Goal: Contribute content: Contribute content

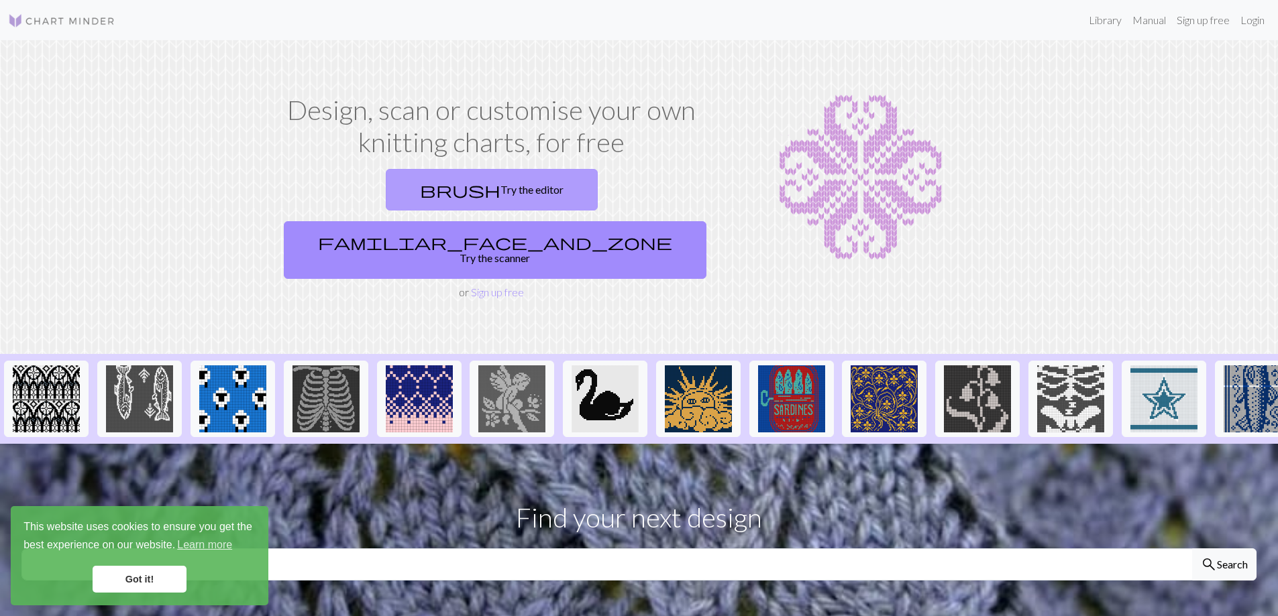
click at [388, 186] on link "brush Try the editor" at bounding box center [492, 190] width 212 height 42
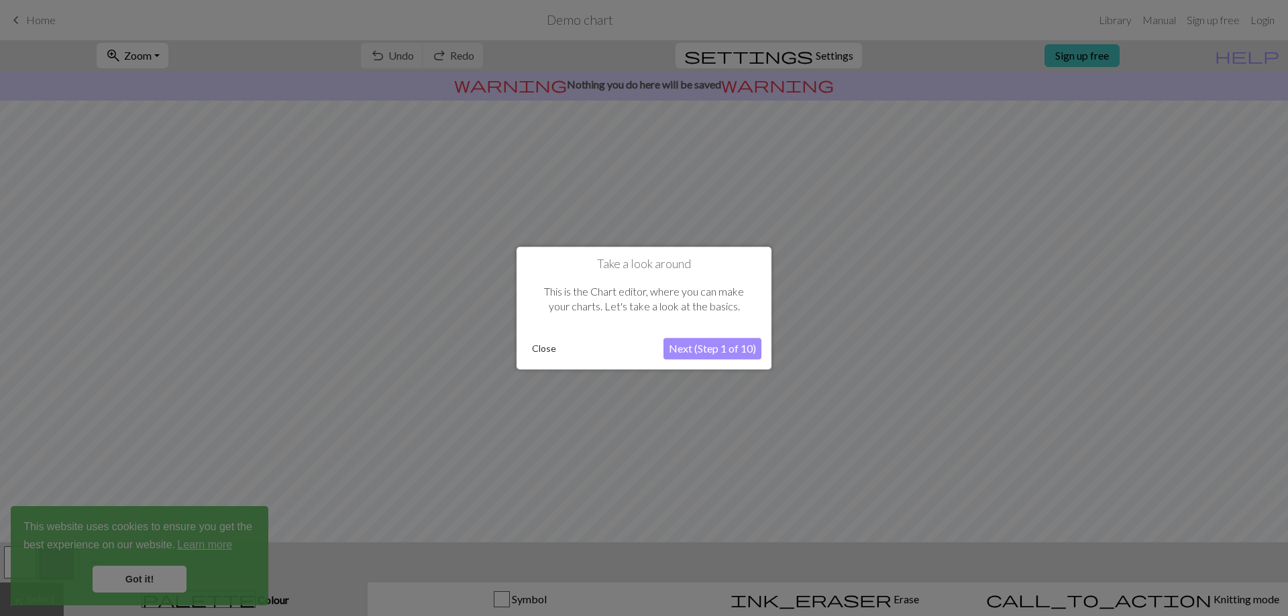
click at [731, 343] on button "Next (Step 1 of 10)" at bounding box center [712, 348] width 98 height 21
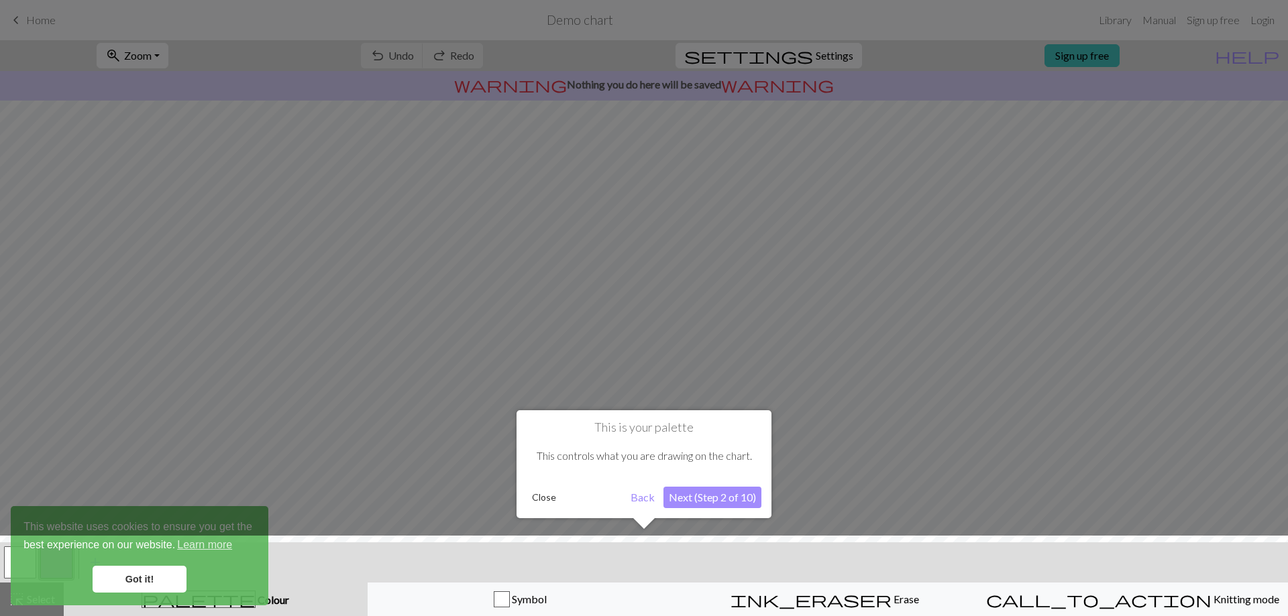
click at [720, 496] on button "Next (Step 2 of 10)" at bounding box center [712, 497] width 98 height 21
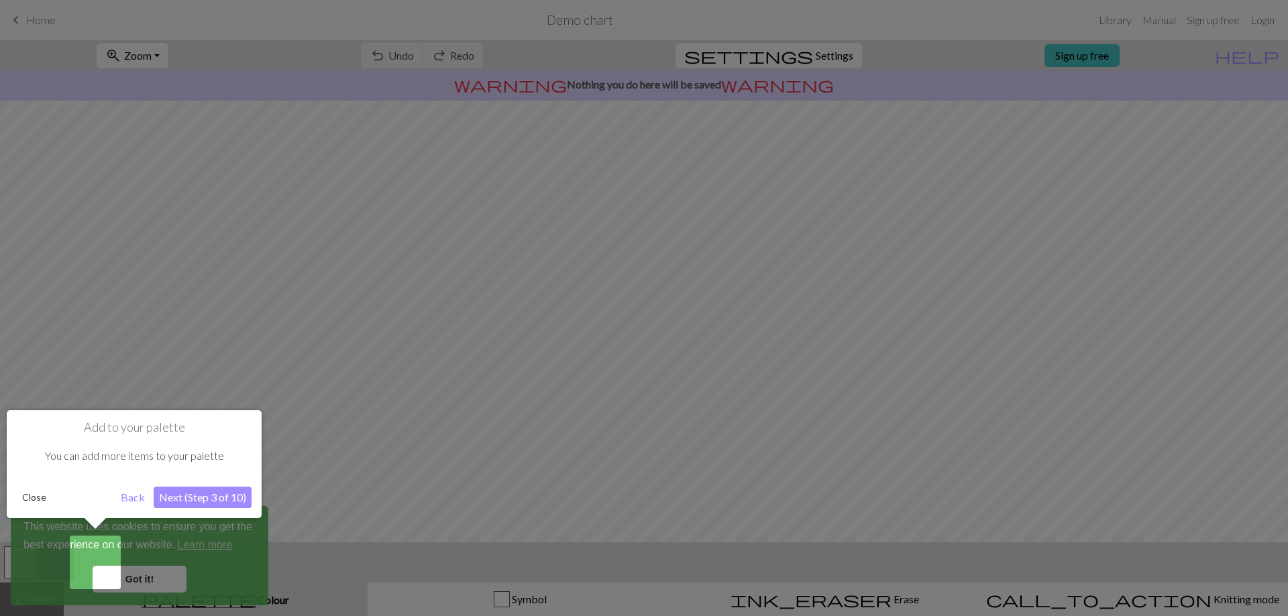
click at [244, 492] on button "Next (Step 3 of 10)" at bounding box center [203, 497] width 98 height 21
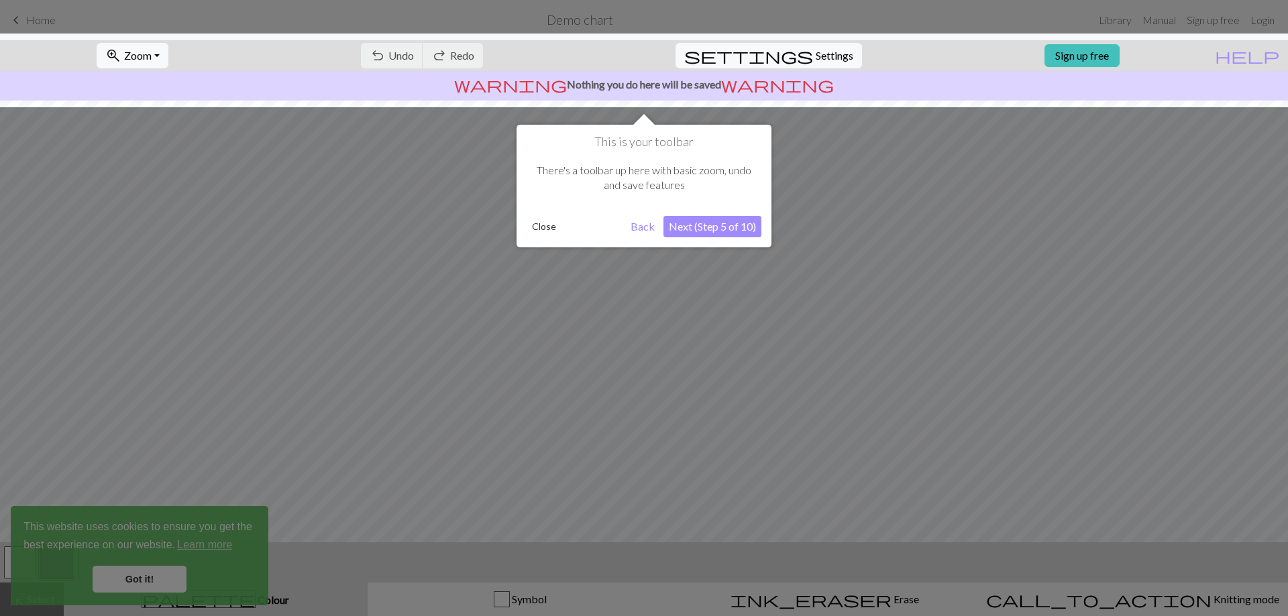
click at [731, 233] on button "Next (Step 5 of 10)" at bounding box center [712, 226] width 98 height 21
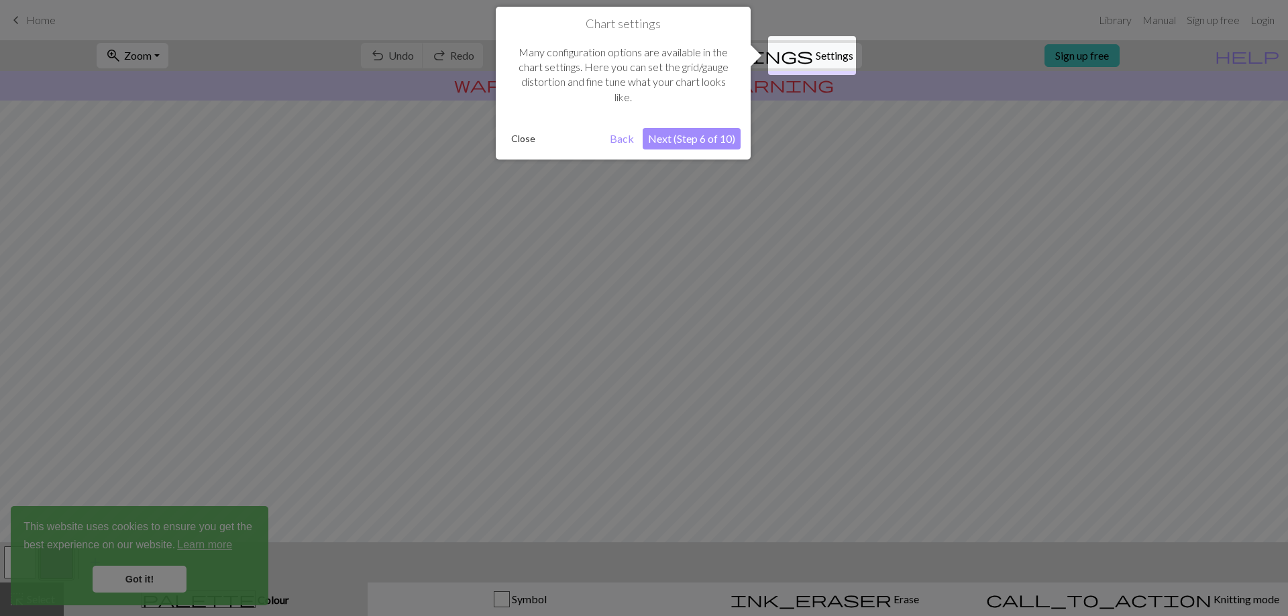
click at [720, 140] on button "Next (Step 6 of 10)" at bounding box center [692, 138] width 98 height 21
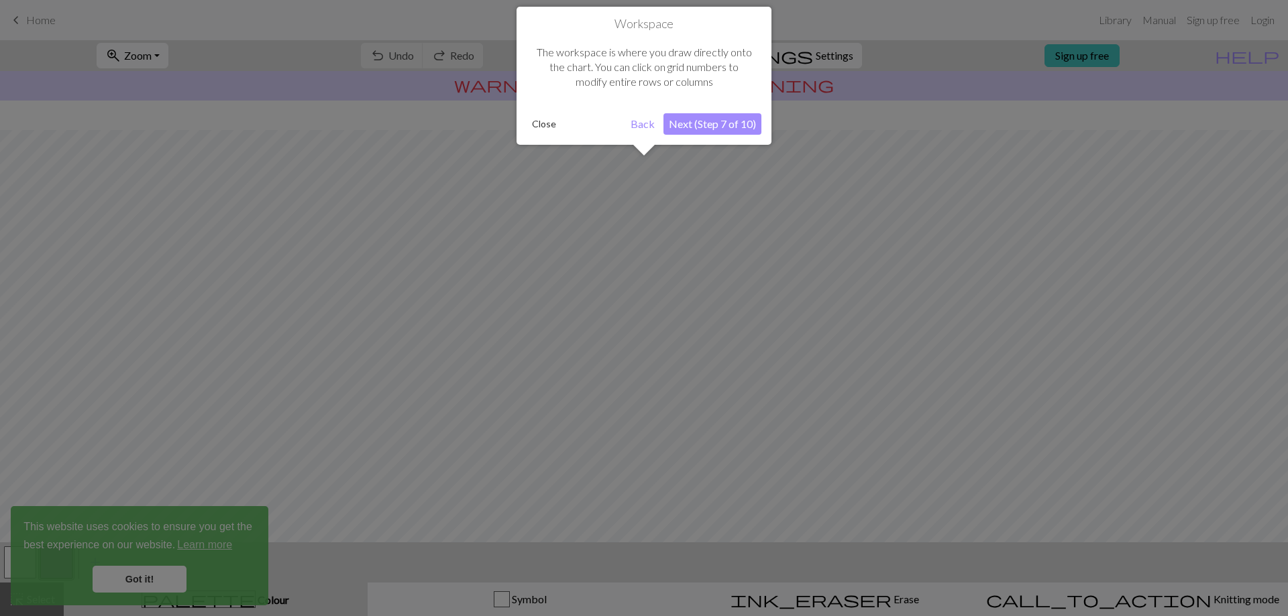
scroll to position [58, 0]
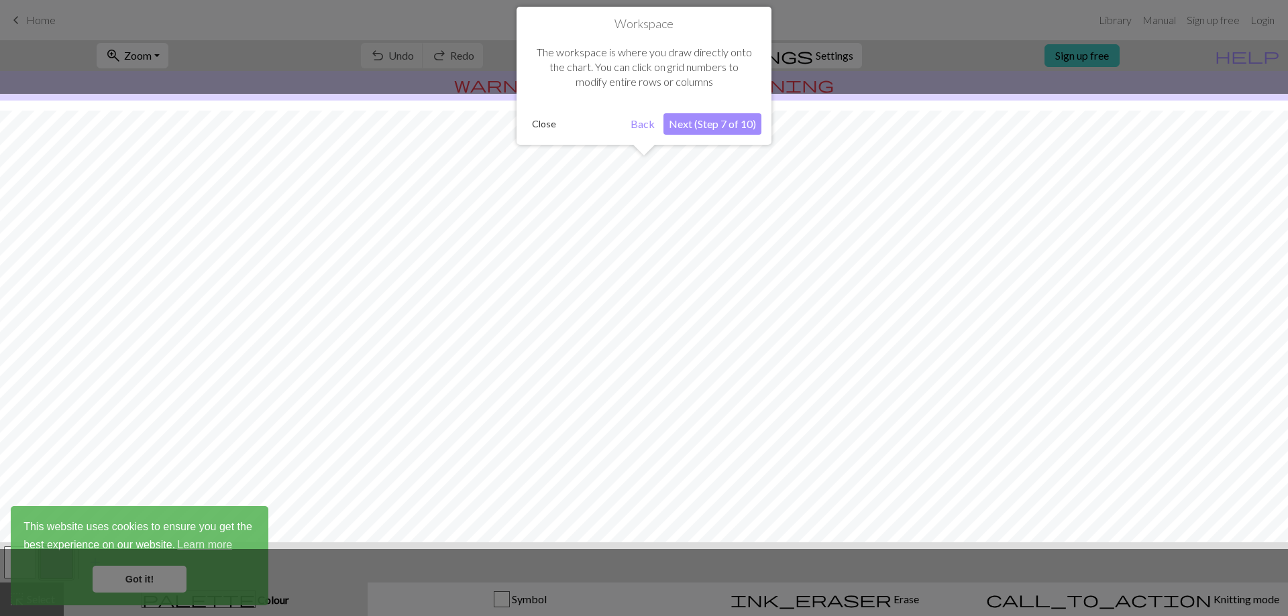
click at [723, 121] on button "Next (Step 7 of 10)" at bounding box center [712, 123] width 98 height 21
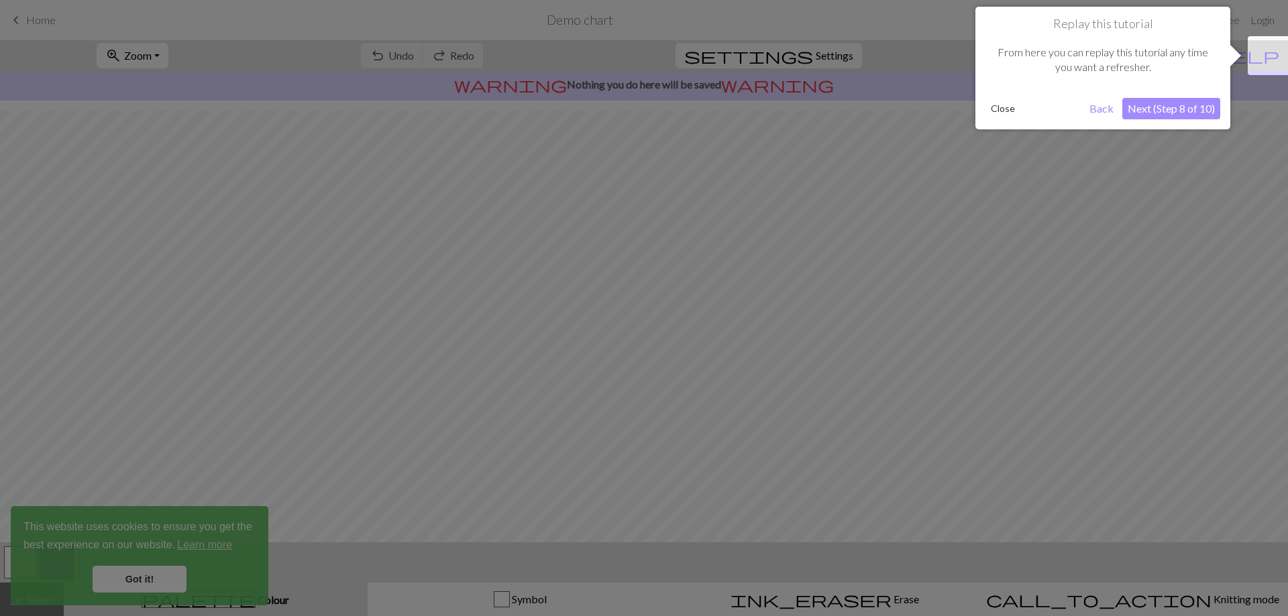
click at [1173, 109] on button "Next (Step 8 of 10)" at bounding box center [1171, 108] width 98 height 21
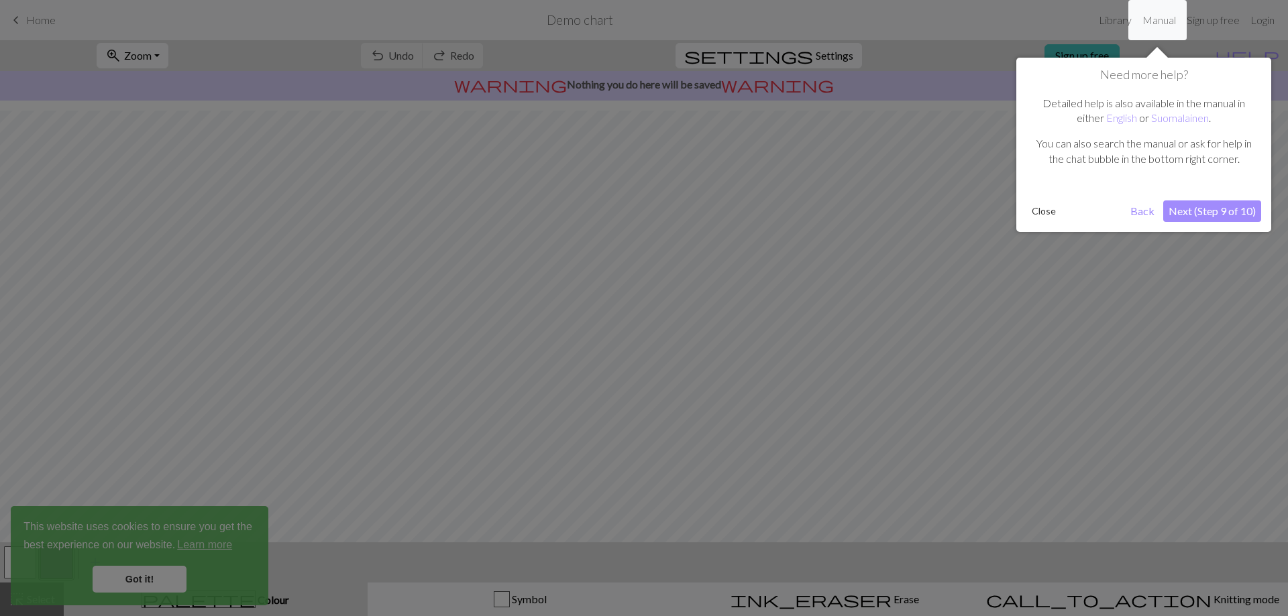
click at [1044, 213] on button "Close" at bounding box center [1043, 211] width 35 height 20
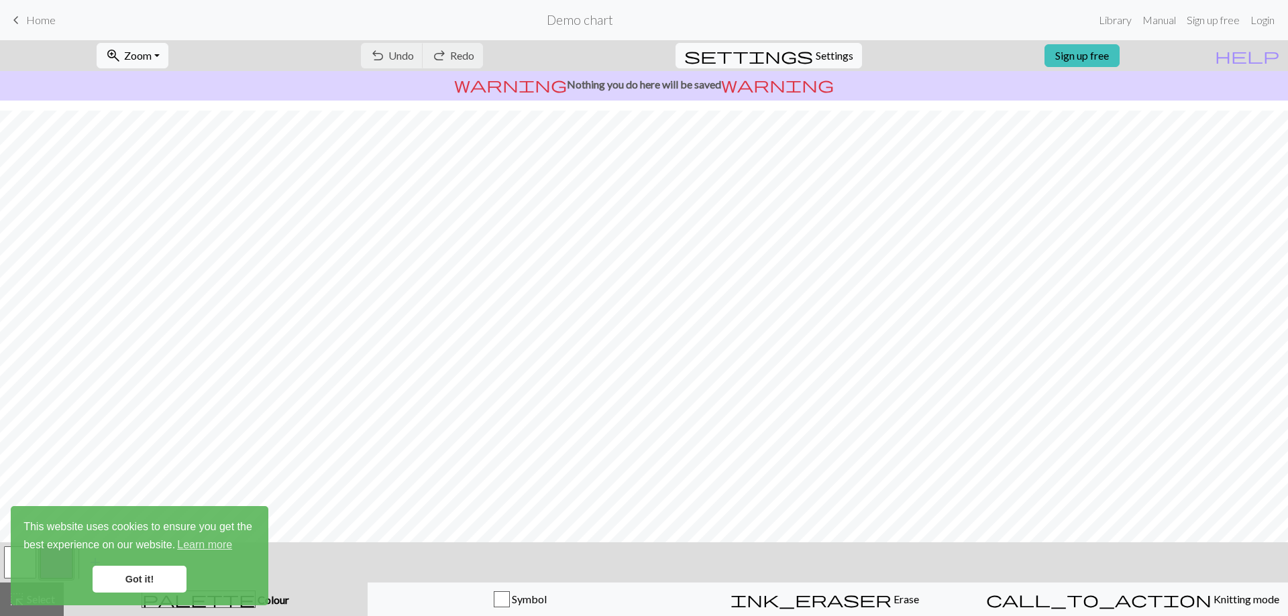
click at [127, 585] on link "Got it!" at bounding box center [140, 579] width 94 height 27
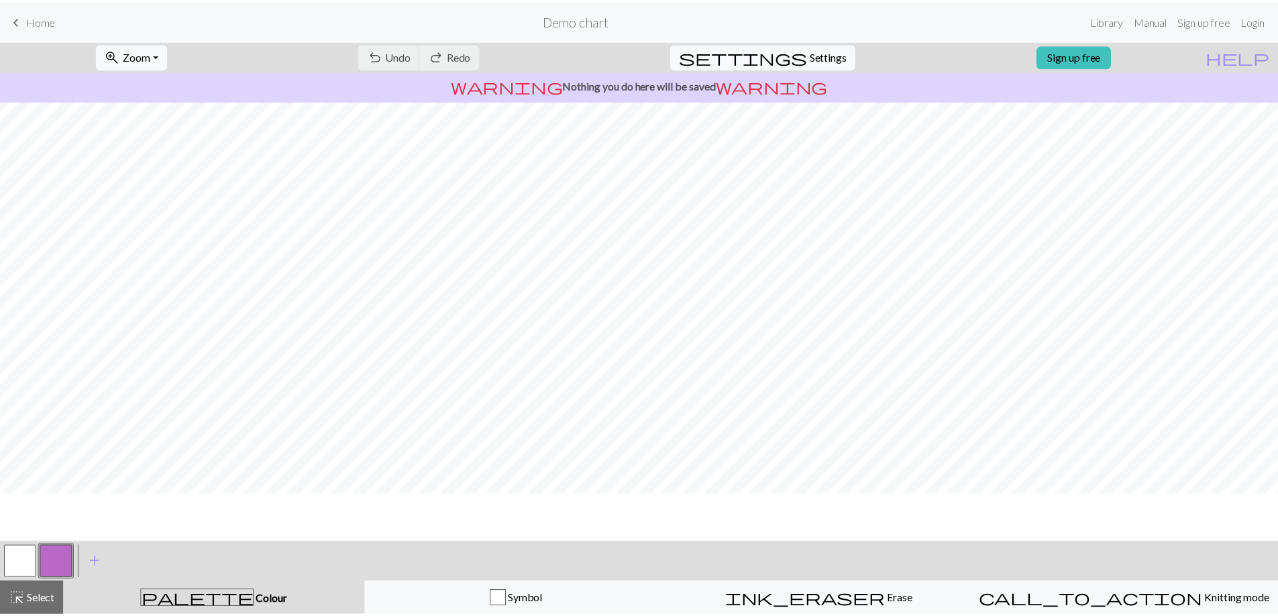
scroll to position [0, 0]
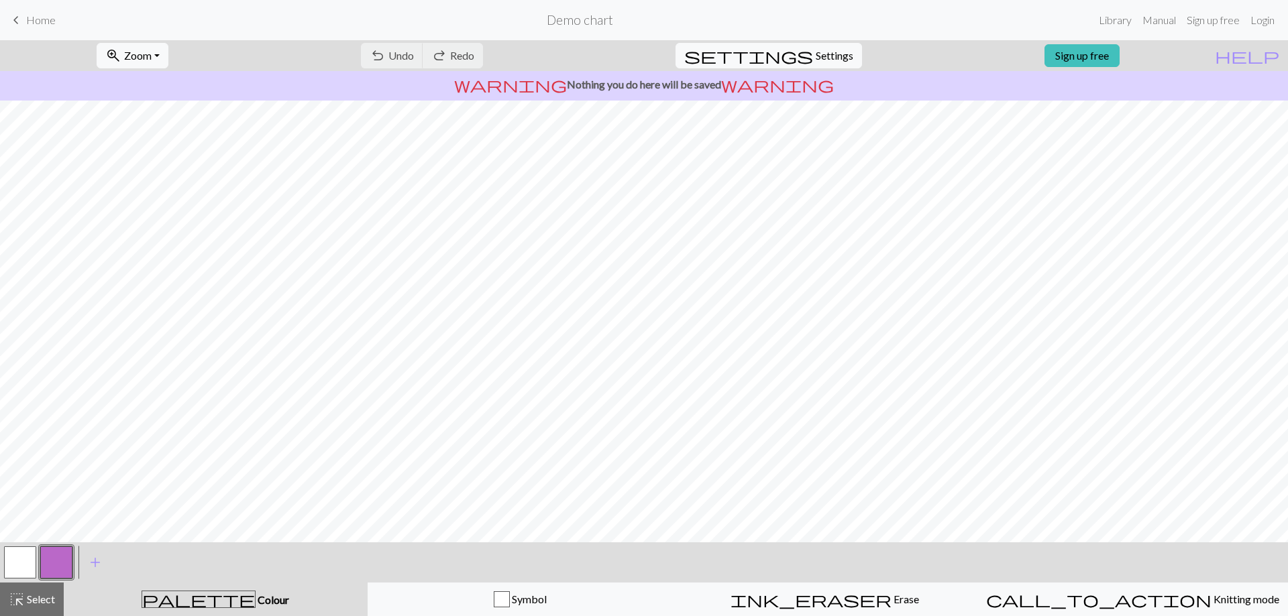
click at [45, 19] on span "Home" at bounding box center [41, 19] width 30 height 13
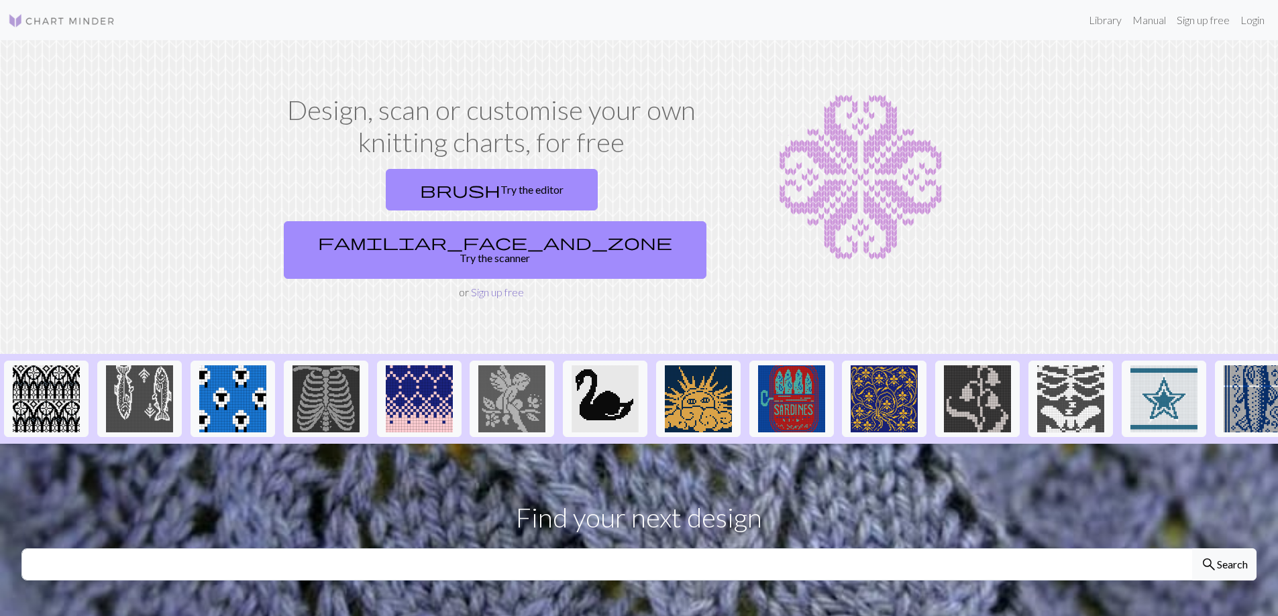
click at [500, 286] on link "Sign up free" at bounding box center [497, 292] width 53 height 13
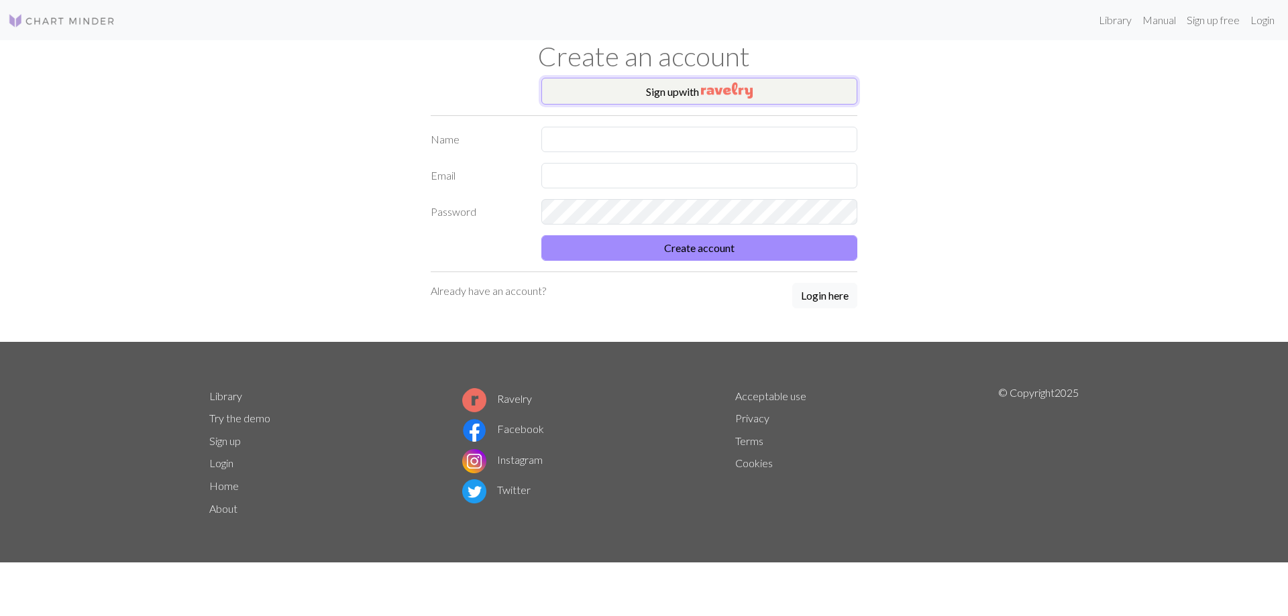
click at [643, 95] on button "Sign up with" at bounding box center [699, 91] width 316 height 27
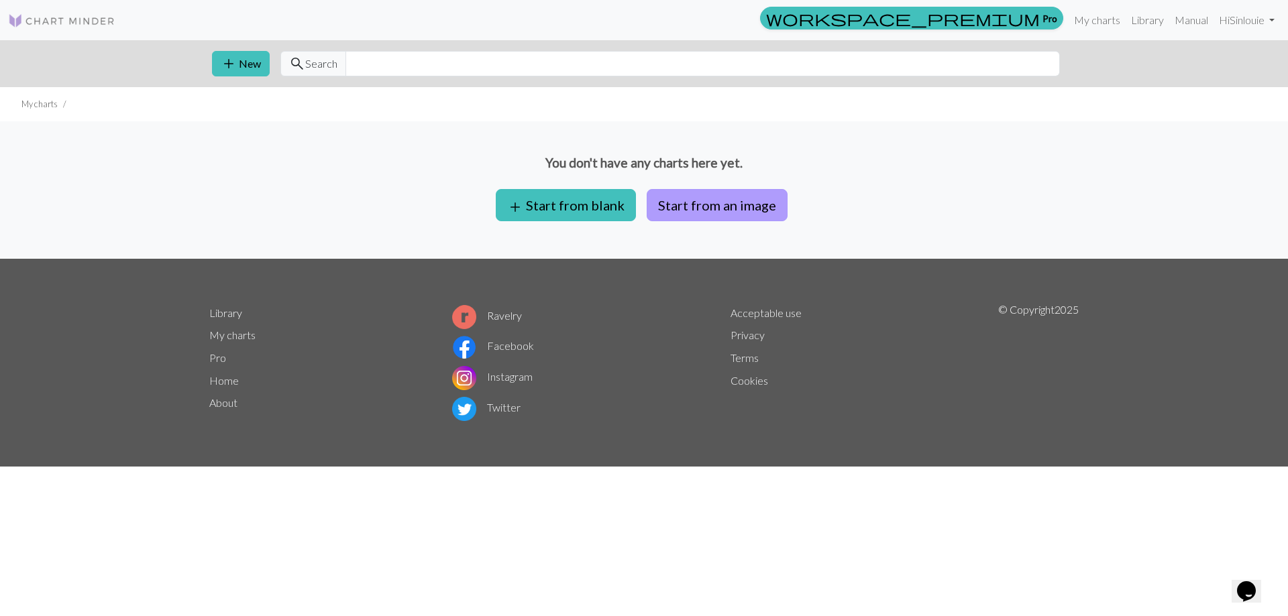
click at [748, 215] on button "Start from an image" at bounding box center [717, 205] width 141 height 32
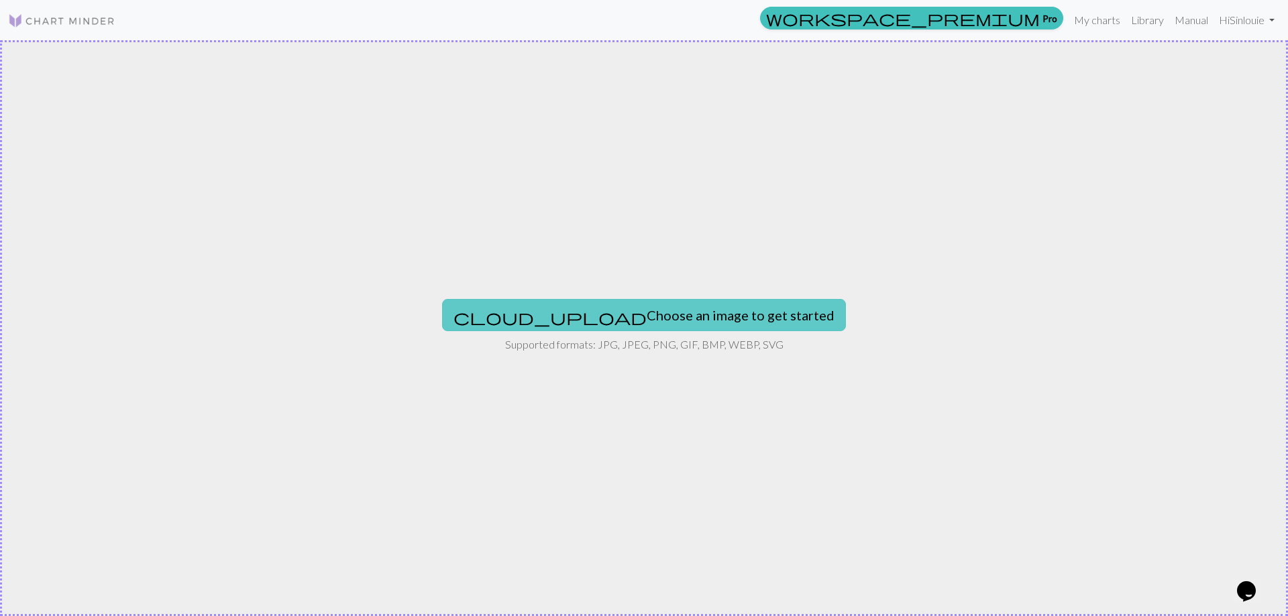
click at [595, 311] on button "cloud_upload Choose an image to get started" at bounding box center [644, 315] width 404 height 32
click at [625, 313] on button "cloud_upload Choose an image to get started" at bounding box center [644, 315] width 404 height 32
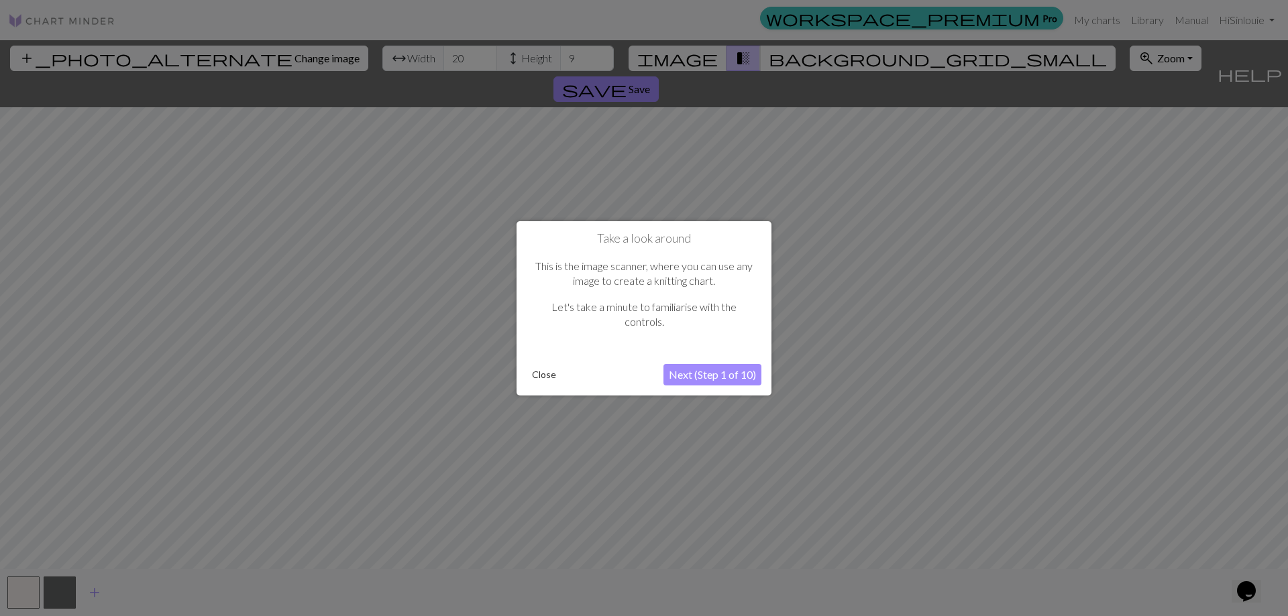
click at [715, 374] on button "Next (Step 1 of 10)" at bounding box center [712, 374] width 98 height 21
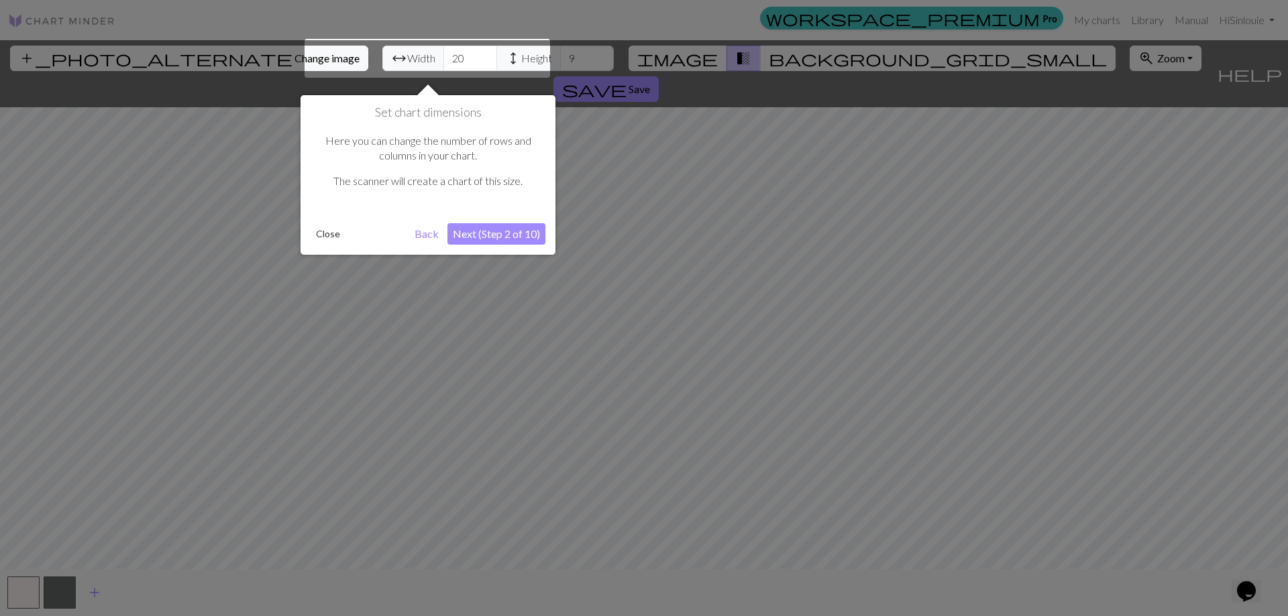
click at [504, 234] on button "Next (Step 2 of 10)" at bounding box center [496, 233] width 98 height 21
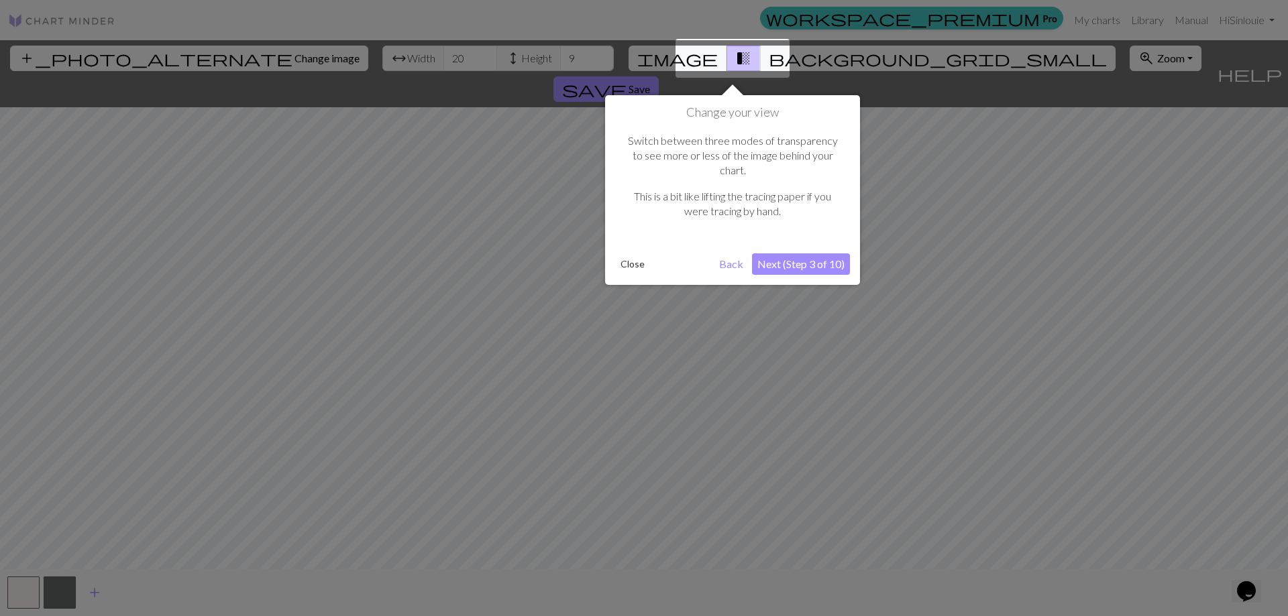
click at [802, 254] on button "Next (Step 3 of 10)" at bounding box center [801, 264] width 98 height 21
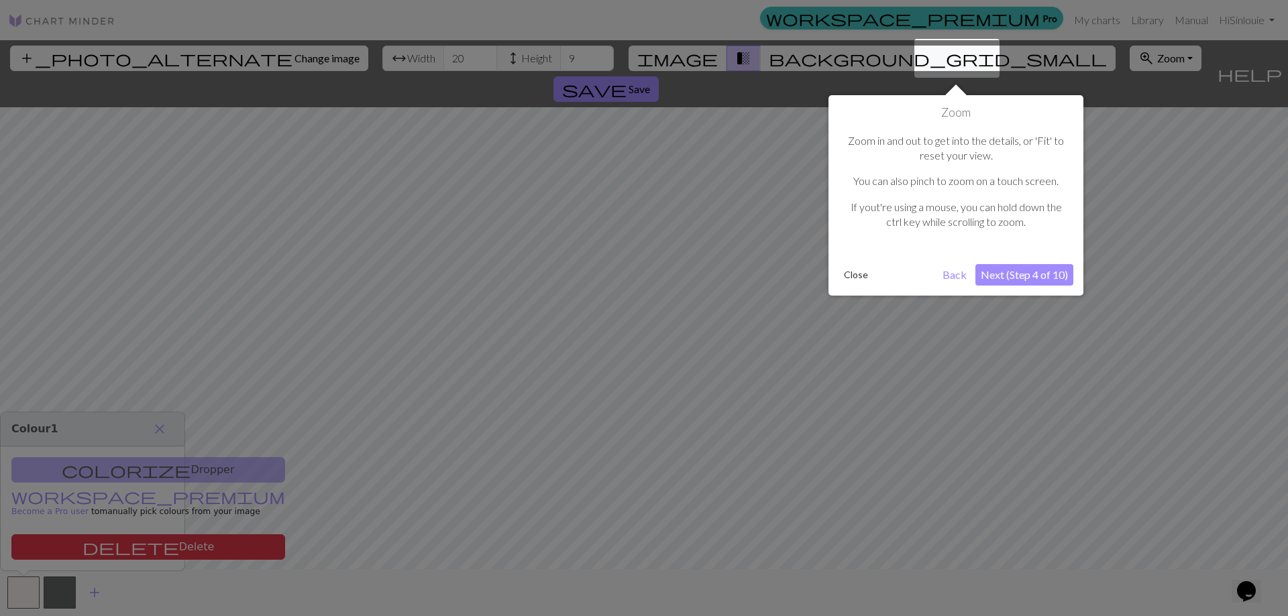
click at [1038, 276] on button "Next (Step 4 of 10)" at bounding box center [1024, 274] width 98 height 21
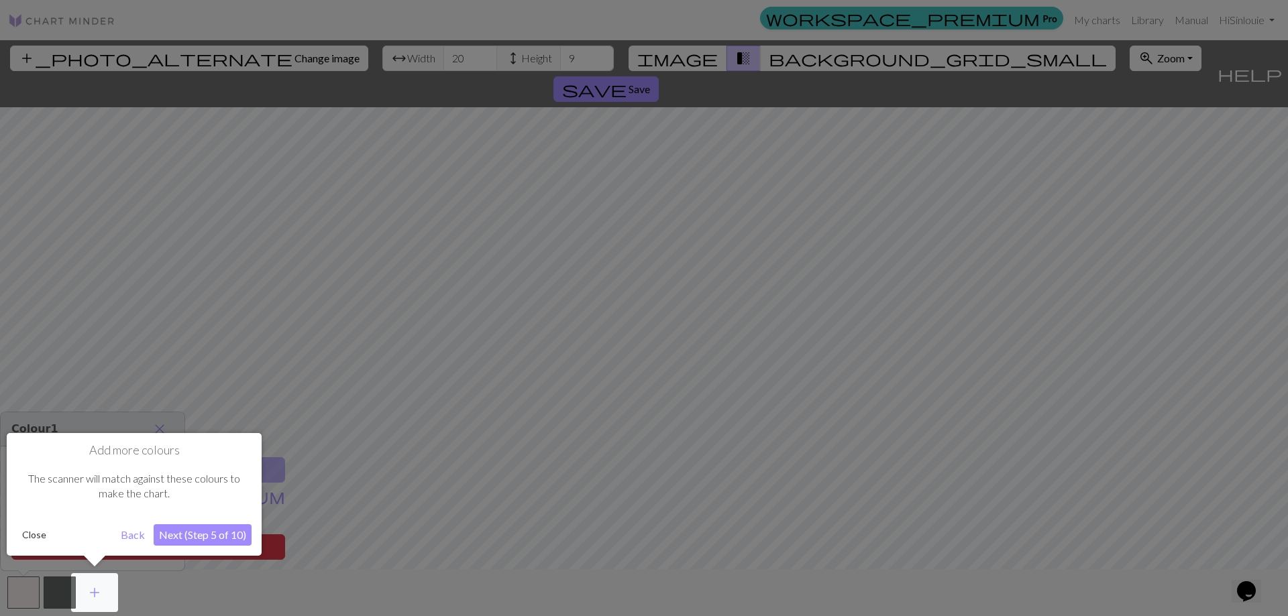
click at [205, 528] on button "Next (Step 5 of 10)" at bounding box center [203, 535] width 98 height 21
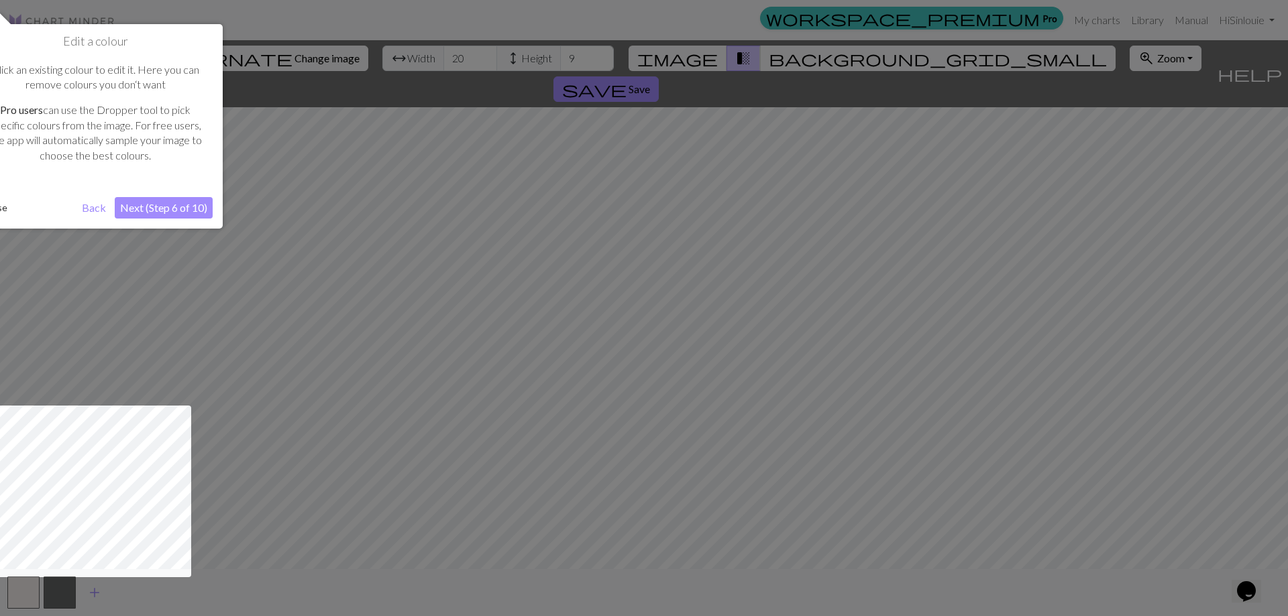
click at [173, 215] on button "Next (Step 6 of 10)" at bounding box center [164, 207] width 98 height 21
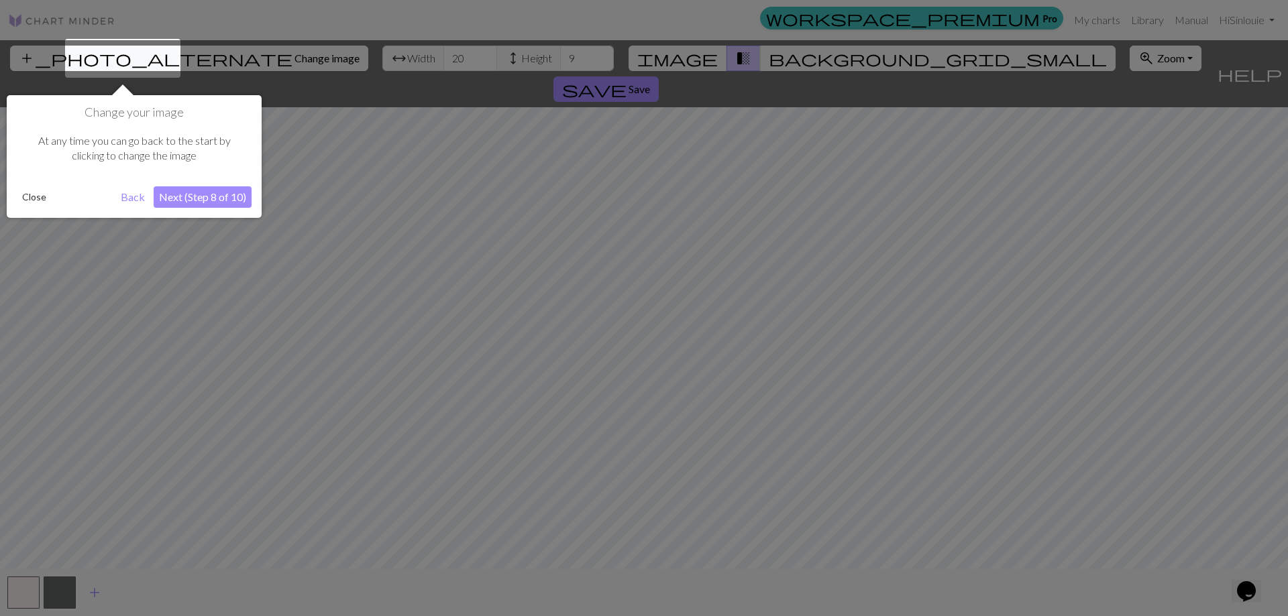
click at [193, 201] on button "Next (Step 8 of 10)" at bounding box center [203, 196] width 98 height 21
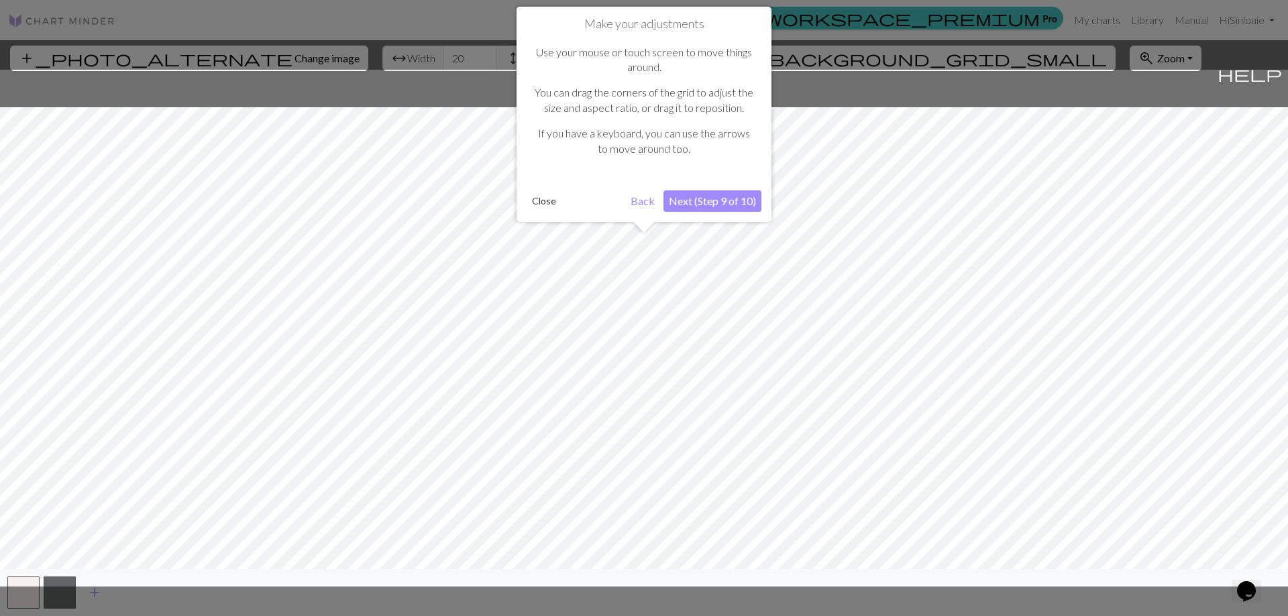
click at [716, 197] on button "Next (Step 9 of 10)" at bounding box center [712, 201] width 98 height 21
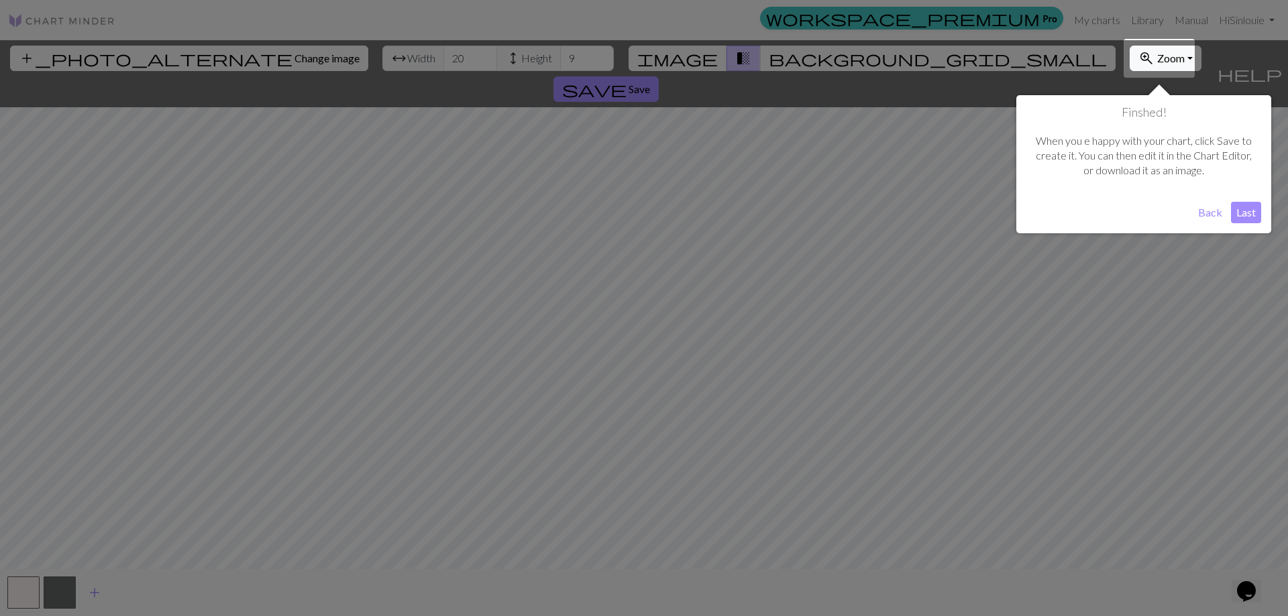
click at [1250, 213] on button "Last" at bounding box center [1246, 212] width 30 height 21
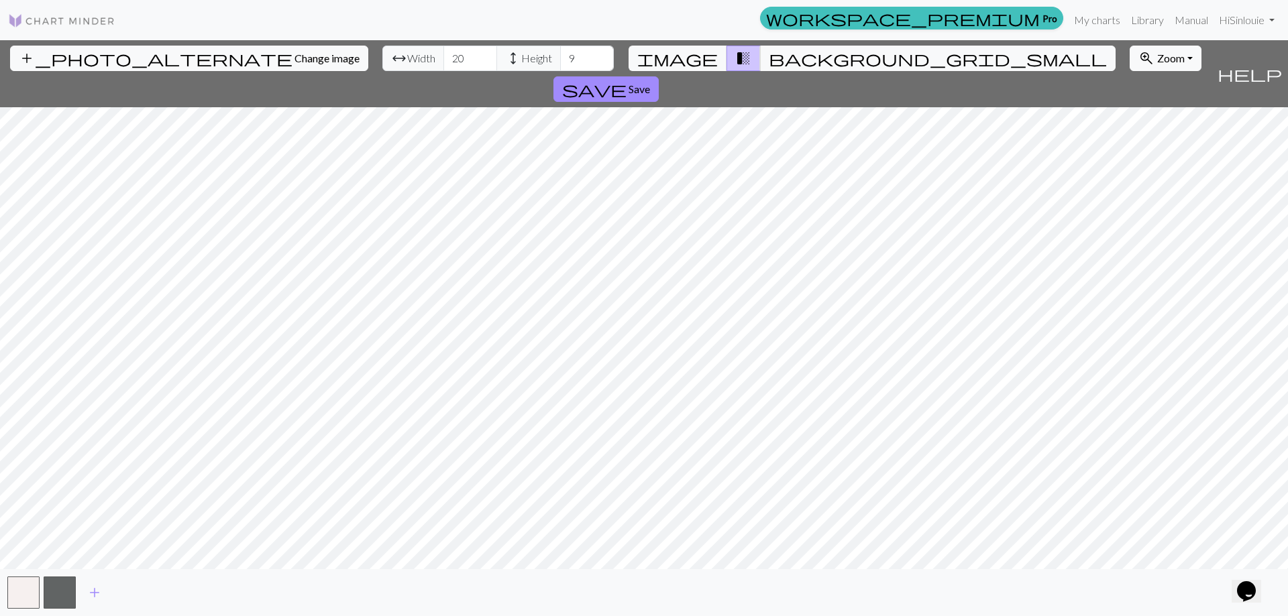
click at [407, 62] on span "Width" at bounding box center [421, 58] width 28 height 16
click at [443, 60] on input "20" at bounding box center [470, 58] width 54 height 25
click at [443, 52] on input "21" at bounding box center [470, 58] width 54 height 25
click at [443, 52] on input "22" at bounding box center [470, 58] width 54 height 25
click at [443, 52] on input "23" at bounding box center [470, 58] width 54 height 25
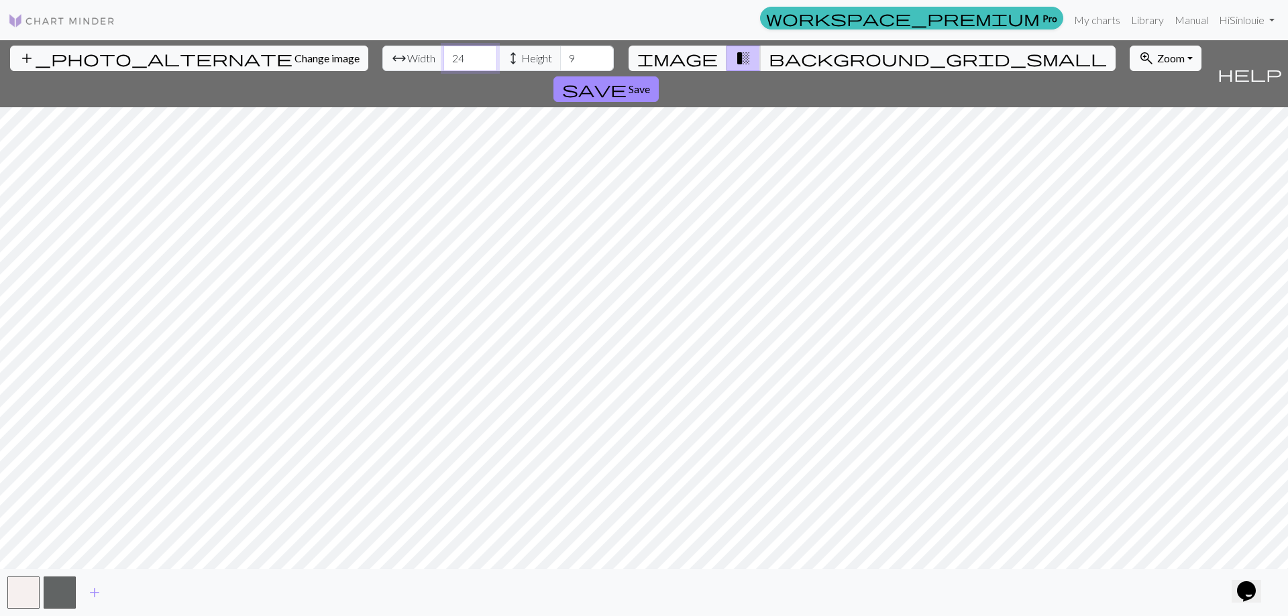
click at [443, 52] on input "24" at bounding box center [470, 58] width 54 height 25
click at [443, 52] on input "25" at bounding box center [470, 58] width 54 height 25
click at [443, 52] on input "26" at bounding box center [470, 58] width 54 height 25
click at [443, 52] on input "27" at bounding box center [470, 58] width 54 height 25
click at [443, 52] on input "28" at bounding box center [470, 58] width 54 height 25
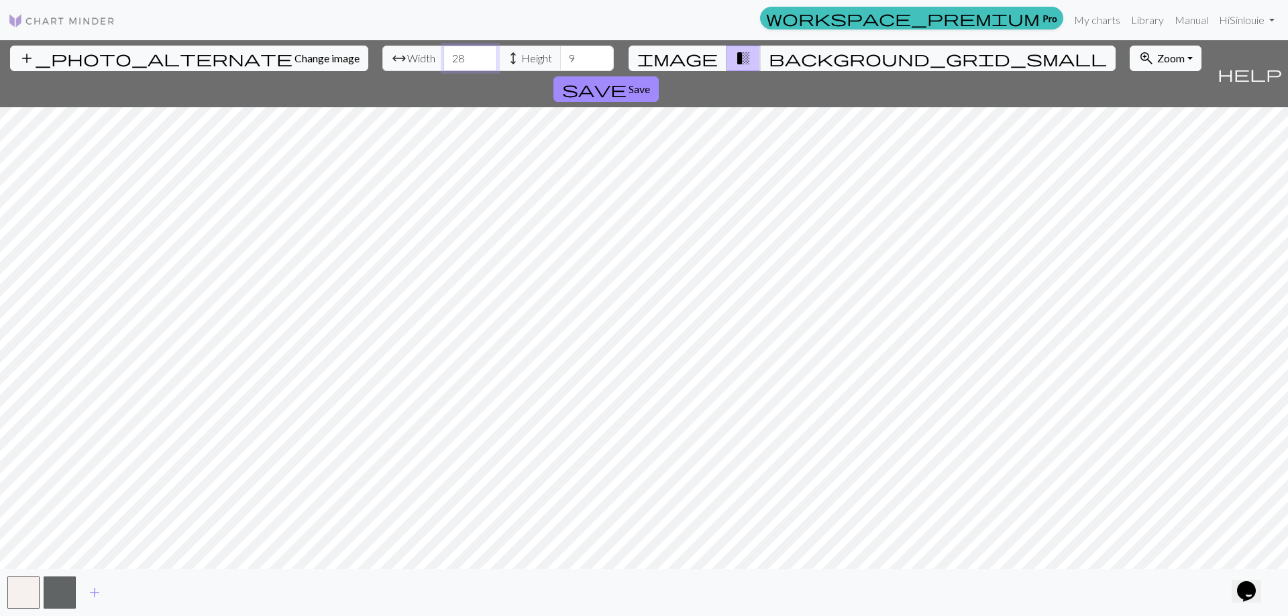
type input "2"
type input "575"
type input "8"
click at [560, 59] on input "8" at bounding box center [587, 58] width 54 height 25
click at [560, 58] on input "8" at bounding box center [587, 58] width 54 height 25
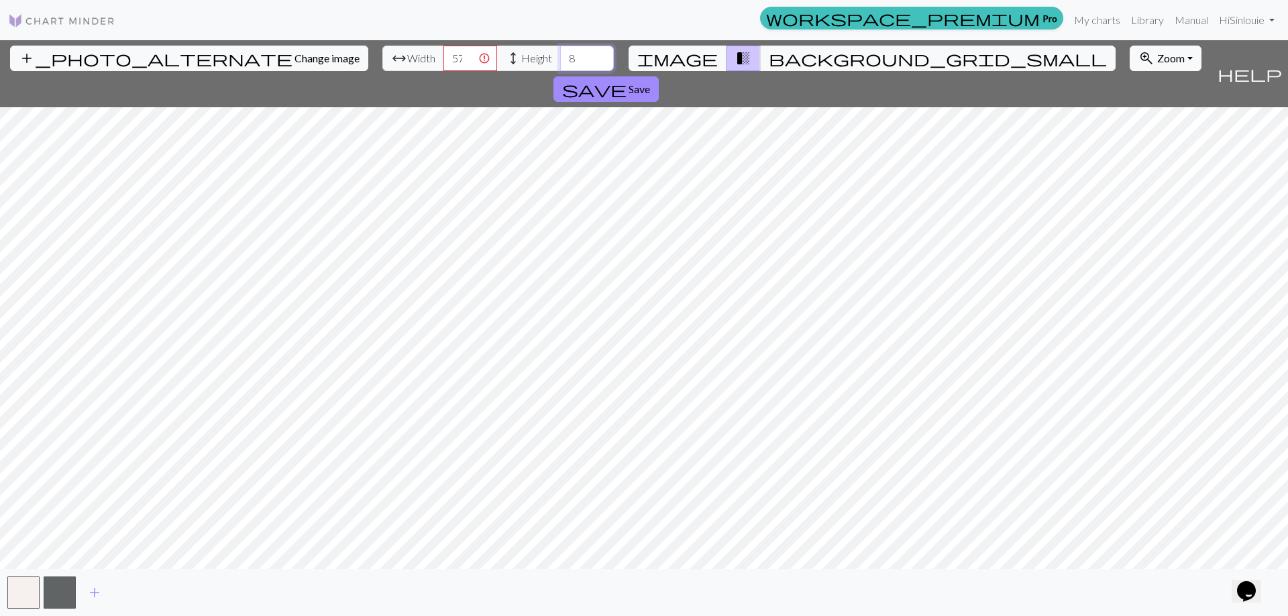
click at [560, 58] on input "8" at bounding box center [587, 58] width 54 height 25
type input "285"
click at [443, 56] on input "576" at bounding box center [470, 58] width 54 height 25
click at [443, 60] on input "576" at bounding box center [470, 58] width 54 height 25
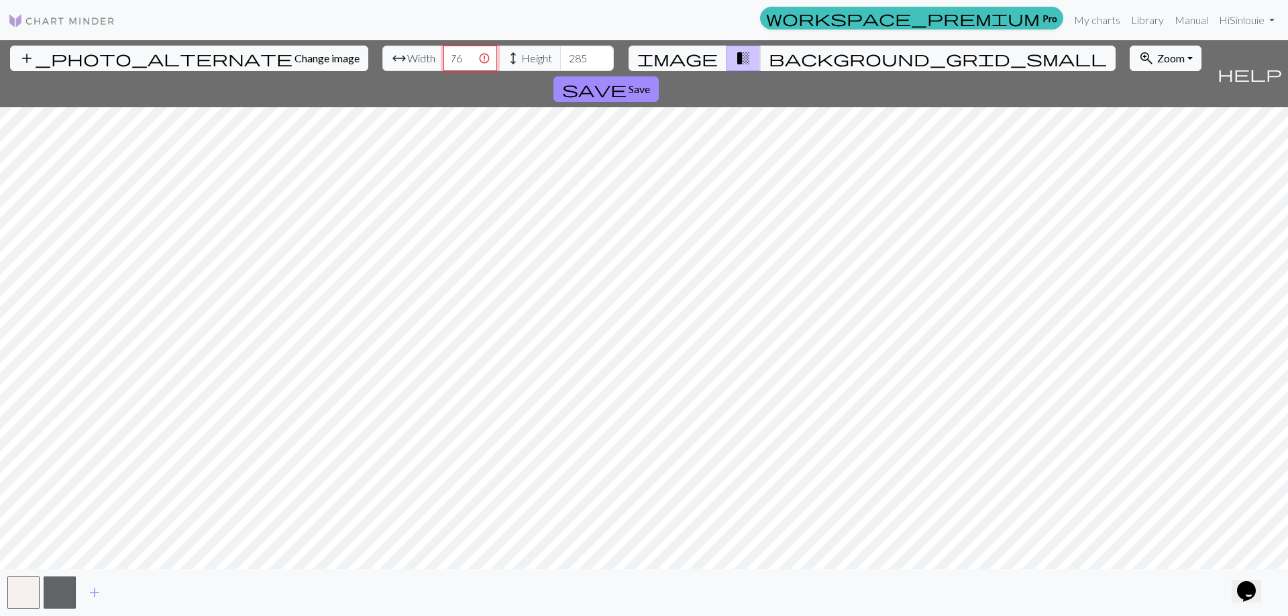
click at [443, 59] on input "576" at bounding box center [470, 58] width 54 height 25
click at [443, 54] on input "577" at bounding box center [470, 58] width 54 height 25
click at [443, 60] on input "576" at bounding box center [470, 58] width 54 height 25
click at [443, 60] on input "575" at bounding box center [470, 58] width 54 height 25
click at [443, 60] on input "574" at bounding box center [470, 58] width 54 height 25
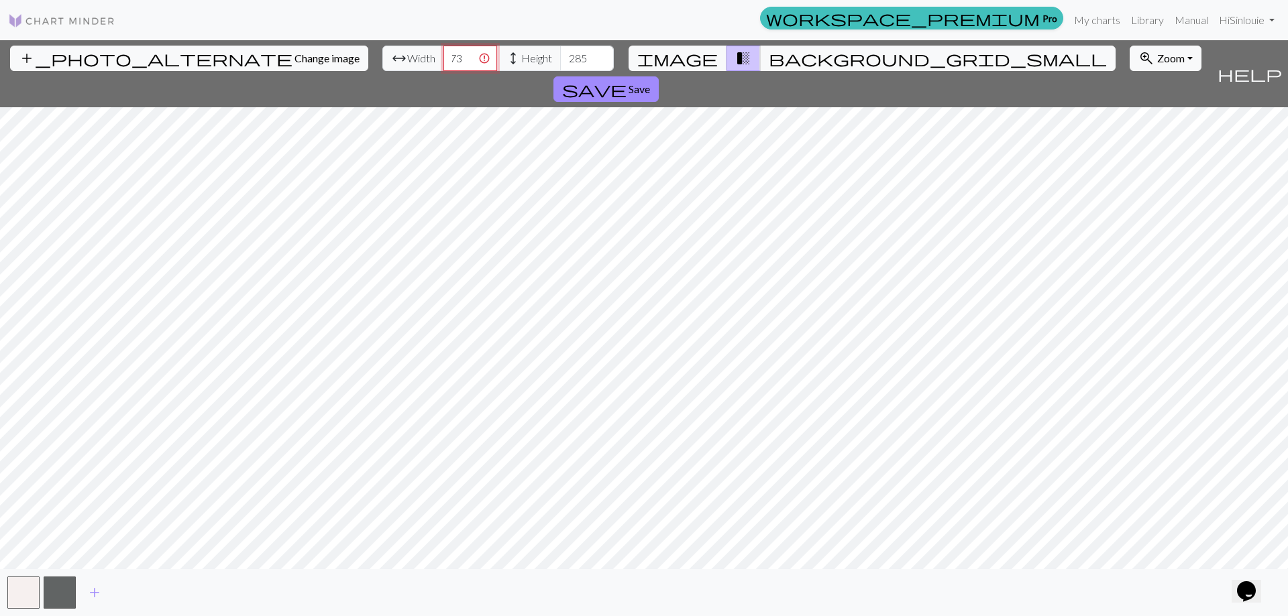
click at [443, 60] on input "573" at bounding box center [470, 58] width 54 height 25
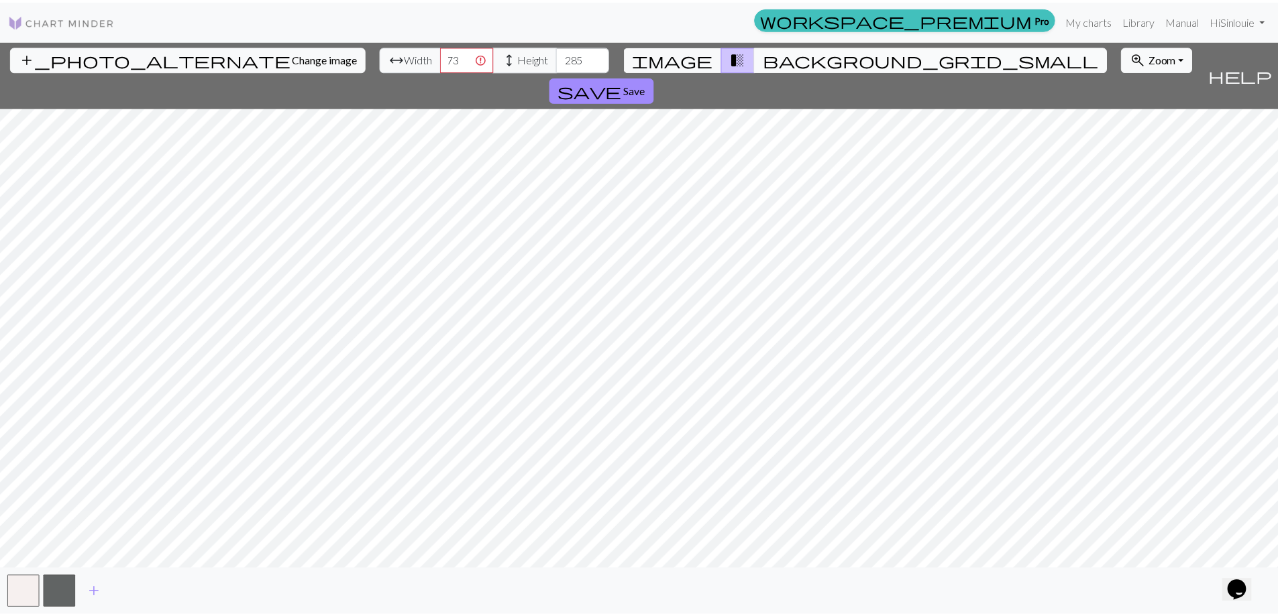
scroll to position [0, 0]
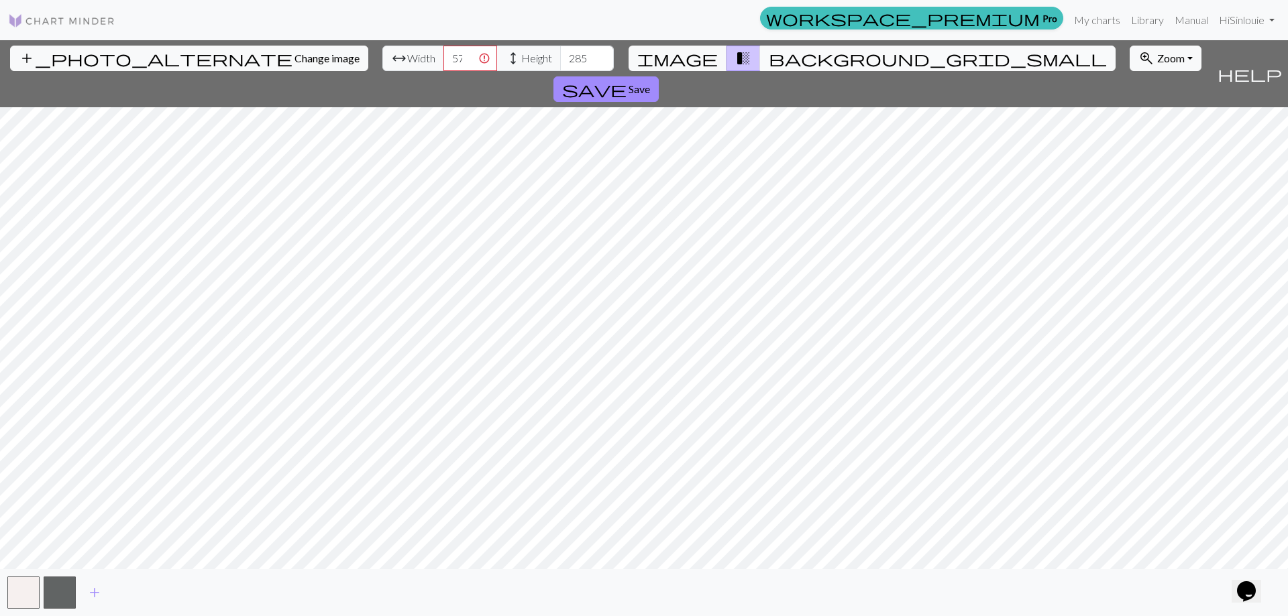
click at [771, 59] on span "background_grid_small" at bounding box center [938, 58] width 338 height 19
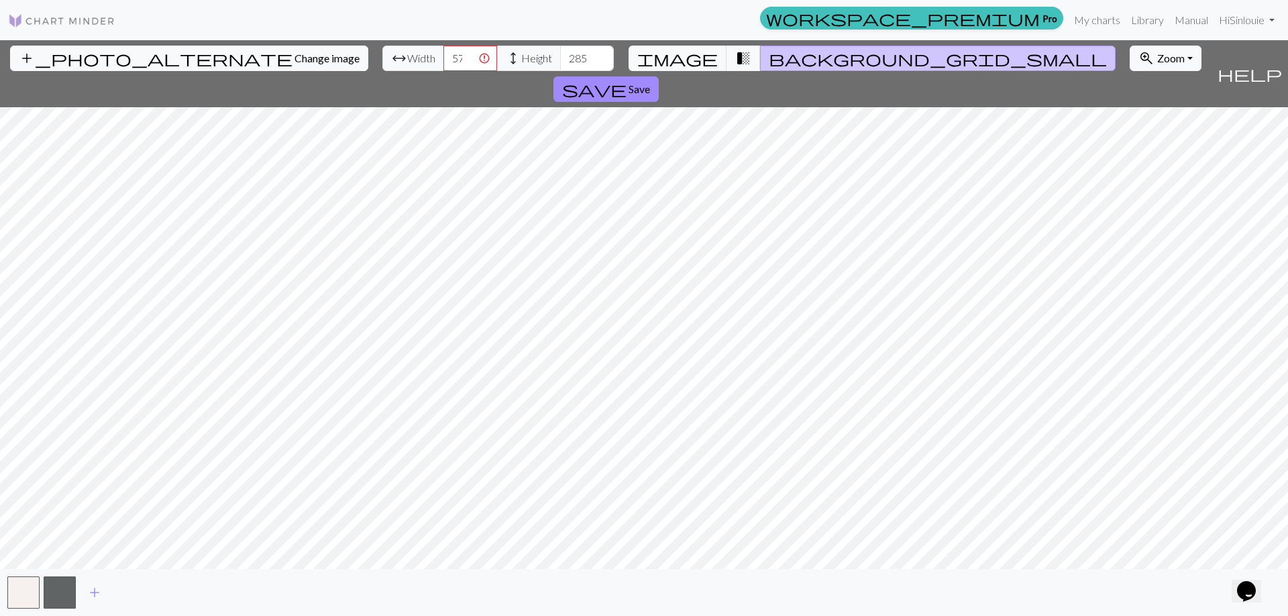
click at [771, 55] on span "background_grid_small" at bounding box center [938, 58] width 338 height 19
click at [735, 50] on span "transition_fade" at bounding box center [743, 58] width 16 height 19
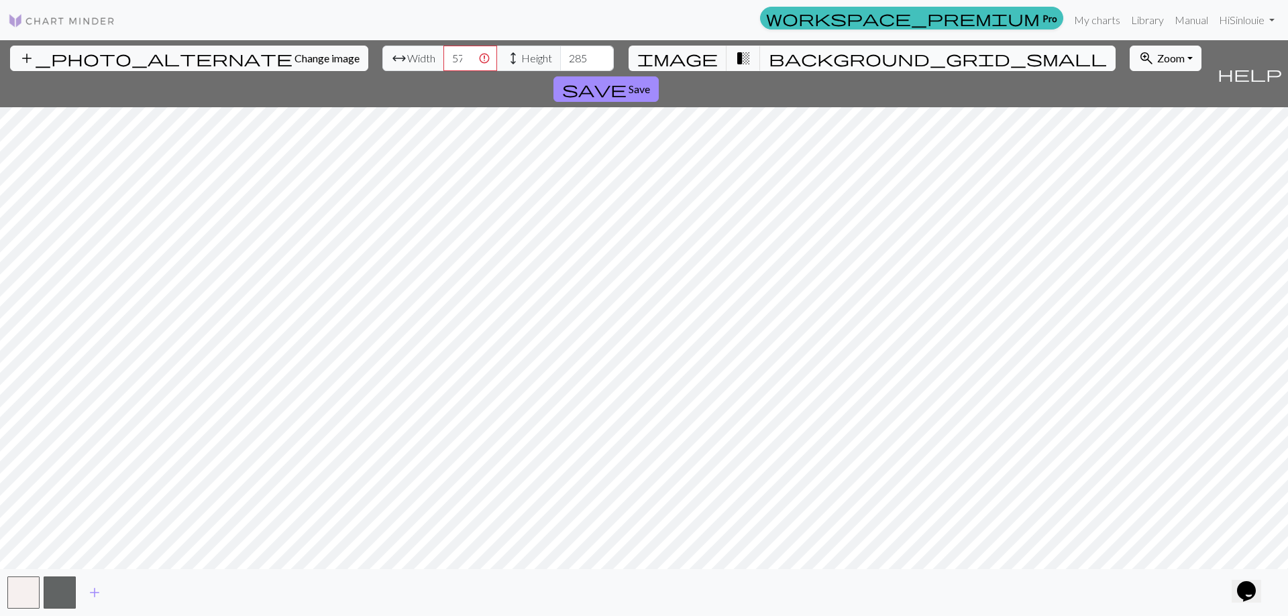
click at [769, 58] on span "background_grid_small" at bounding box center [938, 58] width 338 height 19
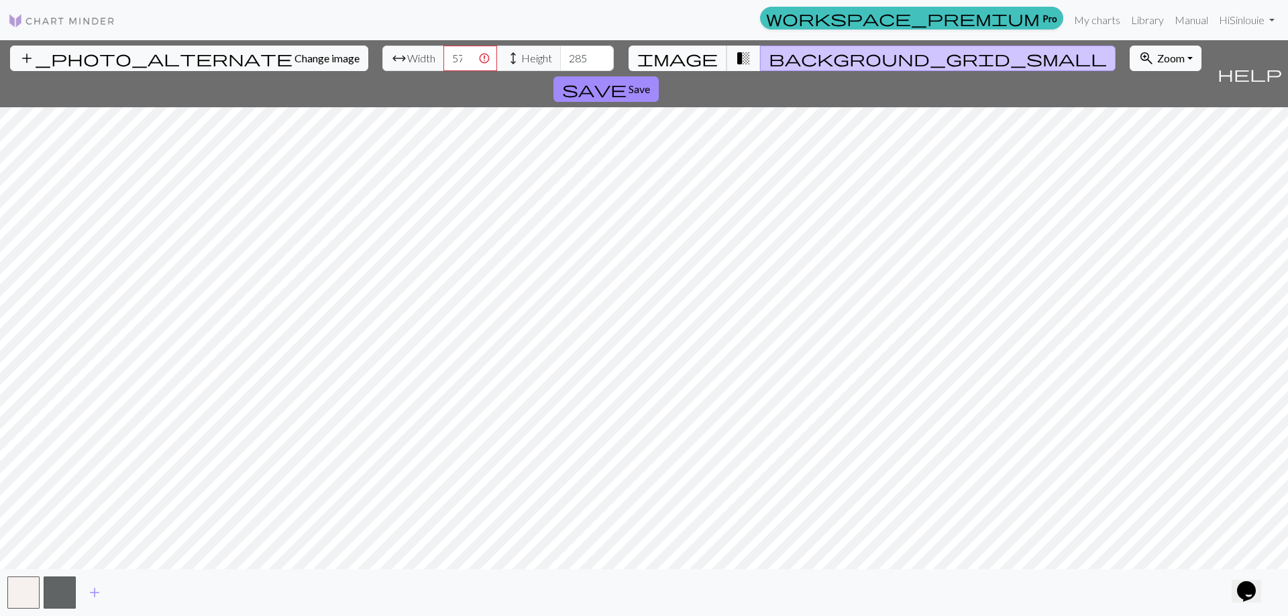
click at [694, 59] on span "image" at bounding box center [677, 58] width 80 height 19
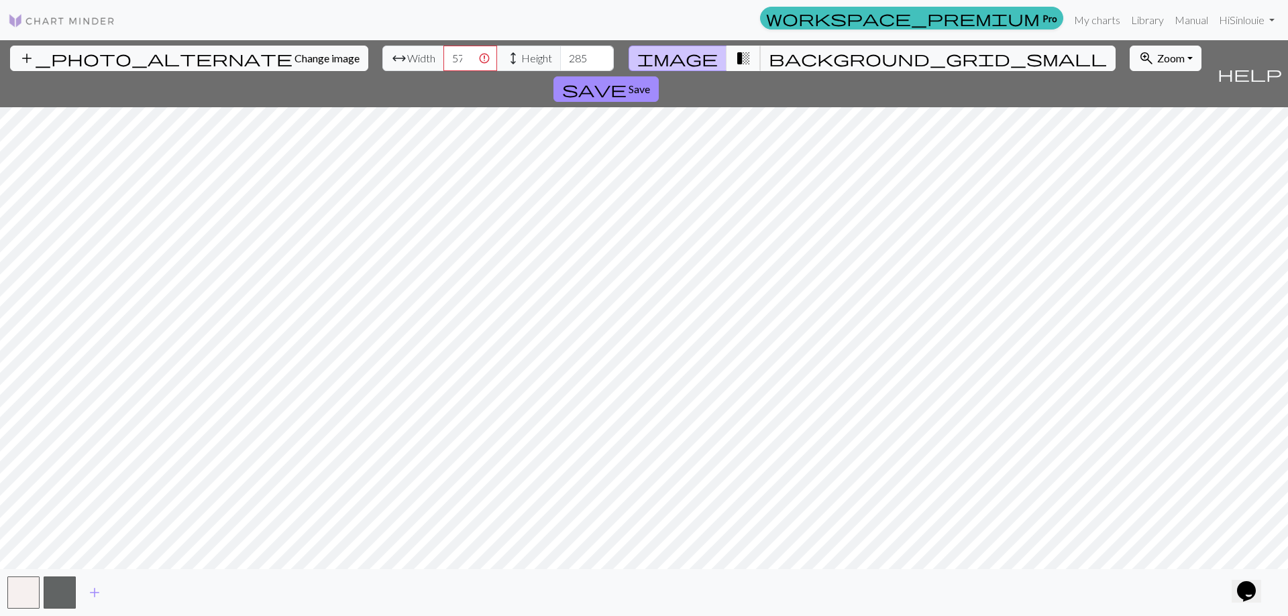
click at [727, 59] on button "transition_fade" at bounding box center [744, 58] width 34 height 25
click at [769, 58] on span "background_grid_small" at bounding box center [938, 58] width 338 height 19
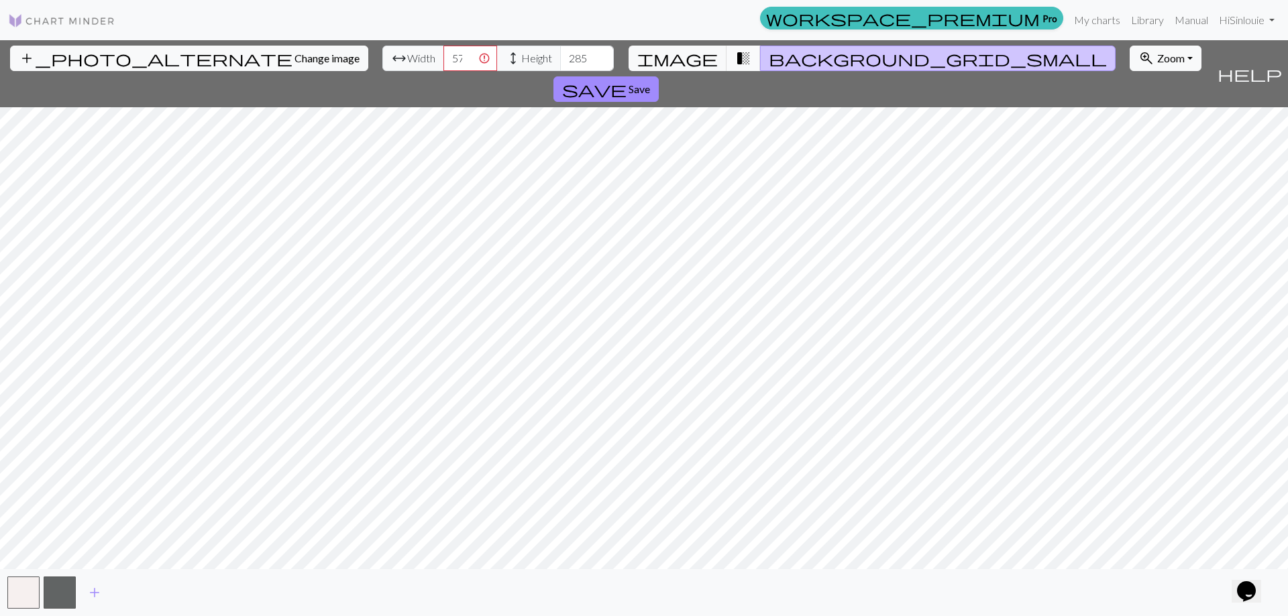
click at [740, 59] on span "transition_fade" at bounding box center [743, 58] width 16 height 19
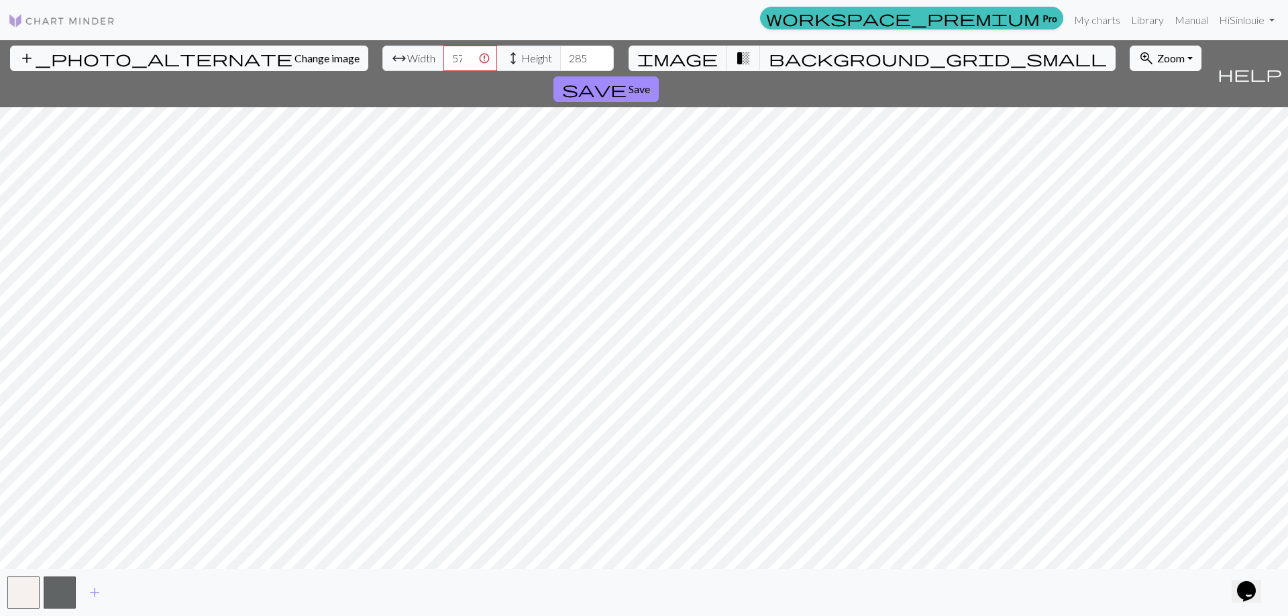
click at [407, 56] on span "Width" at bounding box center [421, 58] width 28 height 16
click at [443, 57] on input "573" at bounding box center [470, 58] width 54 height 25
click at [443, 63] on input "573" at bounding box center [470, 58] width 54 height 25
click at [294, 62] on span "Change image" at bounding box center [326, 58] width 65 height 13
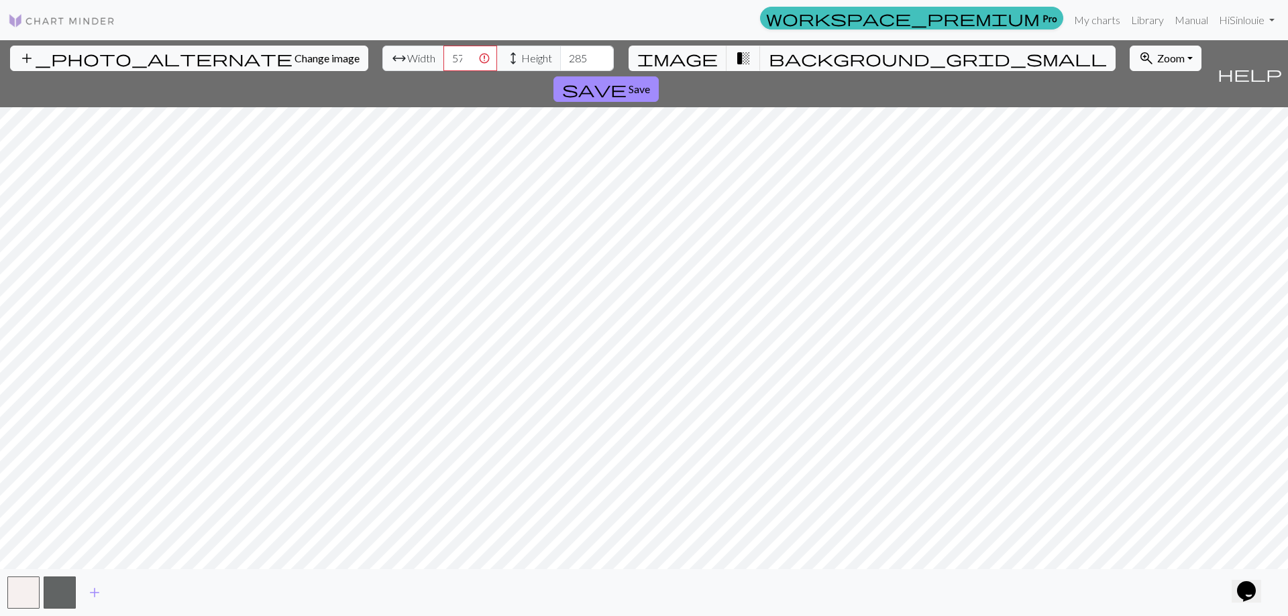
click at [1277, 594] on div "add_photo_alternate Change image arrow_range Width 573 height Height 285 image …" at bounding box center [644, 328] width 1288 height 576
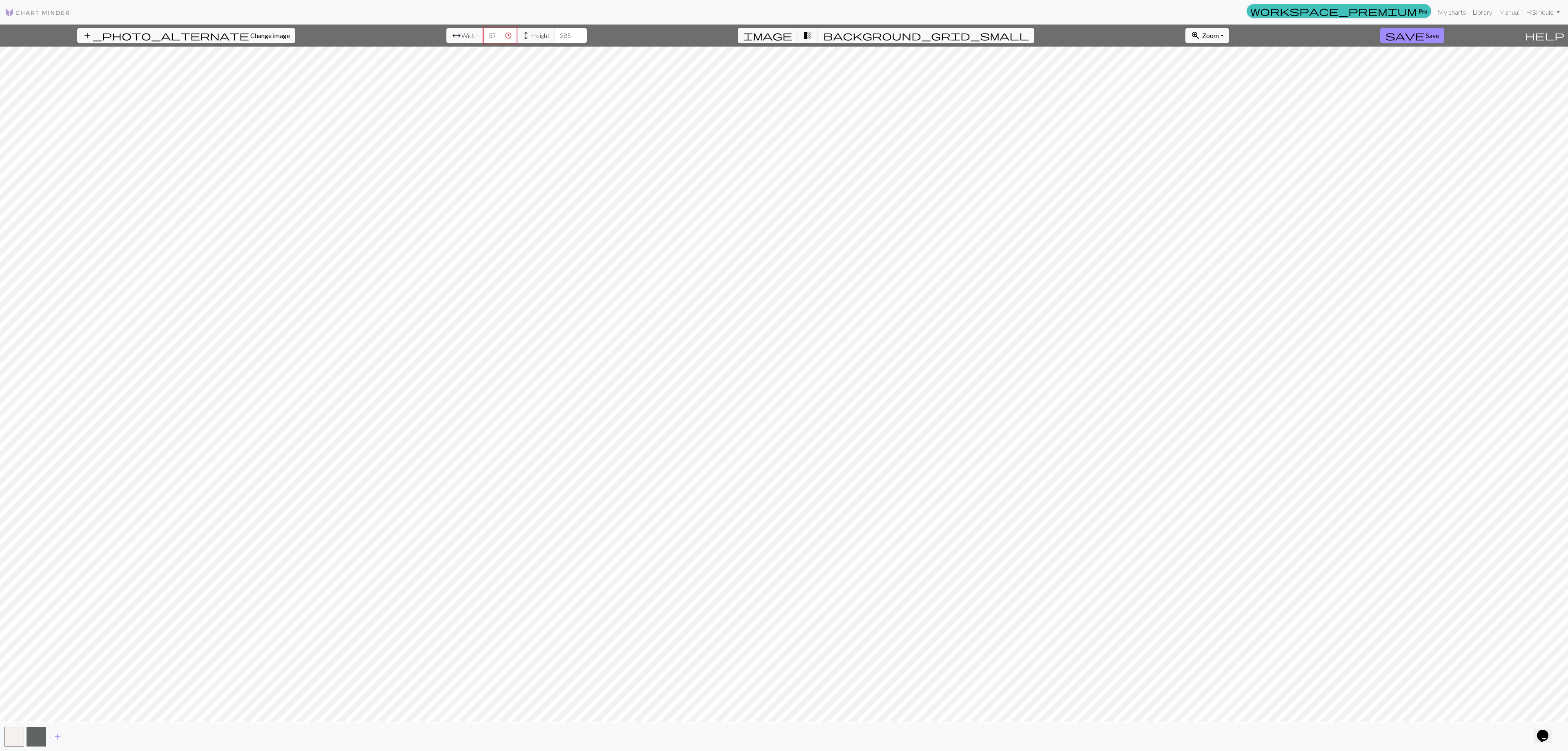
click at [483, 33] on input "574" at bounding box center [500, 35] width 33 height 15
click at [483, 33] on input "575" at bounding box center [500, 35] width 33 height 15
click at [483, 33] on input "576" at bounding box center [500, 35] width 33 height 15
click at [483, 33] on input "577" at bounding box center [500, 35] width 33 height 15
click at [483, 35] on input "578" at bounding box center [500, 35] width 33 height 15
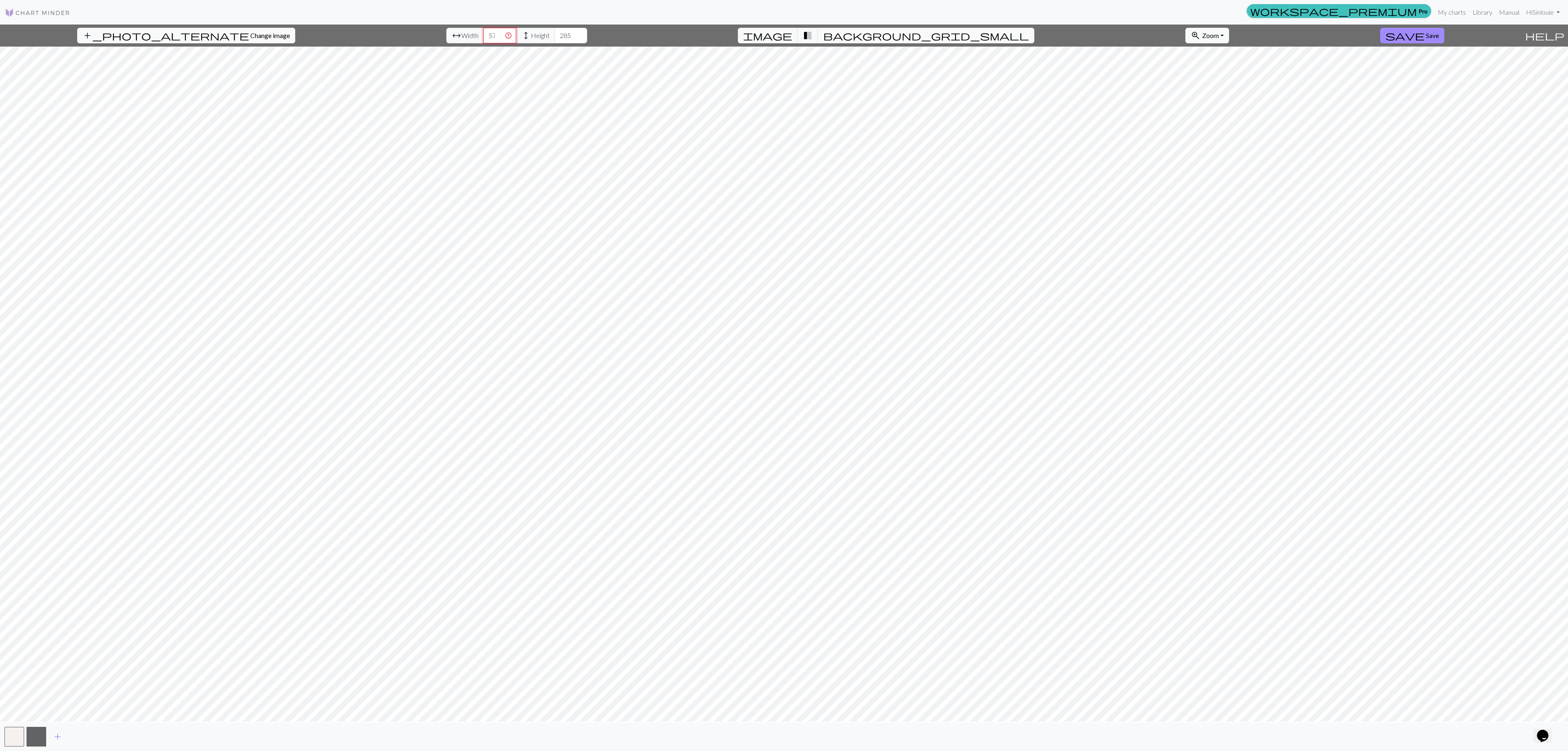
type input "577"
click at [483, 36] on input "577" at bounding box center [500, 35] width 33 height 15
click at [483, 35] on input "577" at bounding box center [500, 35] width 33 height 15
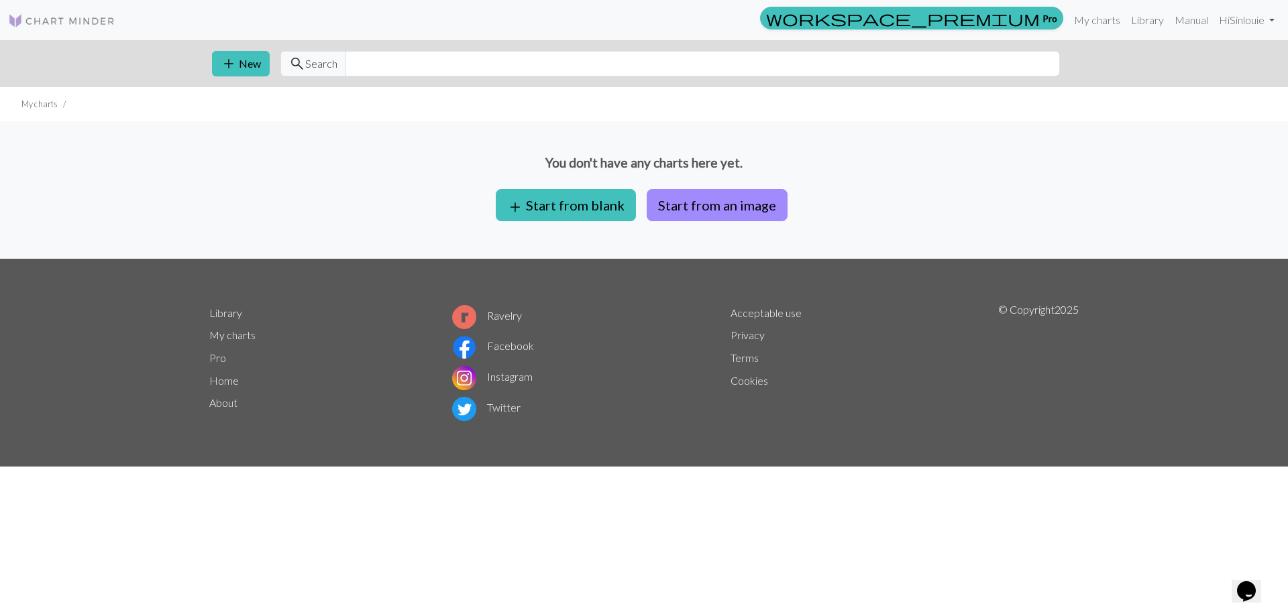
click at [58, 17] on img at bounding box center [61, 21] width 107 height 16
click at [738, 209] on button "Start from an image" at bounding box center [717, 205] width 141 height 32
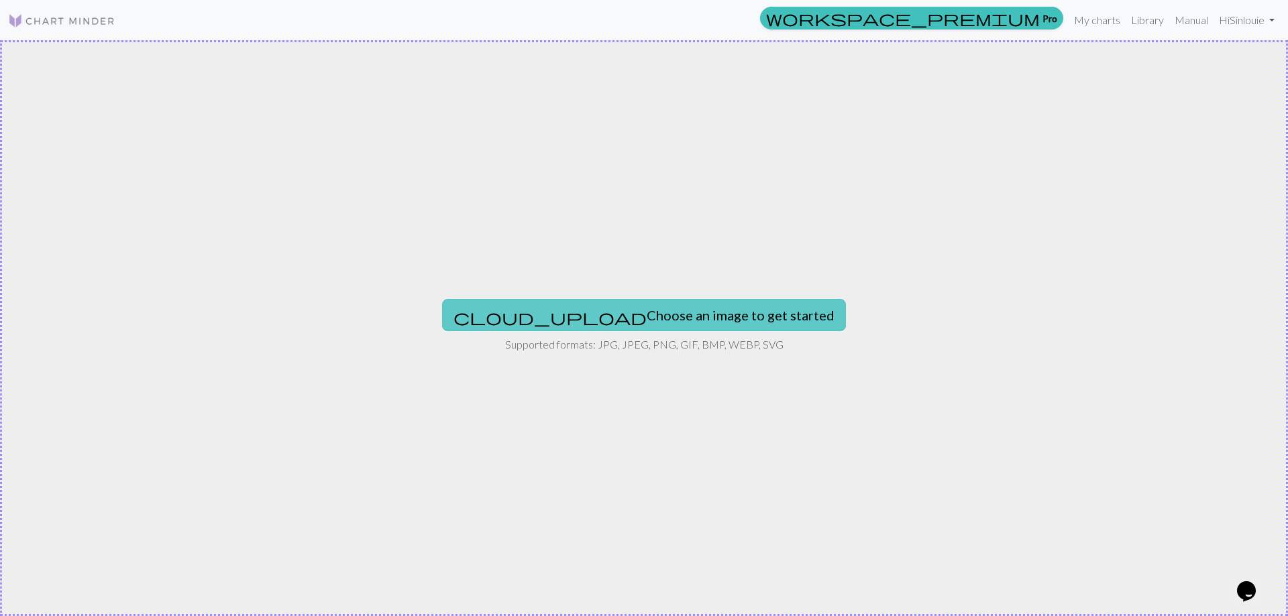
click at [682, 318] on button "cloud_upload Choose an image to get started" at bounding box center [644, 315] width 404 height 32
click at [717, 307] on button "cloud_upload Choose an image to get started" at bounding box center [644, 315] width 404 height 32
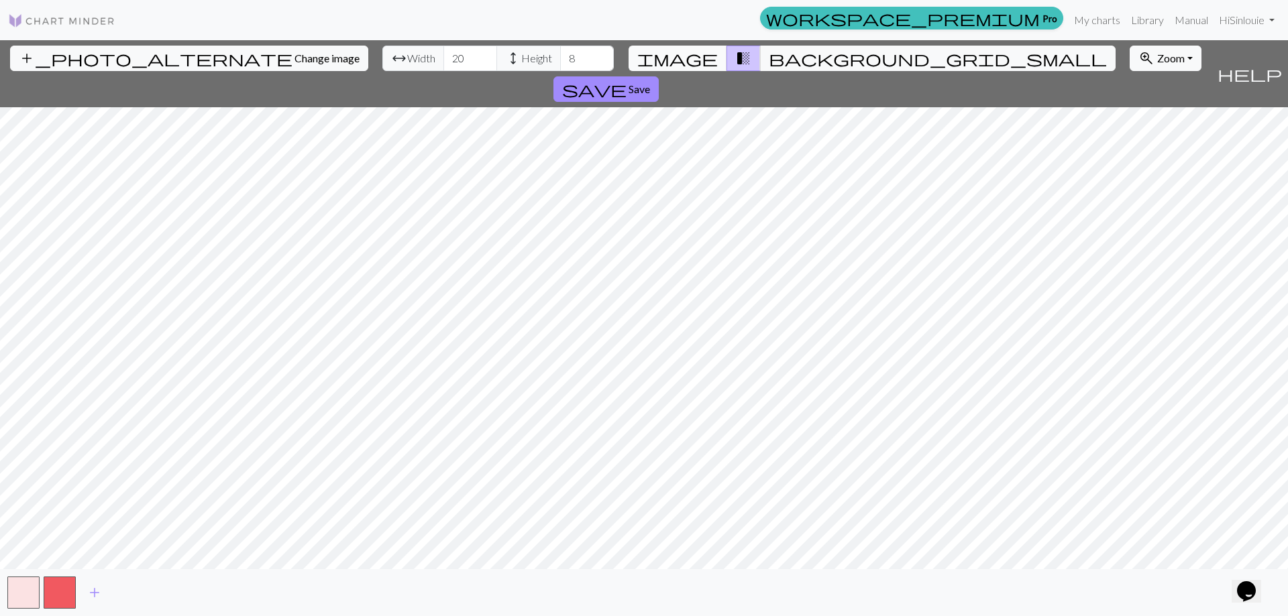
click at [698, 55] on span "image" at bounding box center [677, 58] width 80 height 19
click at [741, 53] on button "transition_fade" at bounding box center [744, 58] width 34 height 25
click at [443, 59] on input "20" at bounding box center [470, 58] width 54 height 25
click at [1130, 56] on button "zoom_in Zoom Zoom" at bounding box center [1166, 58] width 72 height 25
click at [1130, 166] on button "50%" at bounding box center [1183, 163] width 106 height 21
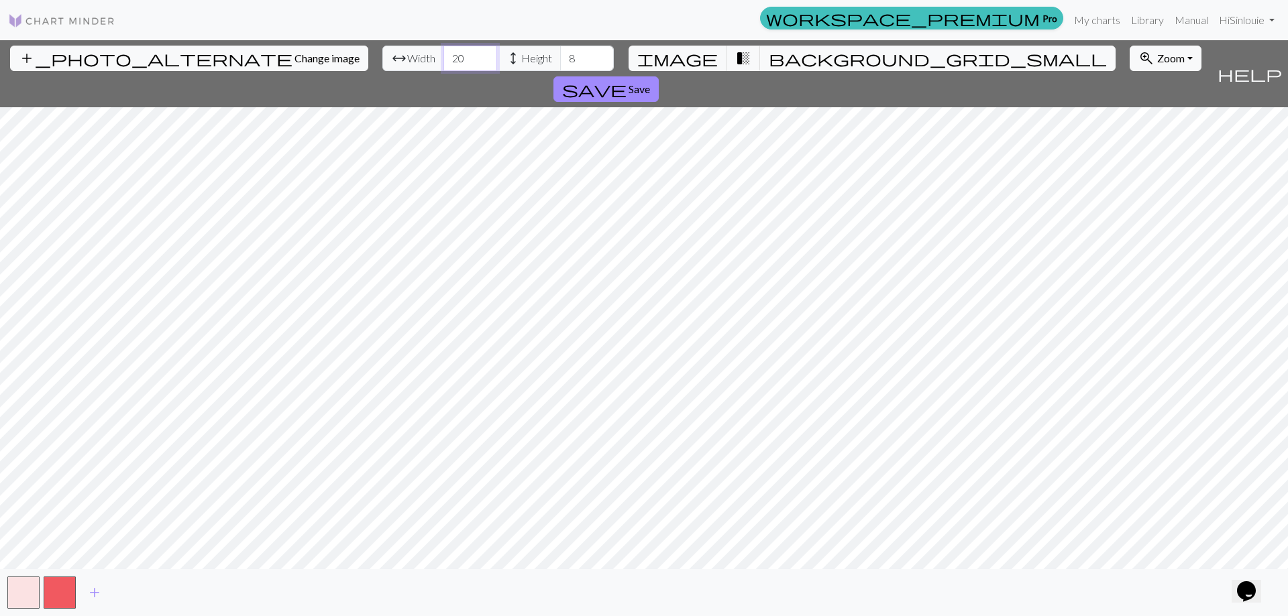
click at [443, 60] on input "20" at bounding box center [470, 58] width 54 height 25
click at [443, 59] on input "20" at bounding box center [470, 58] width 54 height 25
click at [443, 53] on input "174" at bounding box center [470, 58] width 54 height 25
type input "1"
type input "58"
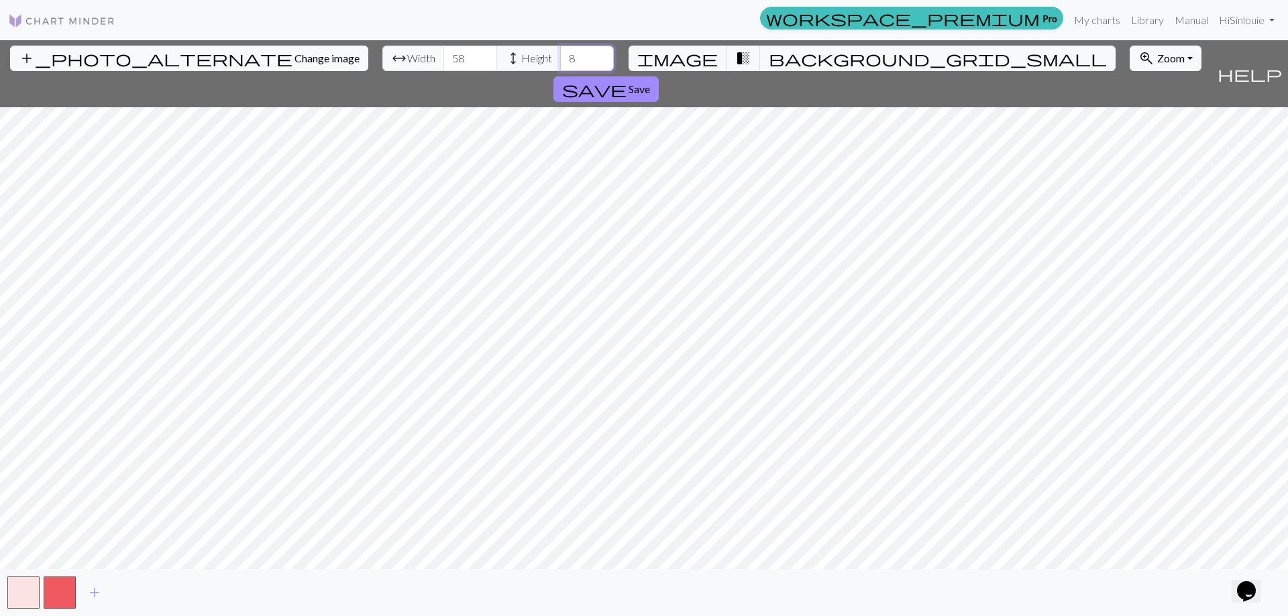
click at [560, 55] on input "8" at bounding box center [587, 58] width 54 height 25
type input "8"
type input "29"
click at [1157, 58] on span "Zoom" at bounding box center [1171, 58] width 28 height 13
click at [1130, 185] on button "100%" at bounding box center [1183, 184] width 106 height 21
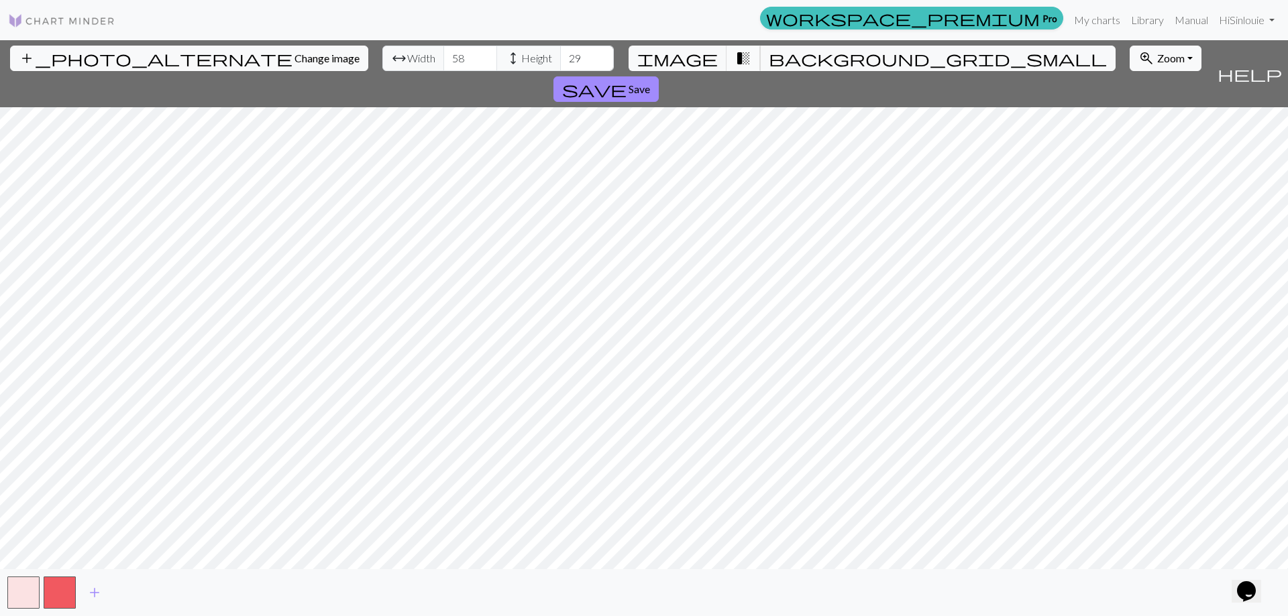
click at [735, 56] on span "transition_fade" at bounding box center [743, 58] width 16 height 19
click at [769, 56] on span "background_grid_small" at bounding box center [938, 58] width 338 height 19
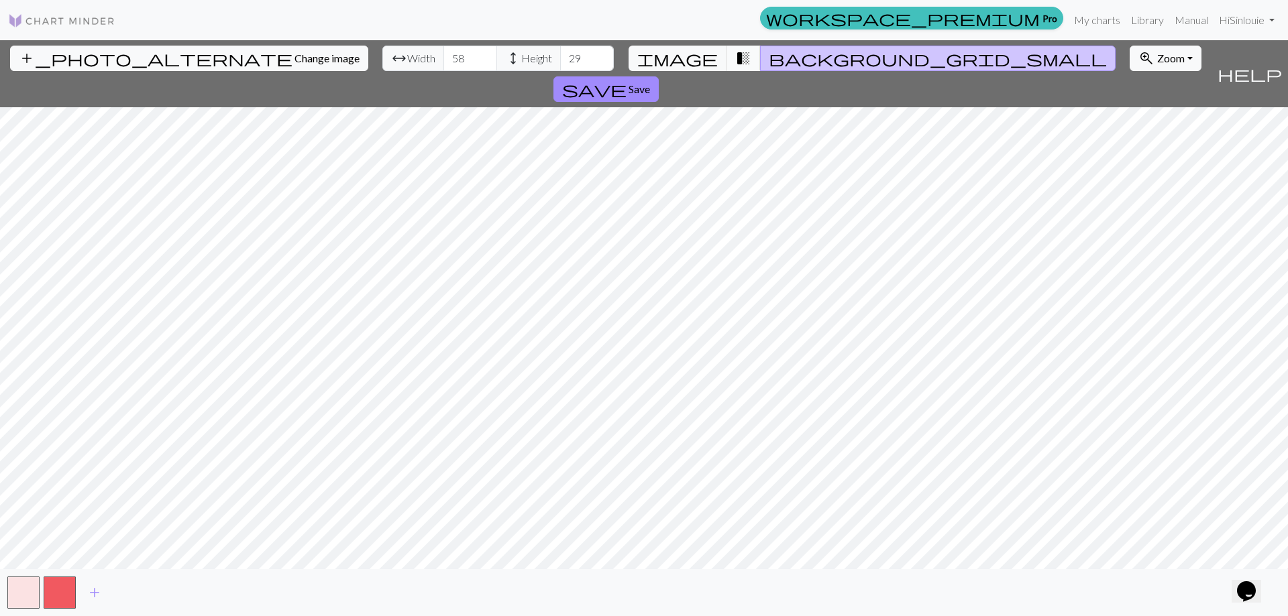
click at [735, 63] on span "transition_fade" at bounding box center [743, 58] width 16 height 19
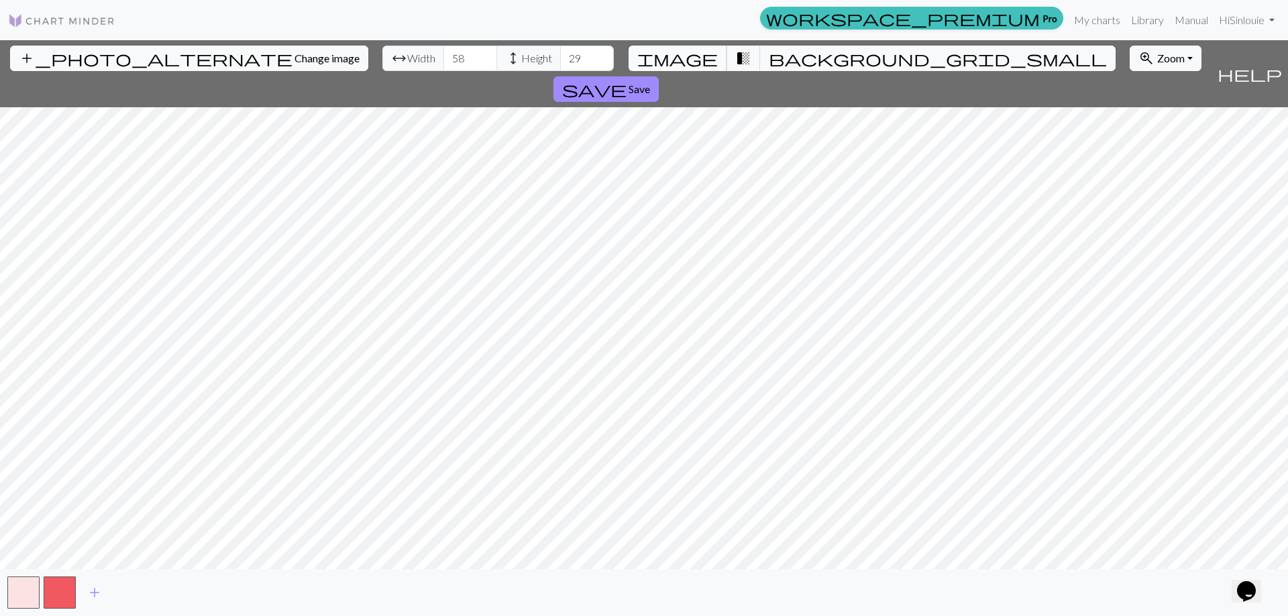
click at [694, 60] on span "image" at bounding box center [677, 58] width 80 height 19
click at [650, 83] on span "Save" at bounding box center [639, 89] width 21 height 13
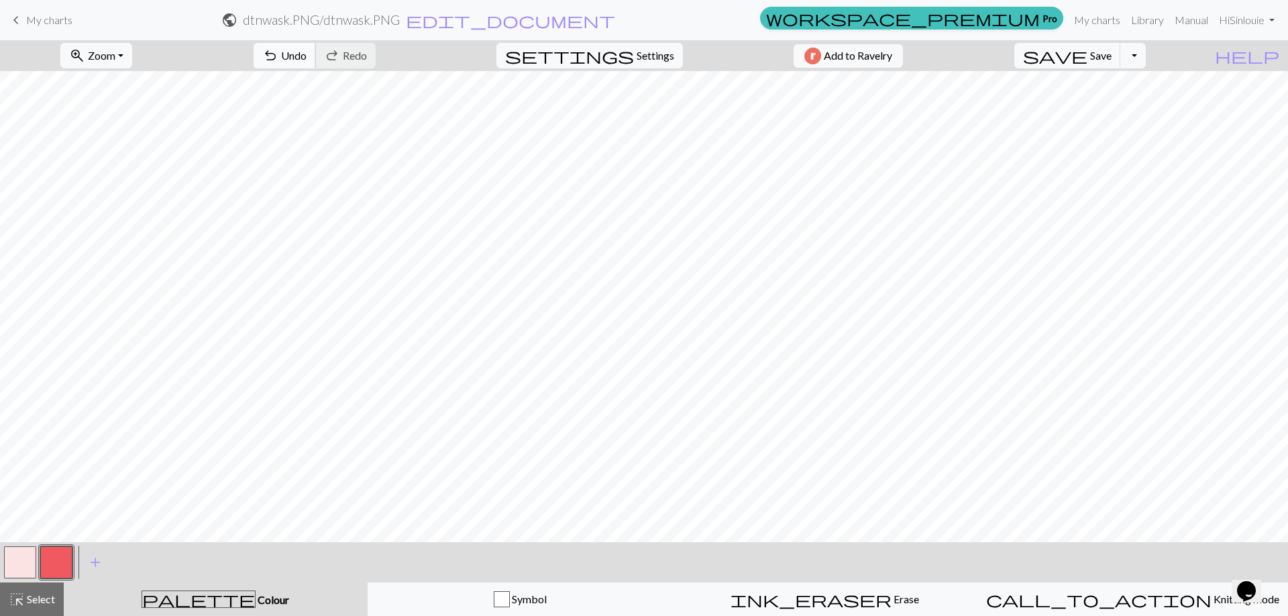
click at [307, 56] on span "Undo" at bounding box center [293, 55] width 25 height 13
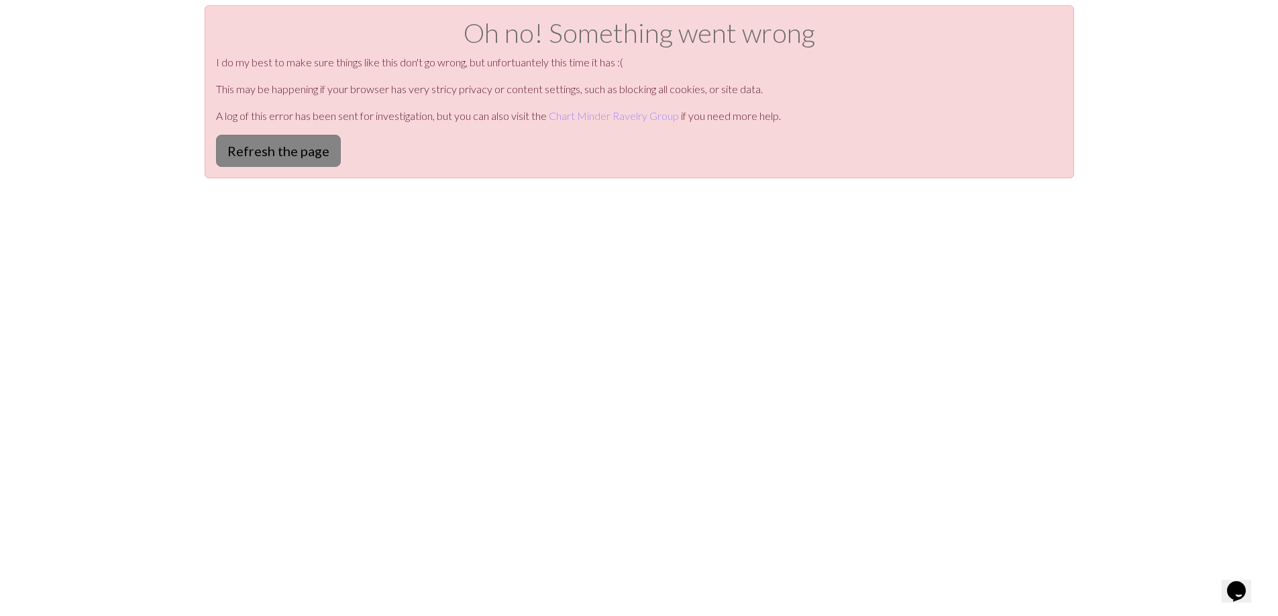
click at [305, 160] on button "Refresh the page" at bounding box center [278, 151] width 125 height 32
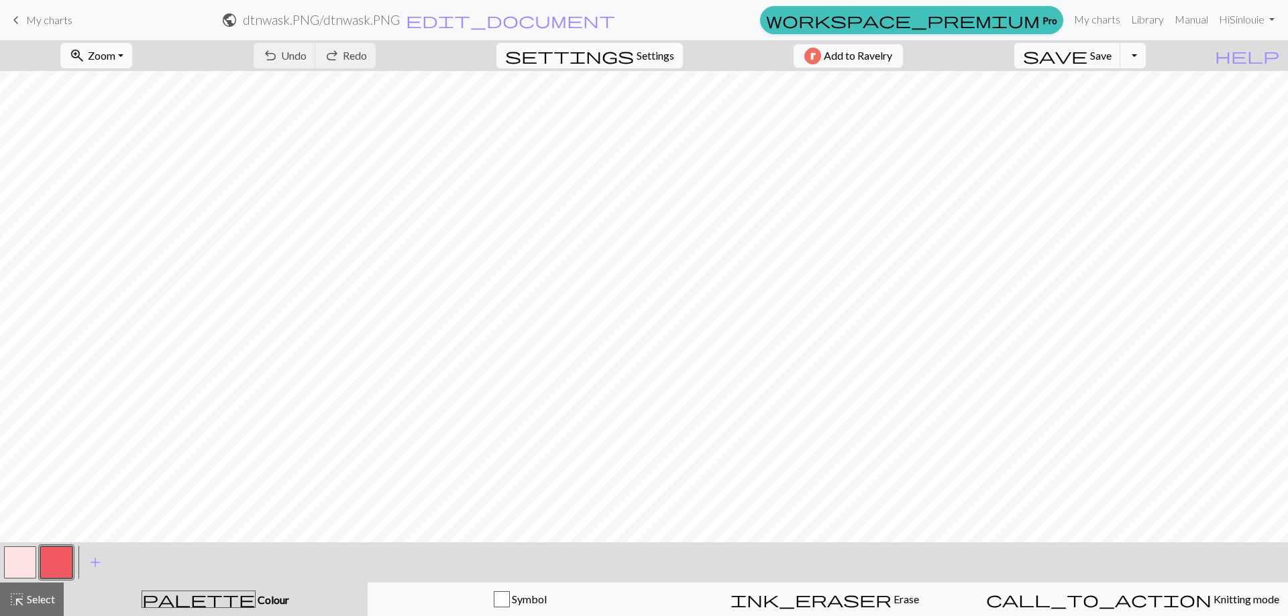
click at [647, 62] on span "Settings" at bounding box center [656, 56] width 38 height 16
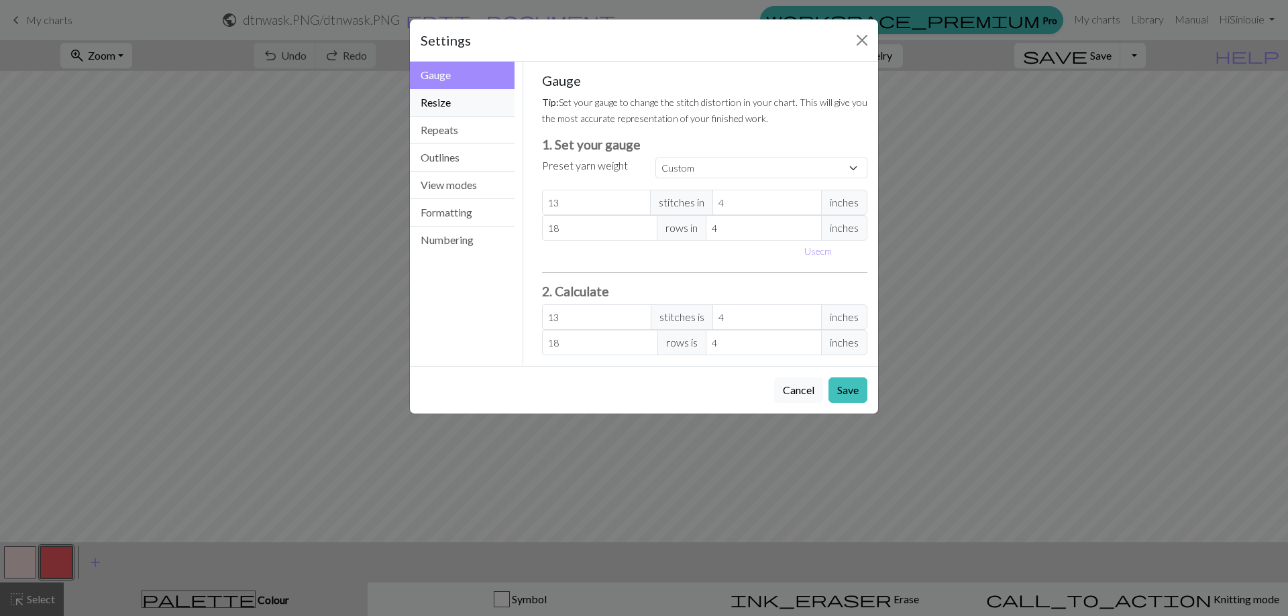
click at [458, 96] on button "Resize" at bounding box center [462, 103] width 105 height 28
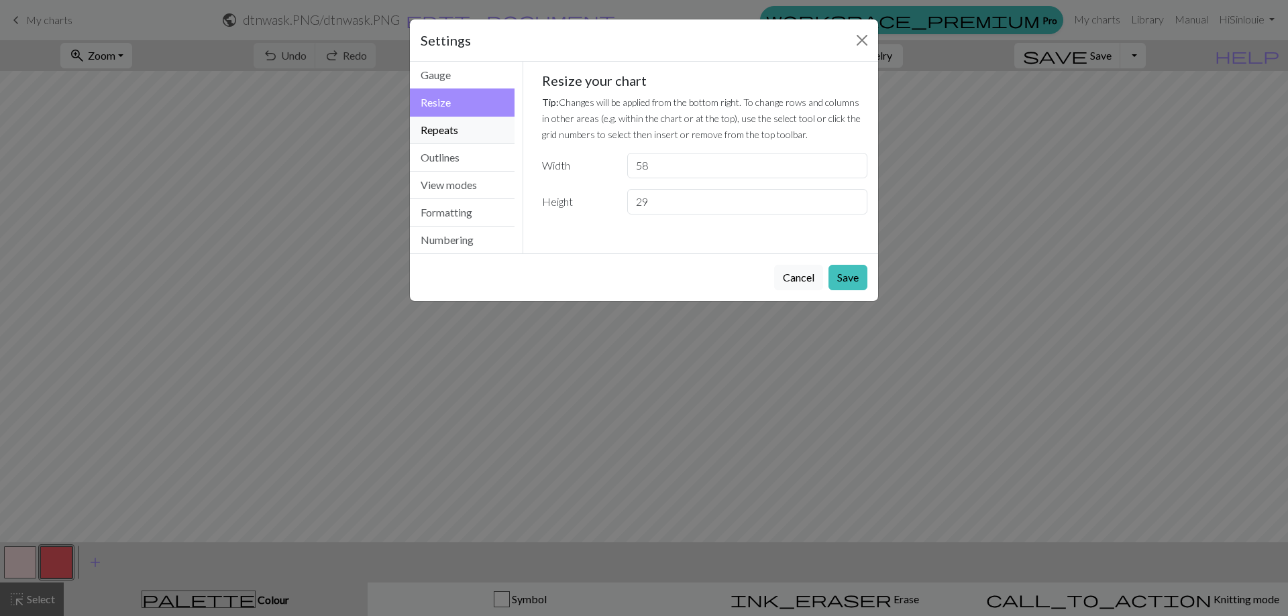
click at [464, 127] on button "Repeats" at bounding box center [462, 131] width 105 height 28
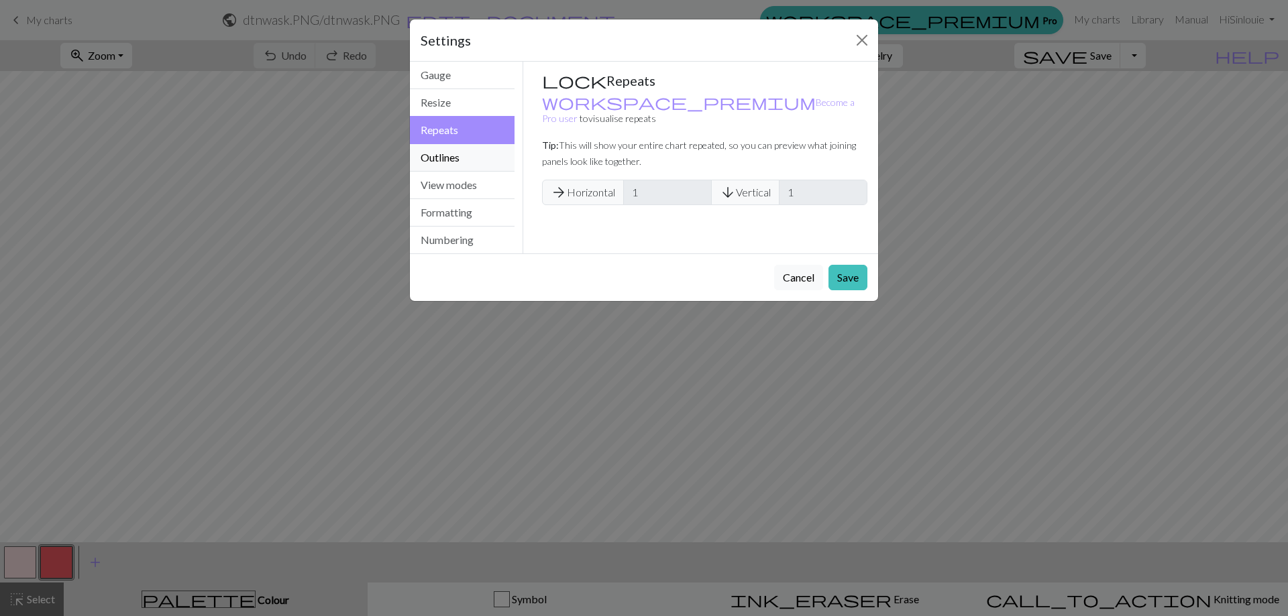
click at [464, 157] on button "Outlines" at bounding box center [462, 158] width 105 height 28
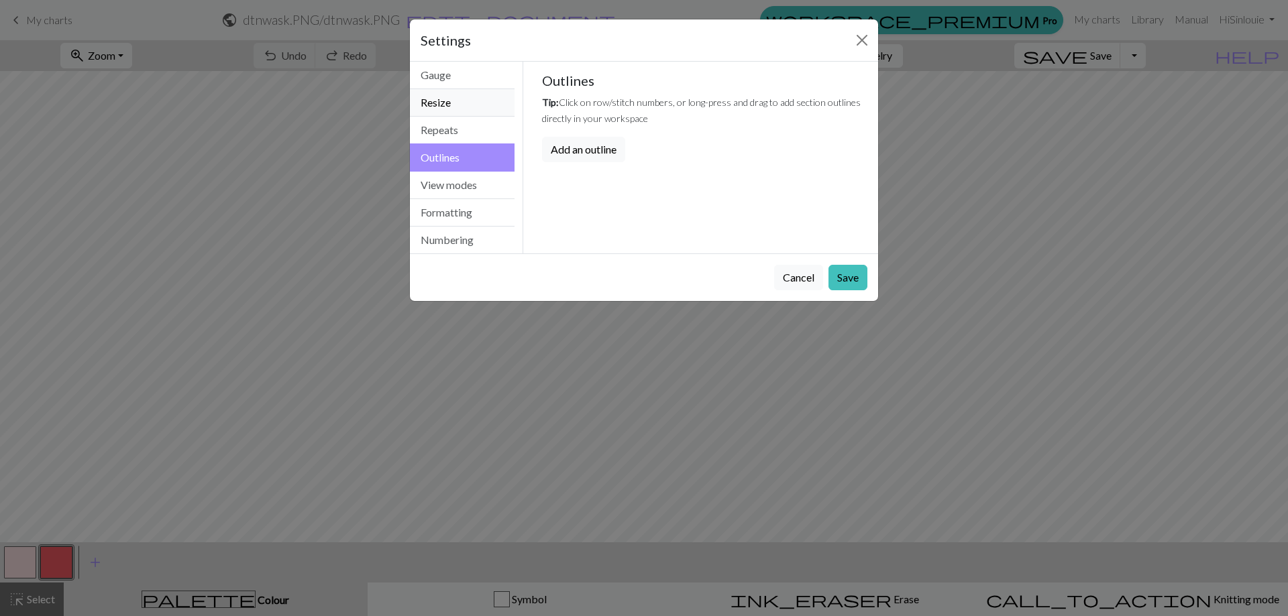
click at [460, 109] on button "Resize" at bounding box center [462, 103] width 105 height 28
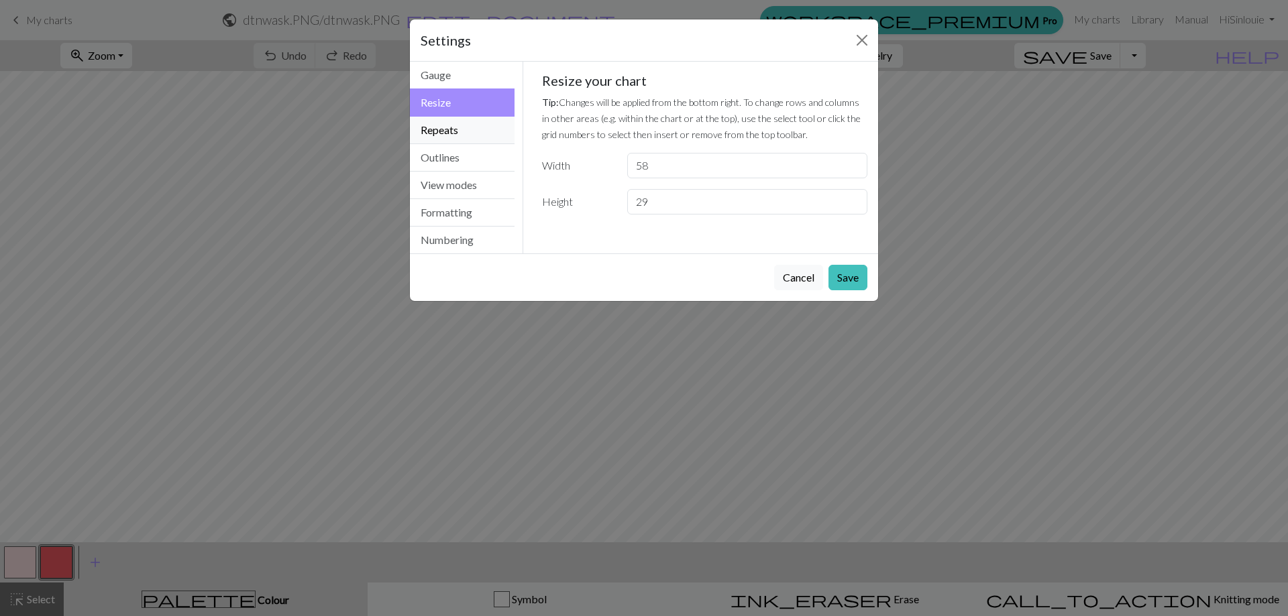
click at [464, 127] on button "Repeats" at bounding box center [462, 131] width 105 height 28
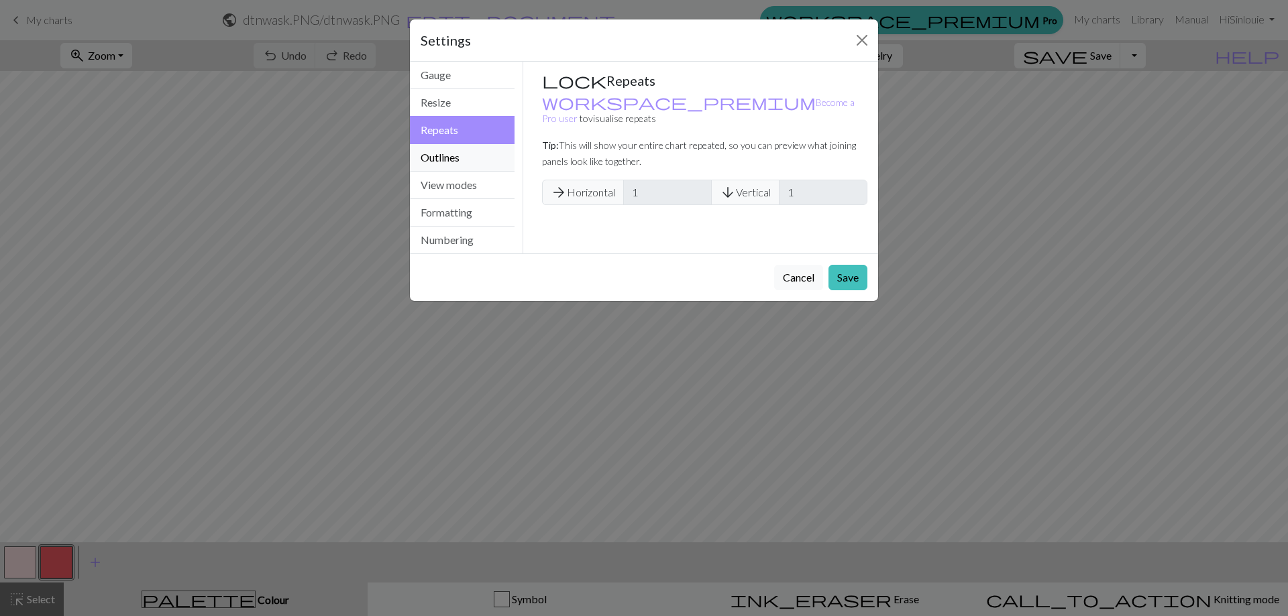
click at [462, 150] on button "Outlines" at bounding box center [462, 158] width 105 height 28
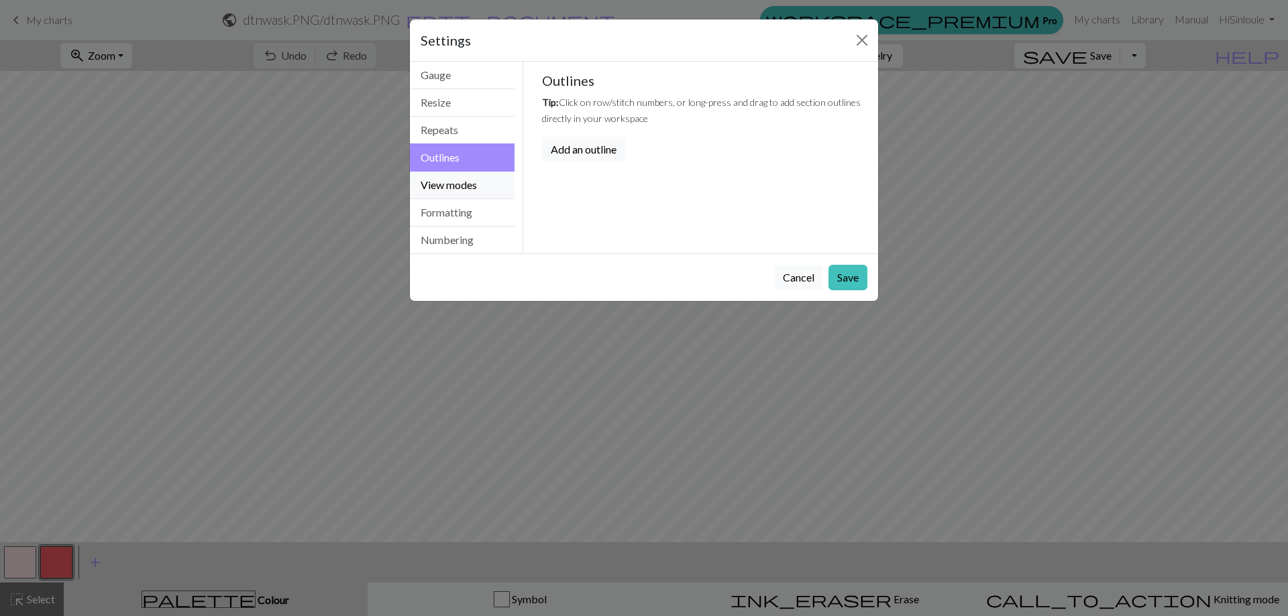
click at [468, 186] on button "View modes" at bounding box center [462, 186] width 105 height 28
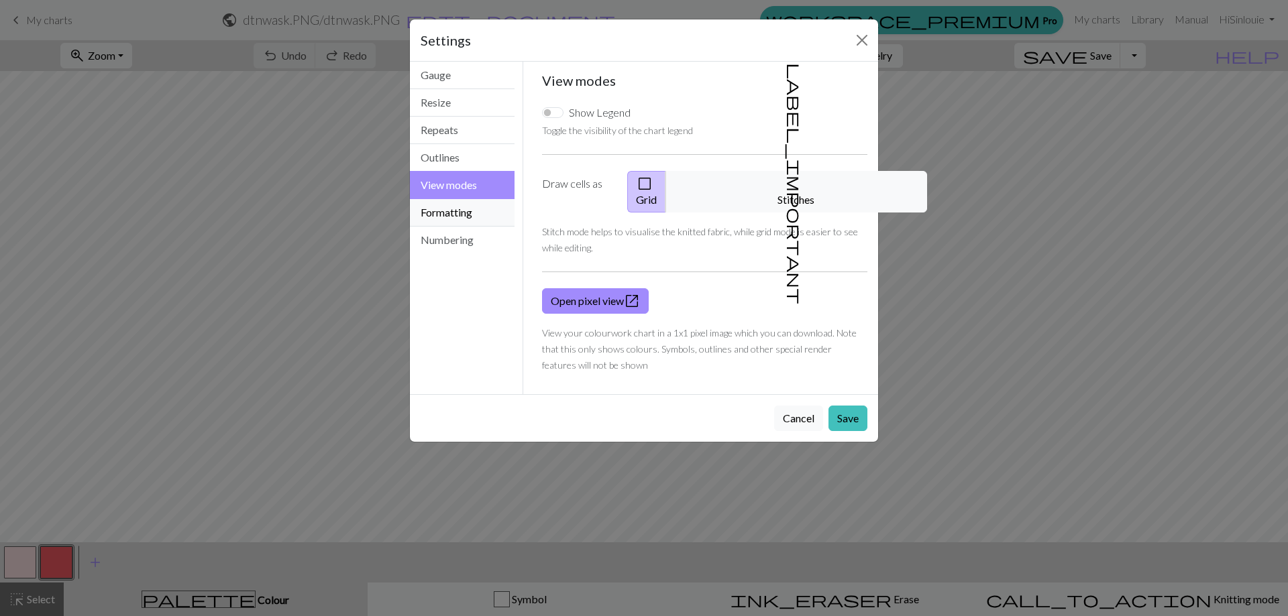
drag, startPoint x: 478, startPoint y: 213, endPoint x: 478, endPoint y: 221, distance: 8.0
click at [478, 214] on button "Formatting" at bounding box center [462, 213] width 105 height 28
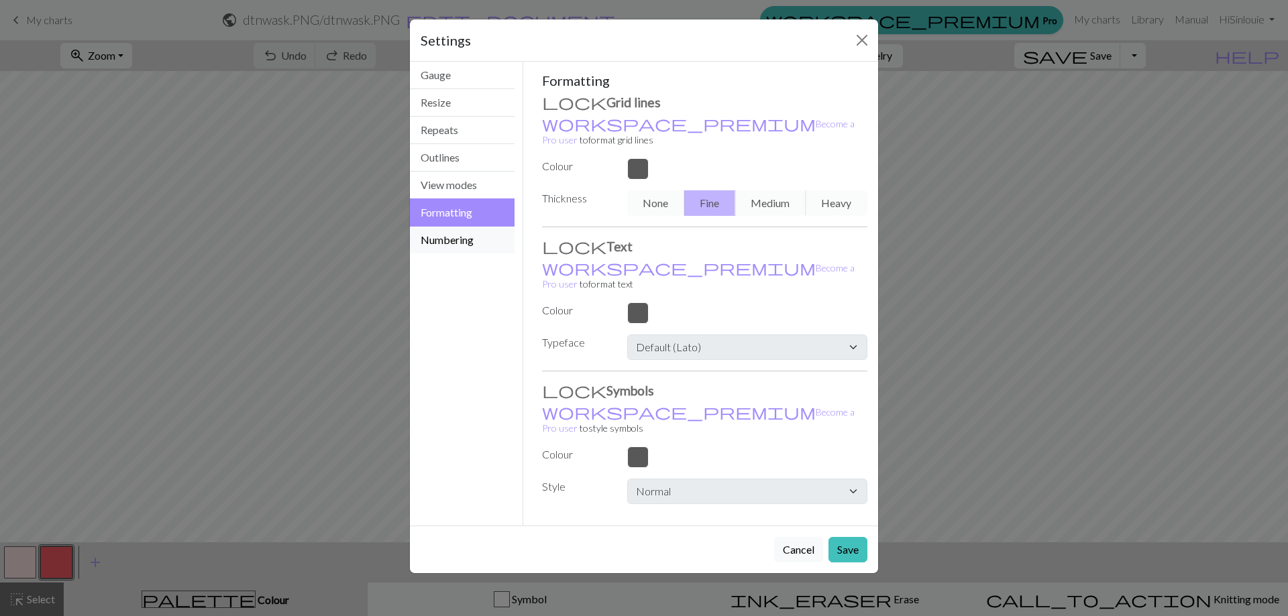
click at [478, 234] on button "Numbering" at bounding box center [462, 240] width 105 height 27
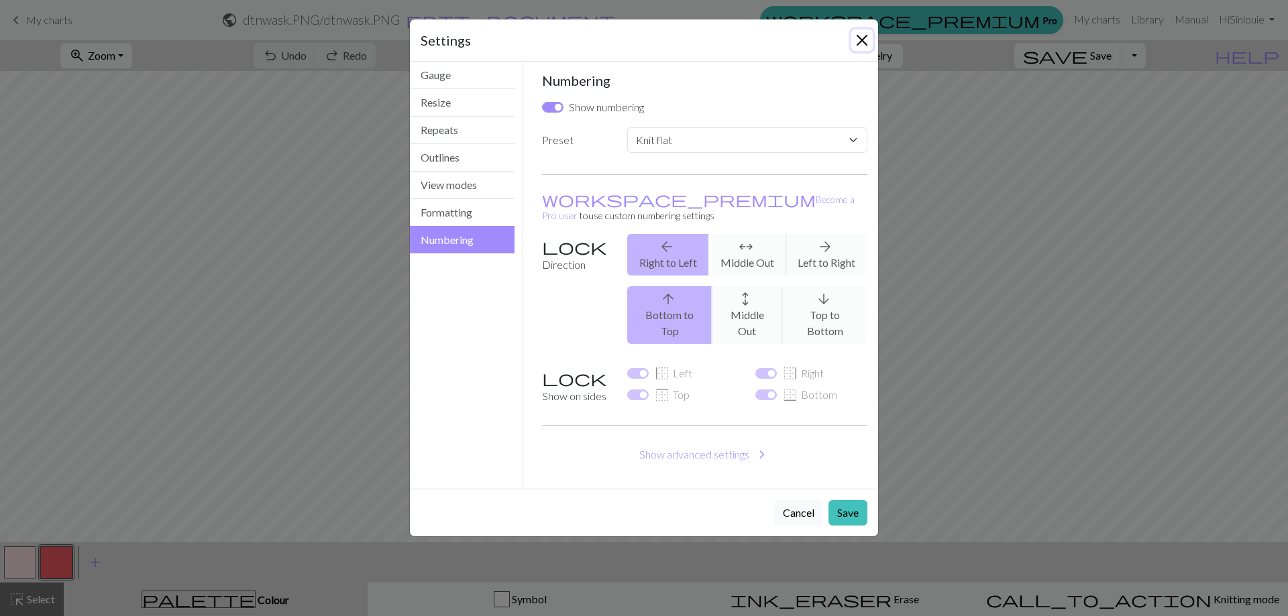
click at [857, 42] on button "Close" at bounding box center [861, 40] width 21 height 21
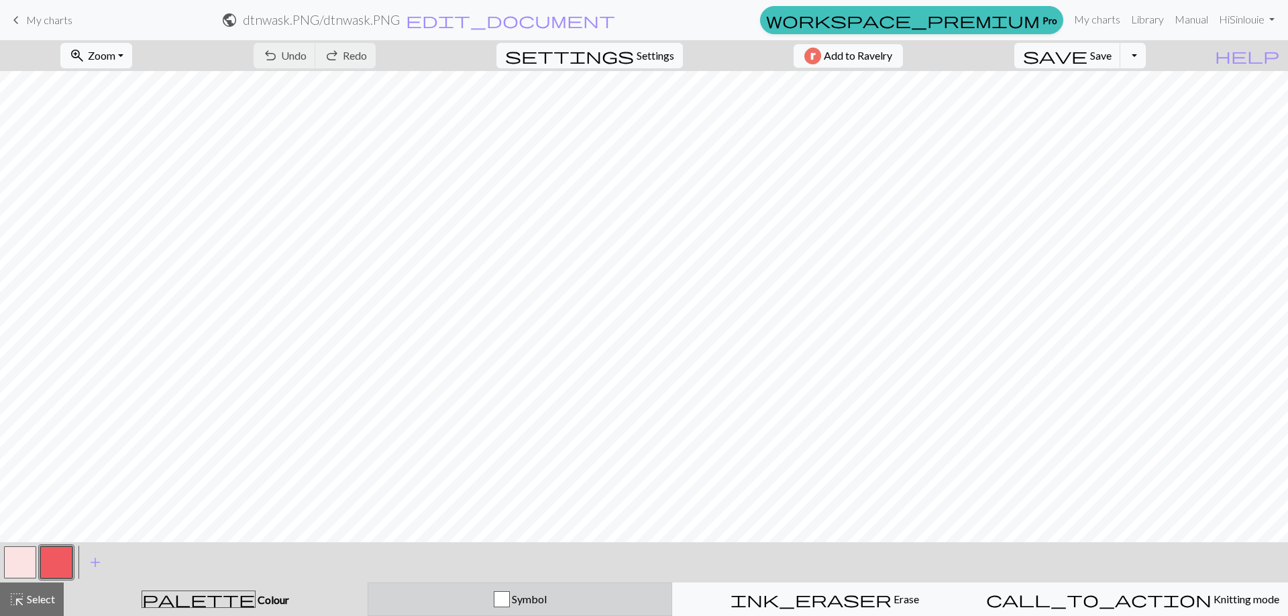
click at [546, 598] on span "Symbol" at bounding box center [528, 599] width 37 height 13
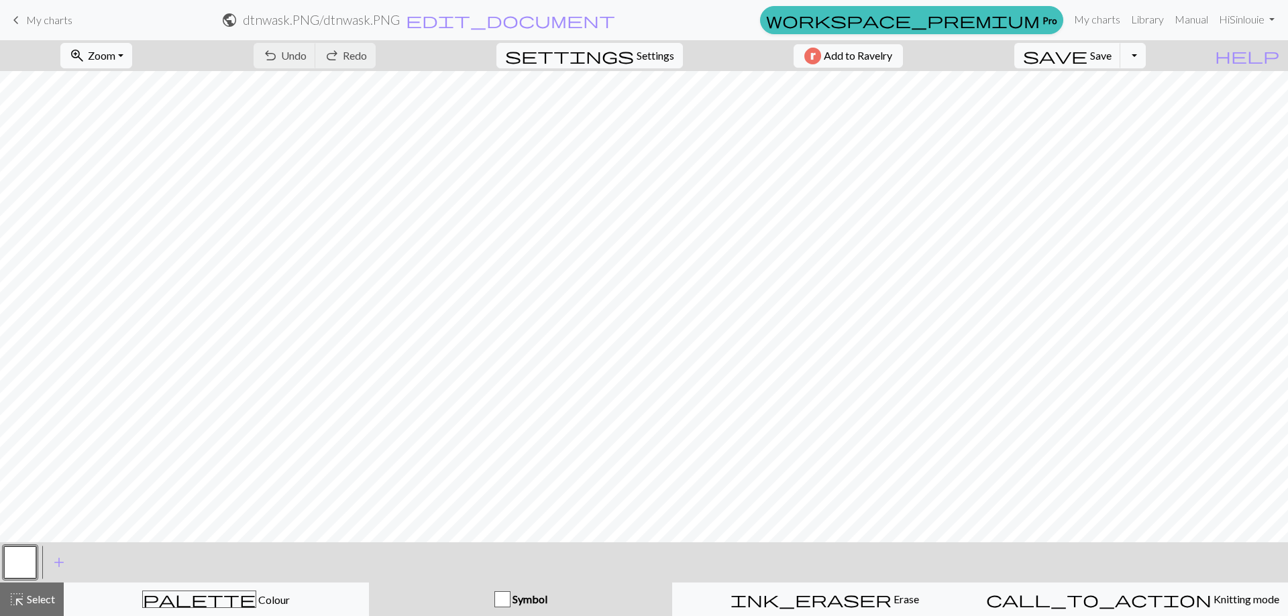
click at [505, 596] on div "button" at bounding box center [502, 600] width 16 height 16
click at [502, 601] on div "button" at bounding box center [502, 600] width 16 height 16
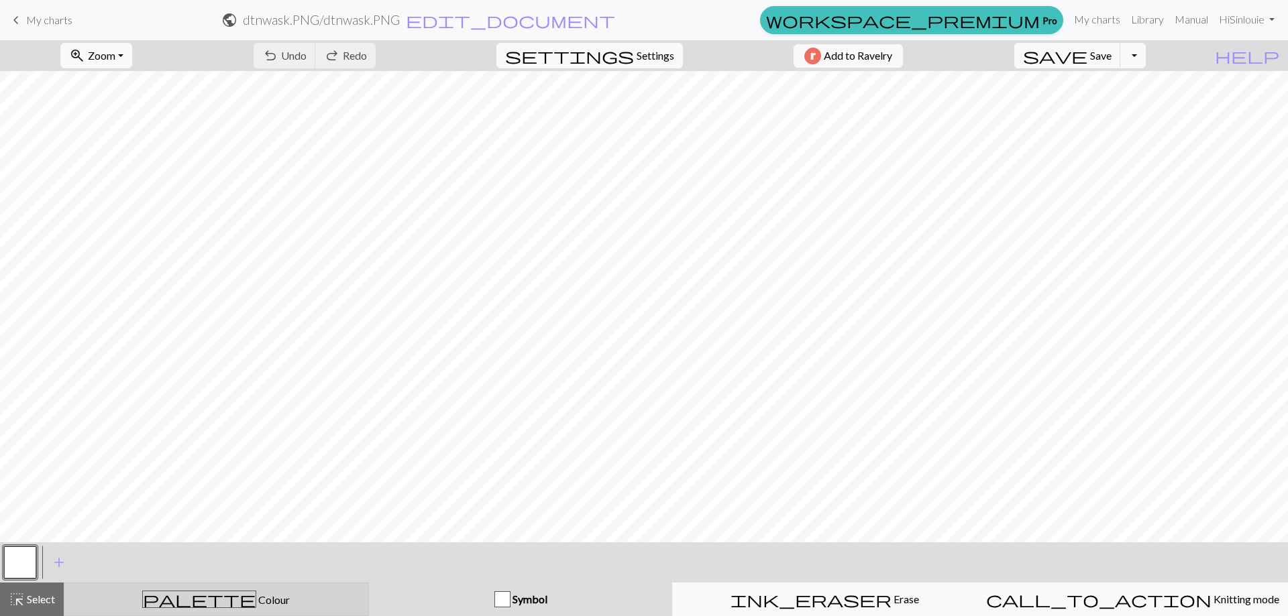
click at [233, 609] on button "palette Colour Colour" at bounding box center [216, 600] width 305 height 34
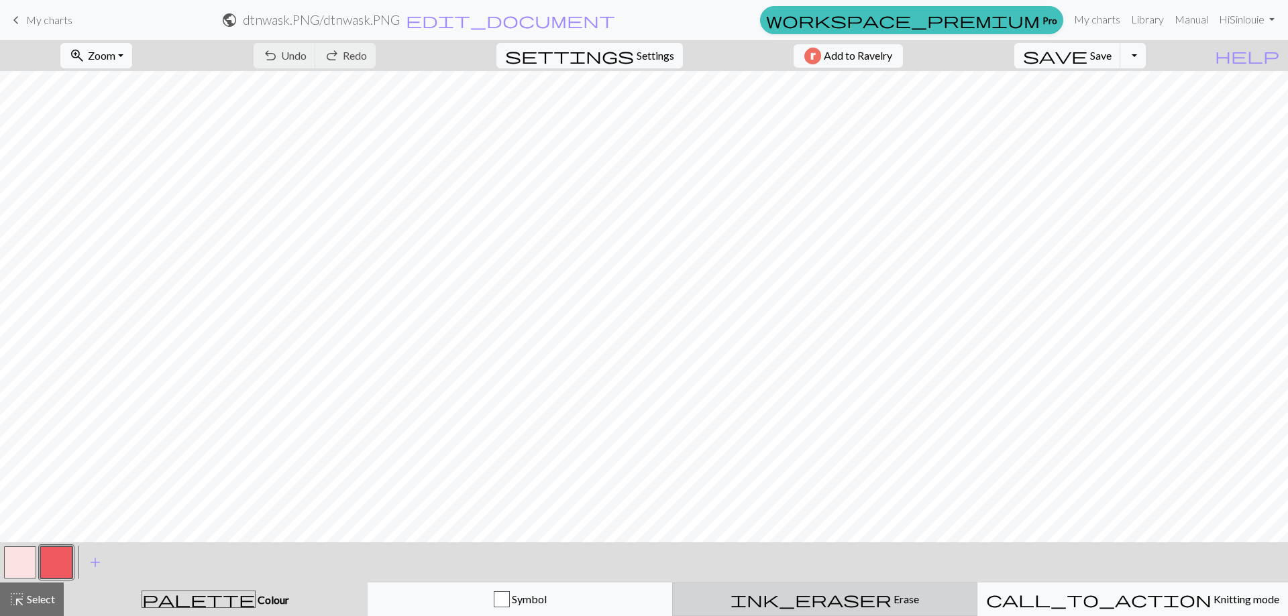
click at [800, 594] on div "ink_eraser Erase Erase" at bounding box center [825, 600] width 288 height 16
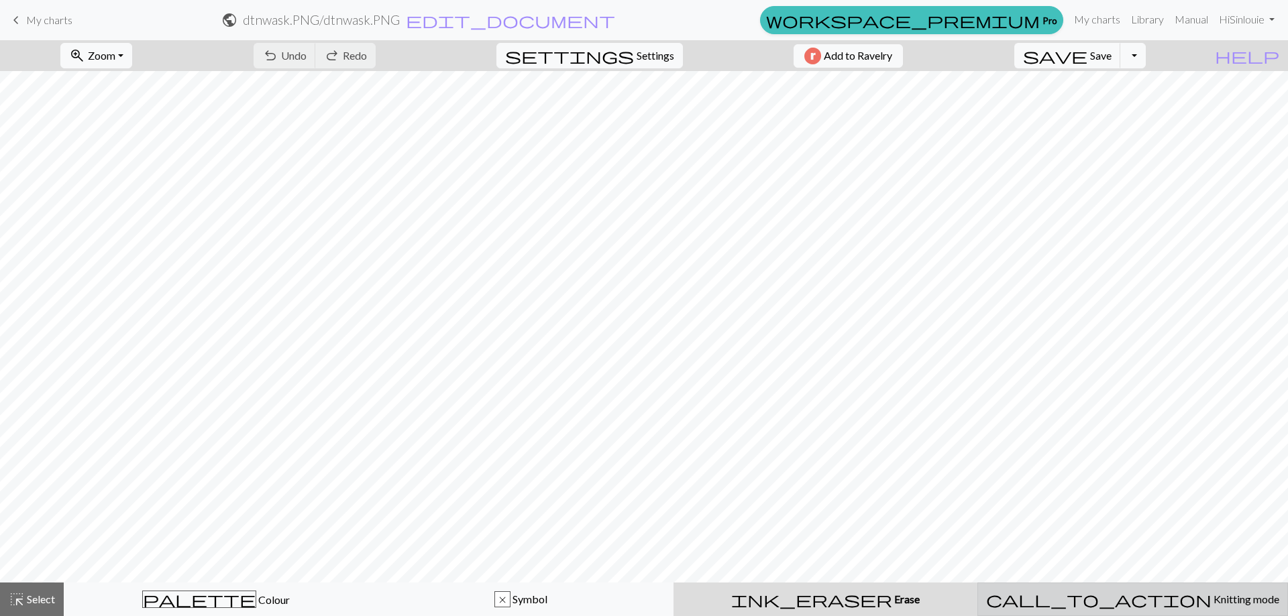
click at [1212, 601] on span "Knitting mode" at bounding box center [1246, 599] width 68 height 13
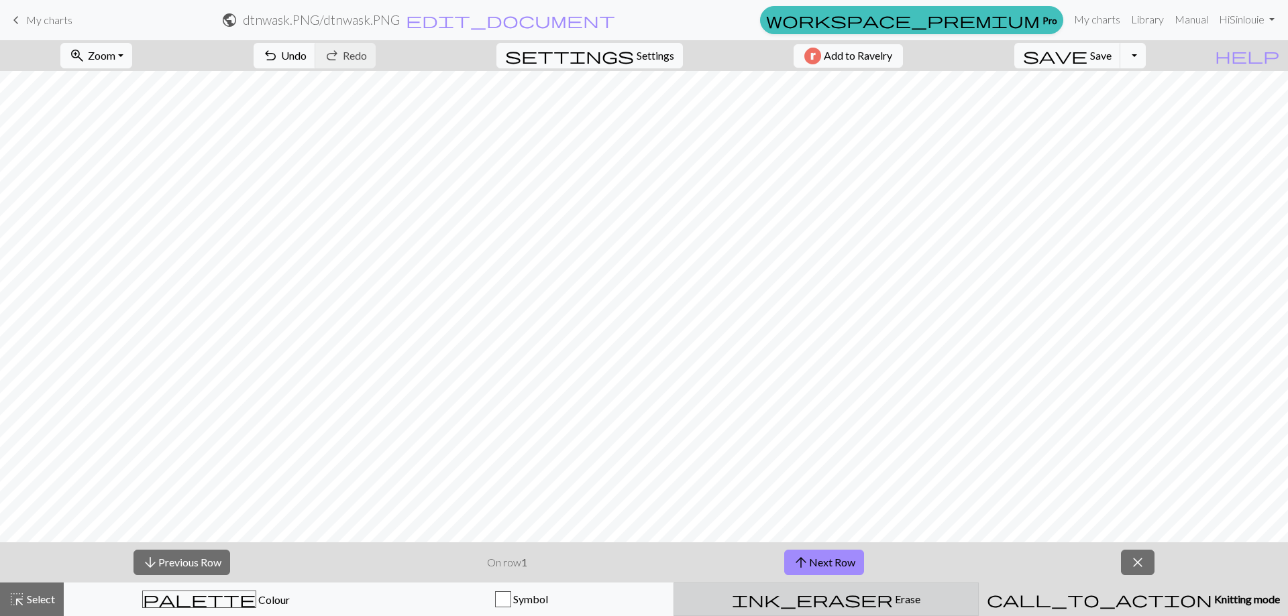
click at [904, 606] on div "ink_eraser Erase Erase" at bounding box center [826, 600] width 288 height 16
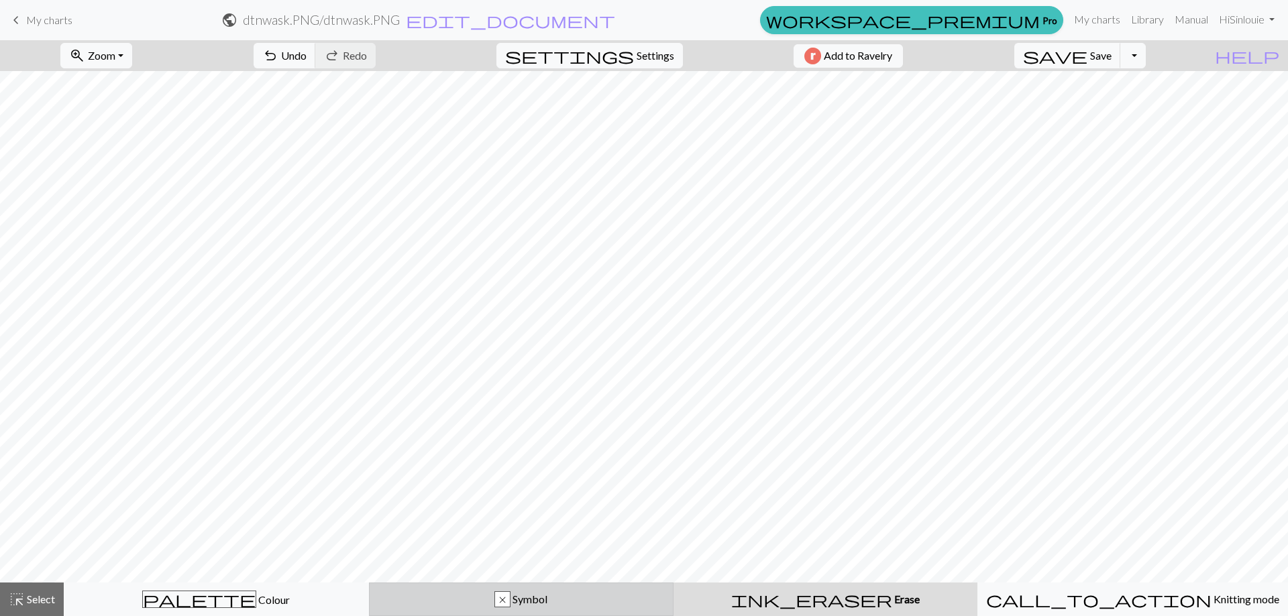
drag, startPoint x: 592, startPoint y: 604, endPoint x: 472, endPoint y: 604, distance: 120.7
click at [591, 604] on div "x Symbol" at bounding box center [522, 600] width 288 height 16
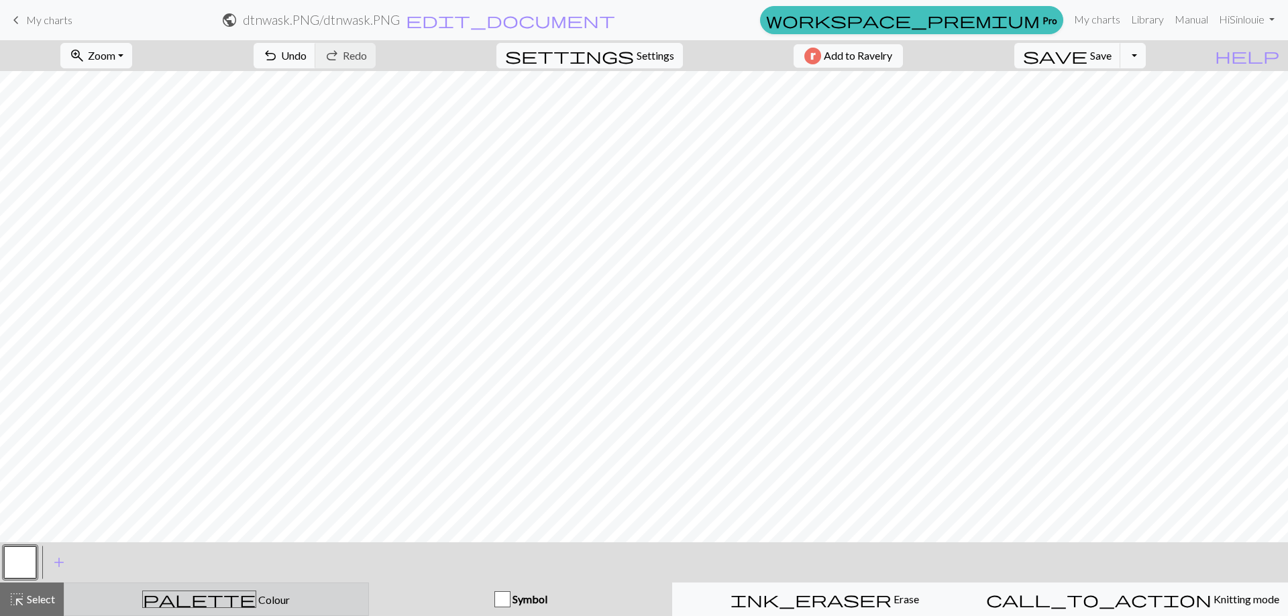
click at [319, 592] on div "palette Colour Colour" at bounding box center [216, 599] width 288 height 17
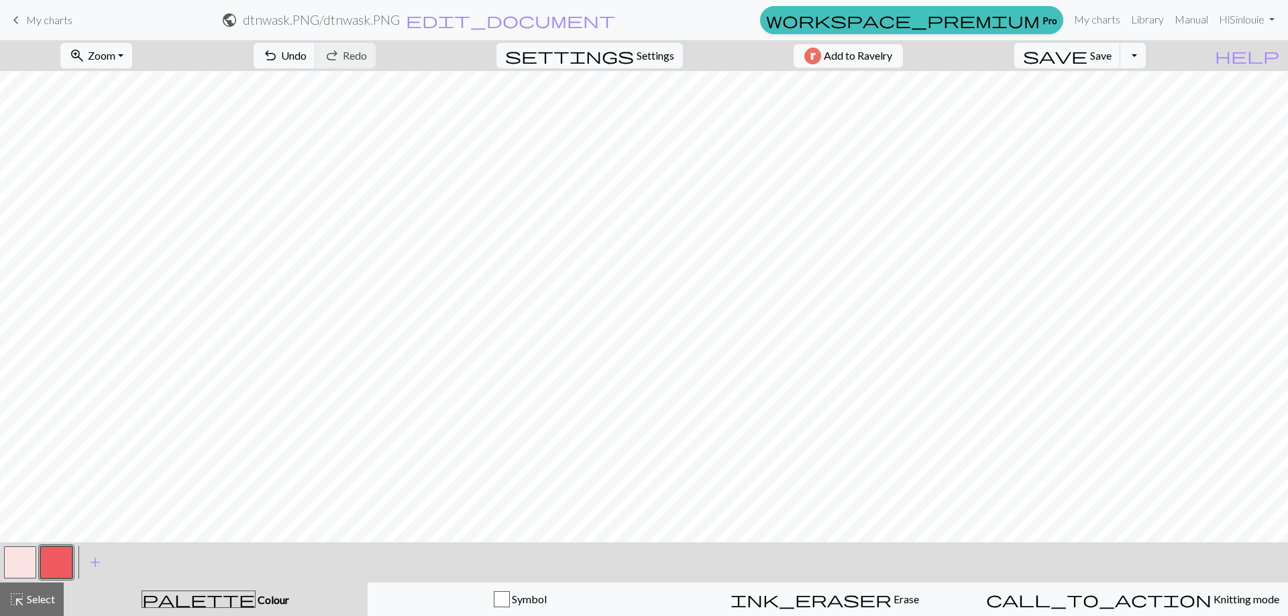
click at [28, 19] on span "My charts" at bounding box center [49, 19] width 46 height 13
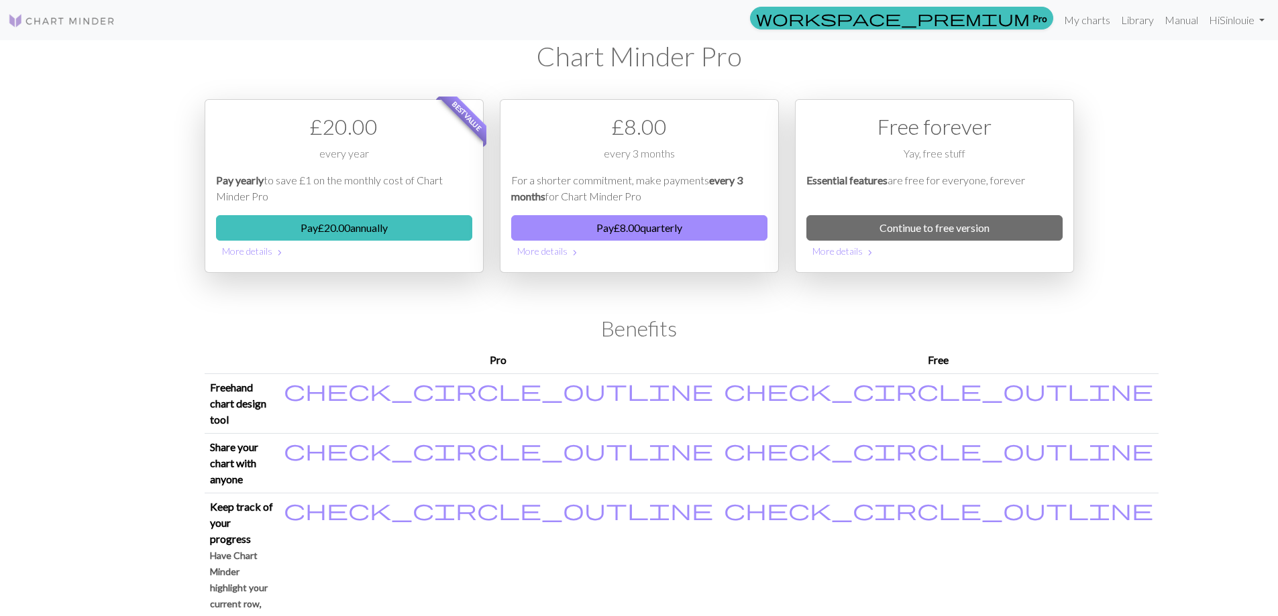
click at [69, 11] on link at bounding box center [61, 20] width 107 height 24
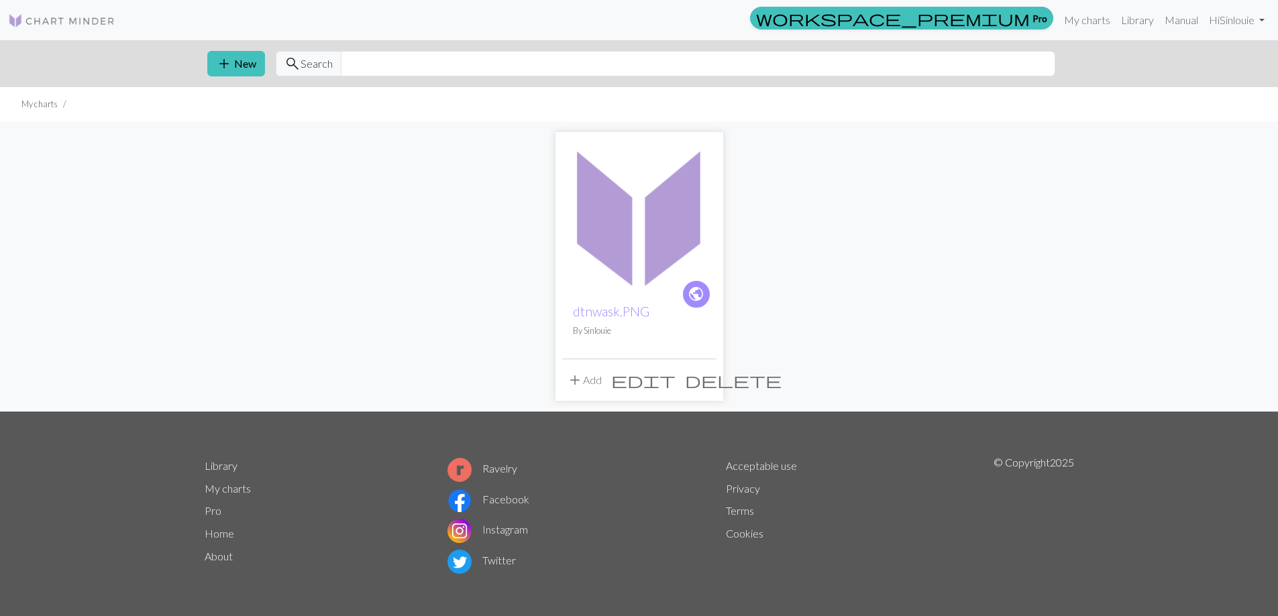
click at [704, 378] on span "delete" at bounding box center [733, 380] width 97 height 19
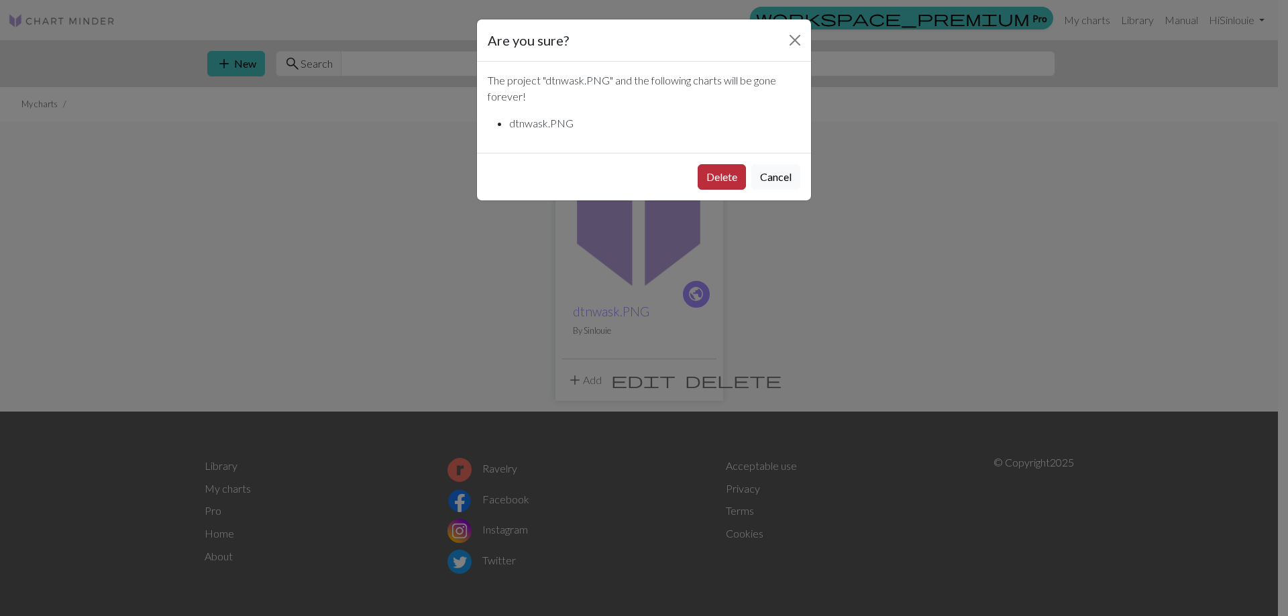
click at [723, 178] on button "Delete" at bounding box center [722, 176] width 48 height 25
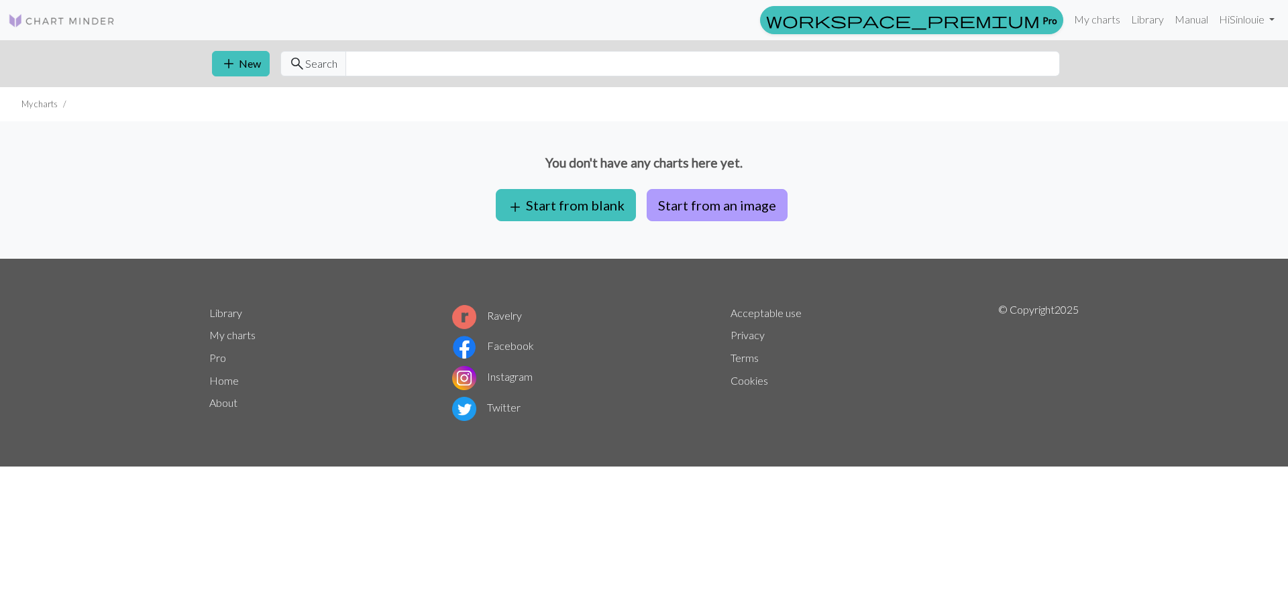
click at [710, 209] on button "Start from an image" at bounding box center [717, 205] width 141 height 32
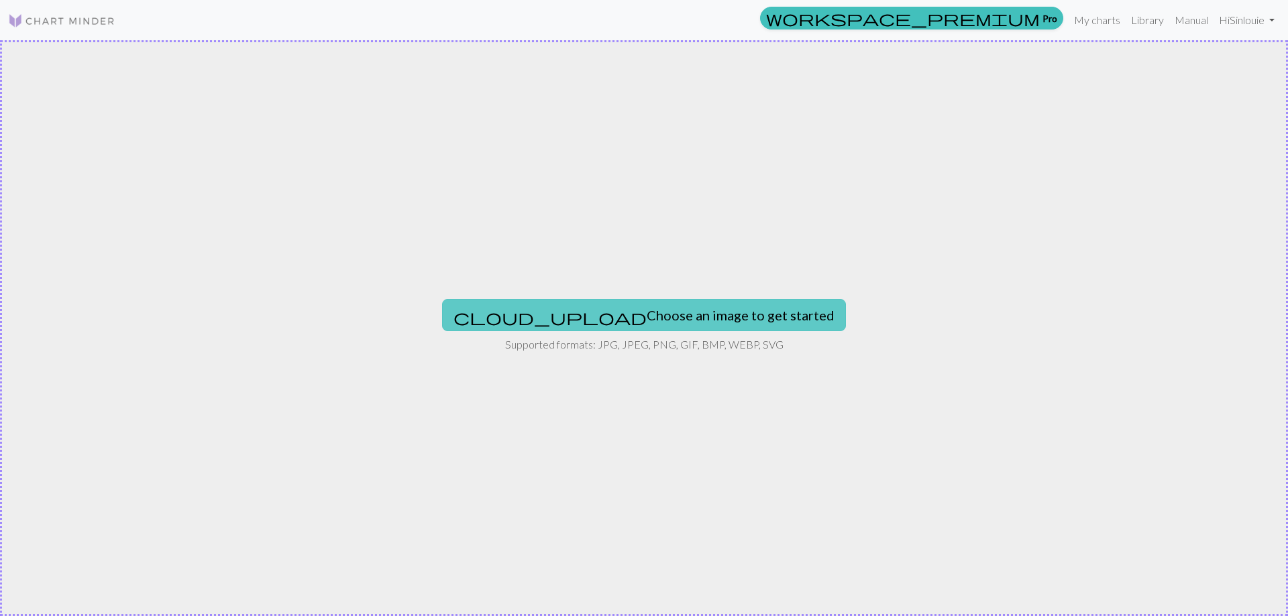
click at [669, 315] on button "cloud_upload Choose an image to get started" at bounding box center [644, 315] width 404 height 32
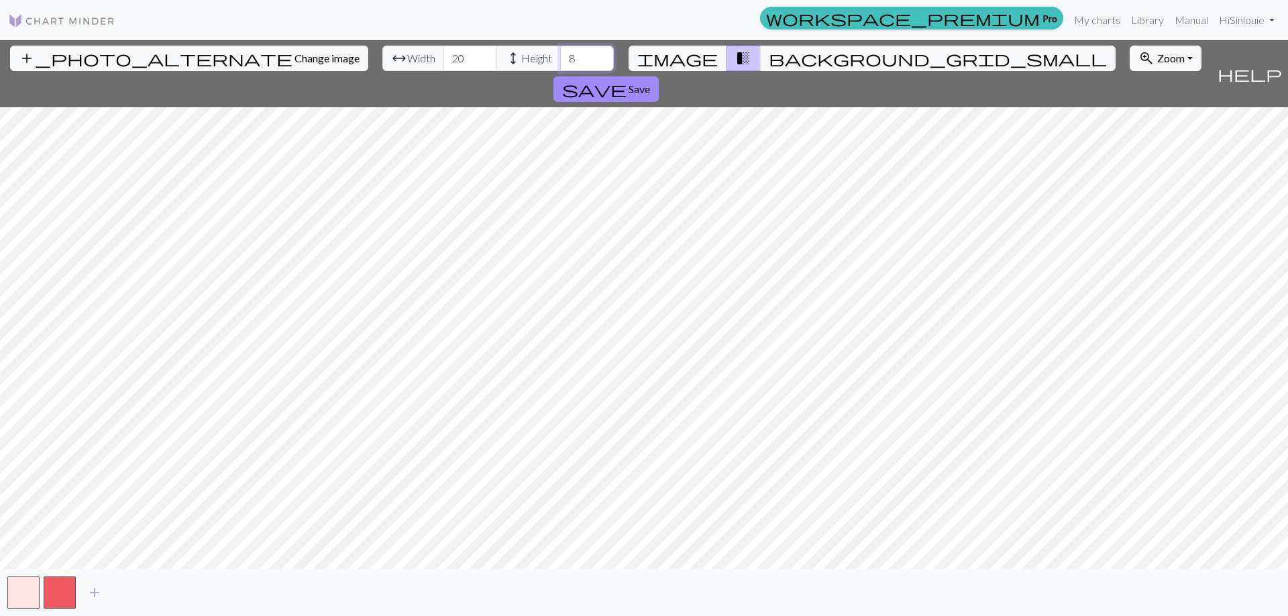
click at [560, 62] on input "8" at bounding box center [587, 58] width 54 height 25
type input "29"
click at [443, 60] on input "20" at bounding box center [470, 58] width 54 height 25
click at [443, 54] on input "2058" at bounding box center [470, 58] width 54 height 25
type input "58"
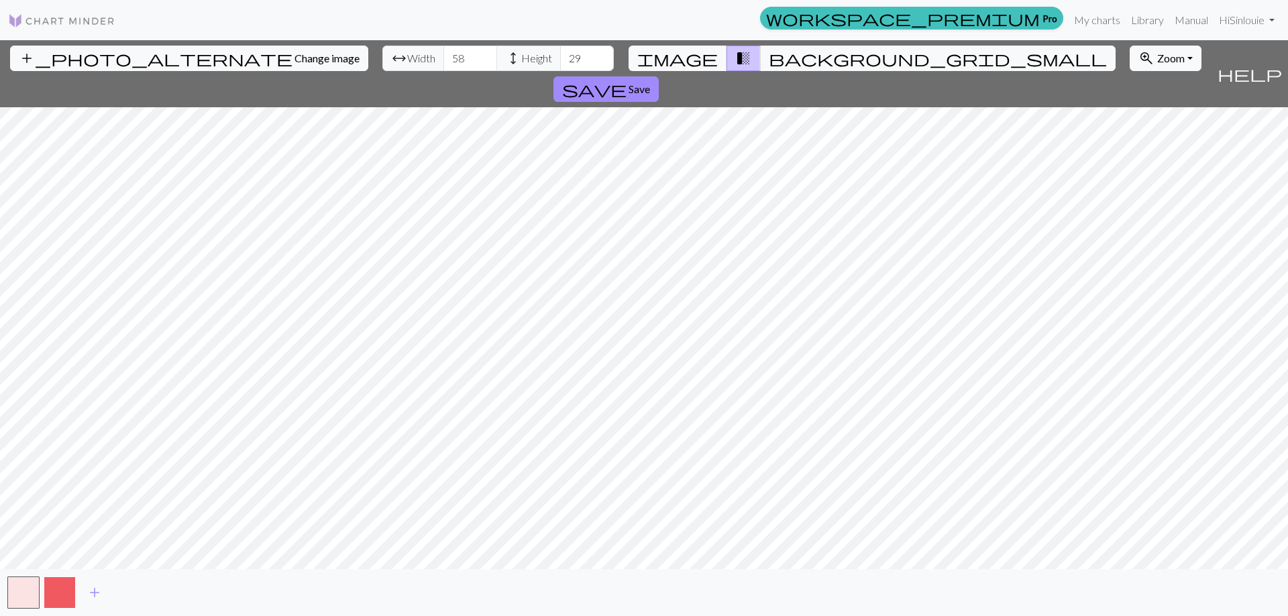
click at [71, 594] on button "button" at bounding box center [60, 593] width 32 height 32
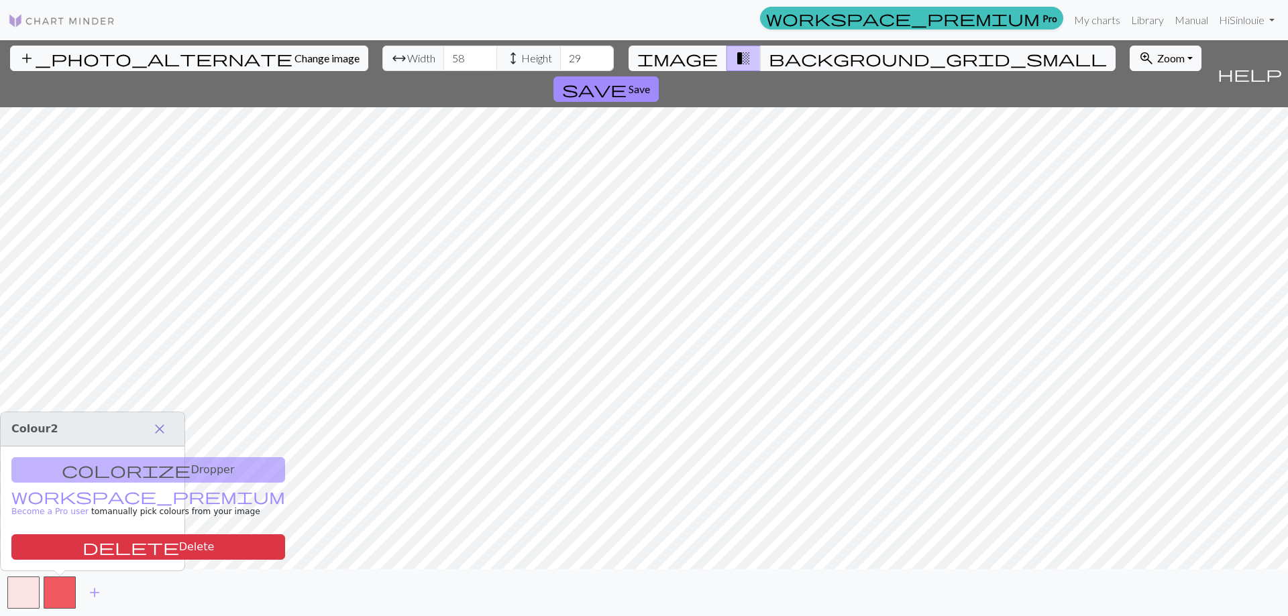
click at [158, 431] on span "close" at bounding box center [160, 429] width 16 height 19
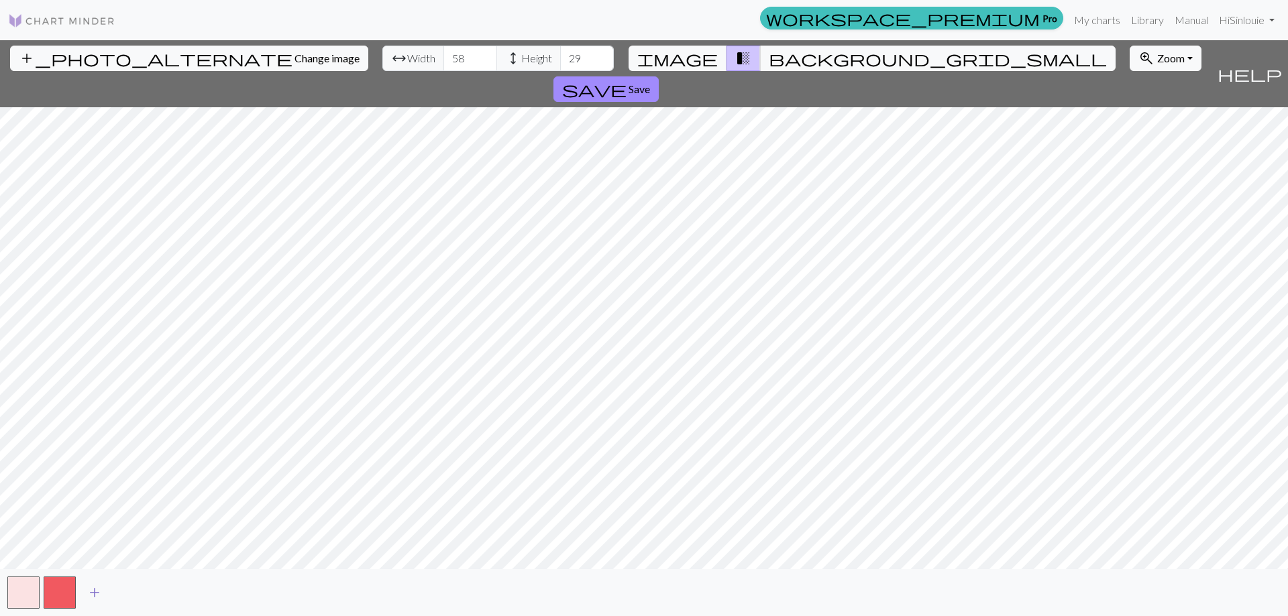
click at [99, 598] on span "add" at bounding box center [95, 593] width 16 height 19
click at [693, 54] on span "image" at bounding box center [677, 58] width 80 height 19
click at [773, 62] on span "background_grid_small" at bounding box center [938, 58] width 338 height 19
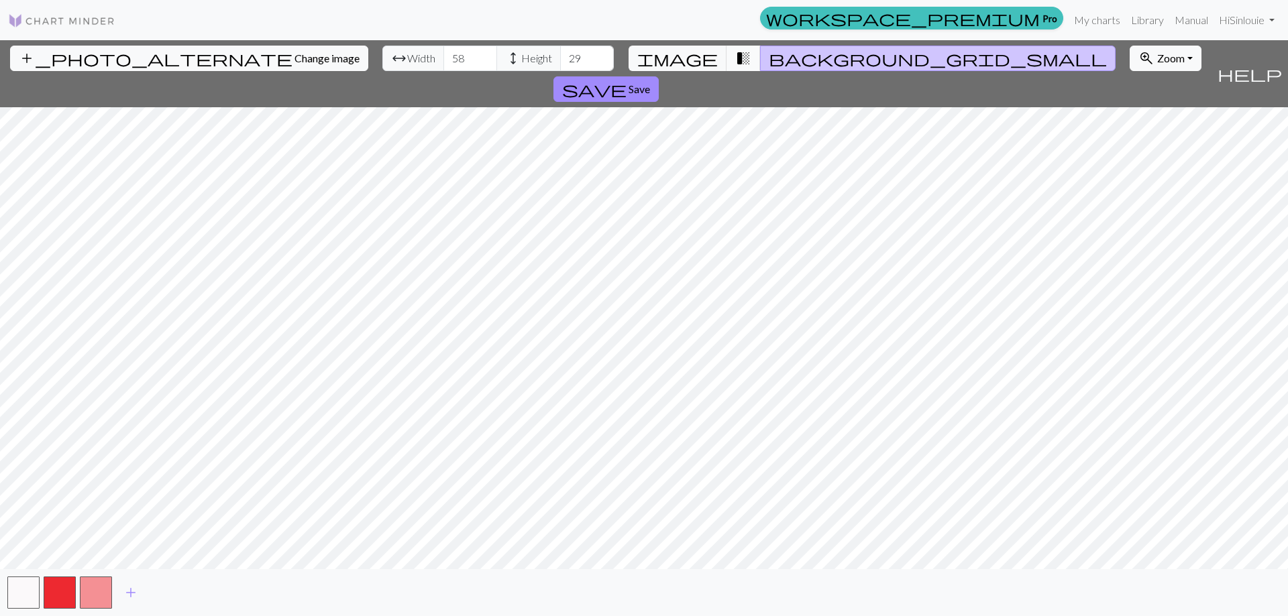
click at [735, 60] on span "transition_fade" at bounding box center [743, 58] width 16 height 19
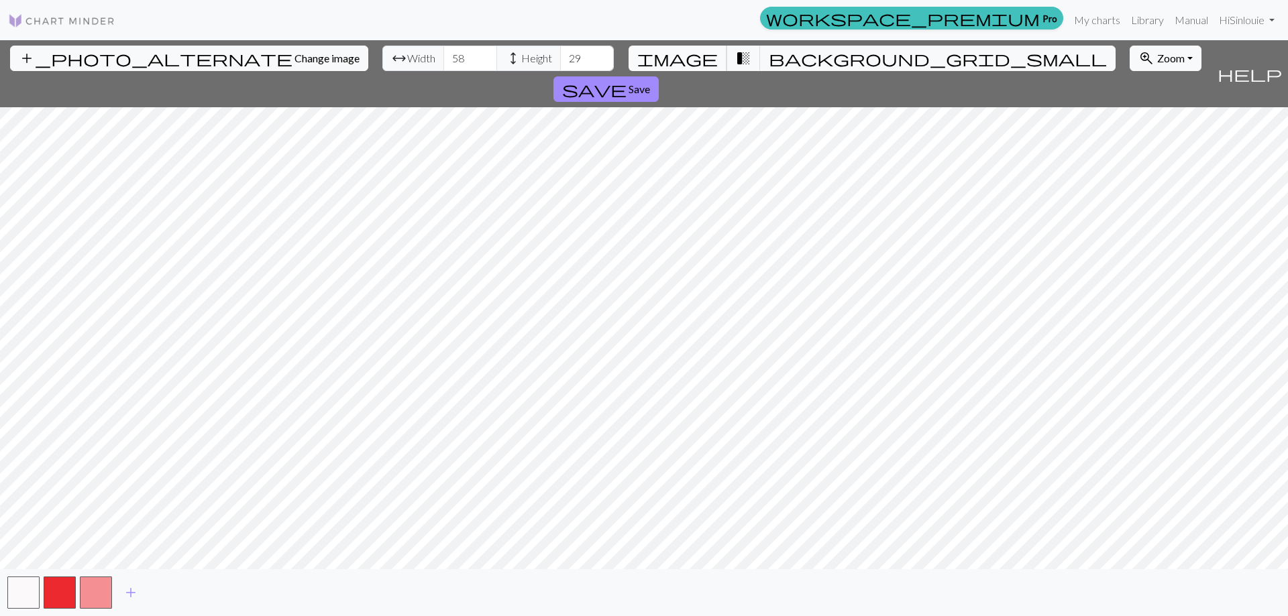
click at [698, 60] on span "image" at bounding box center [677, 58] width 80 height 19
click at [1277, 64] on span "help" at bounding box center [1250, 73] width 64 height 19
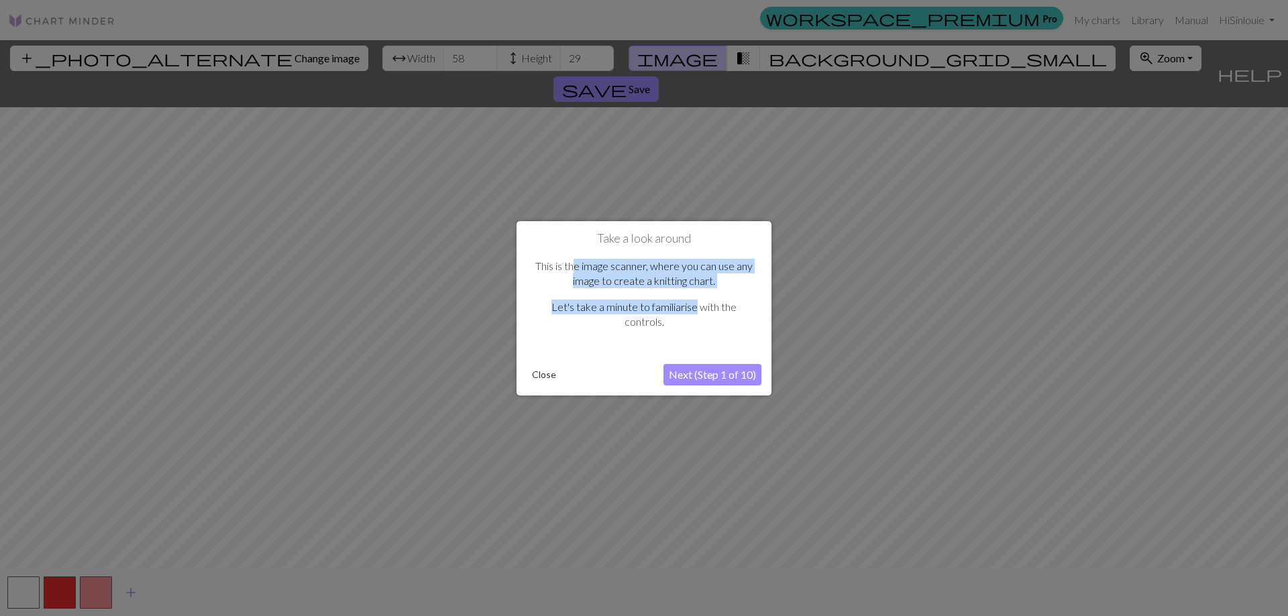
drag, startPoint x: 575, startPoint y: 268, endPoint x: 695, endPoint y: 305, distance: 125.6
click at [695, 305] on div "This is the image scanner, where you can use any image to create a knitting cha…" at bounding box center [644, 300] width 235 height 109
click at [695, 305] on p "Let's take a minute to familiarise with the controls." at bounding box center [643, 315] width 221 height 30
click at [706, 376] on button "Next (Step 1 of 10)" at bounding box center [712, 374] width 98 height 21
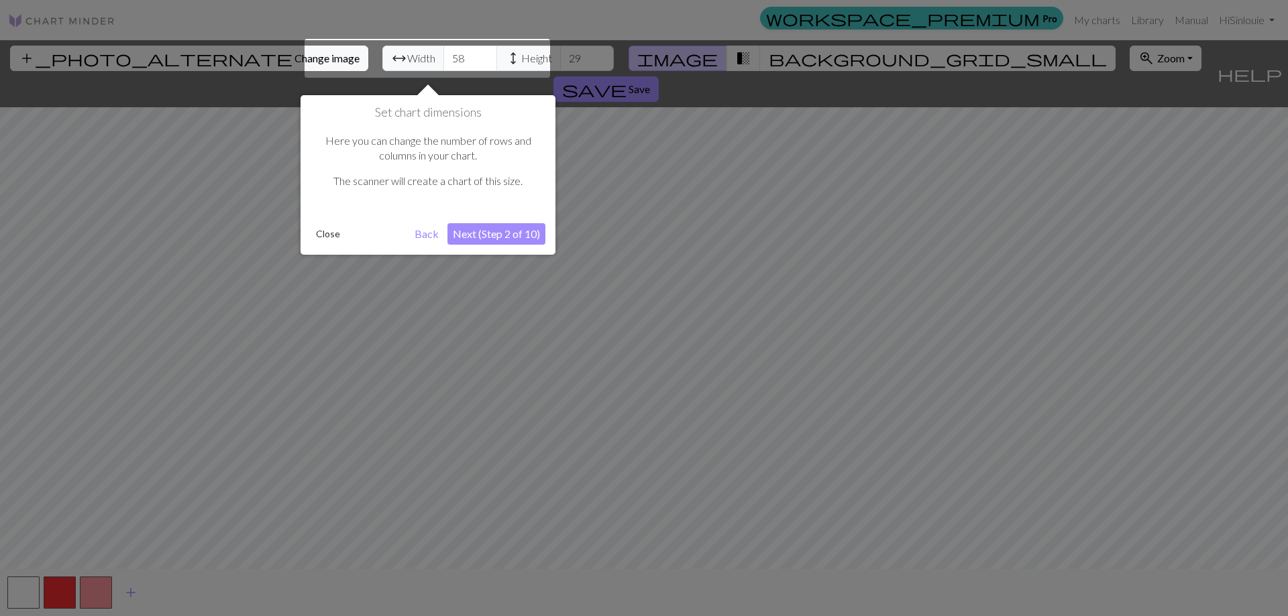
click at [534, 224] on button "Next (Step 2 of 10)" at bounding box center [496, 233] width 98 height 21
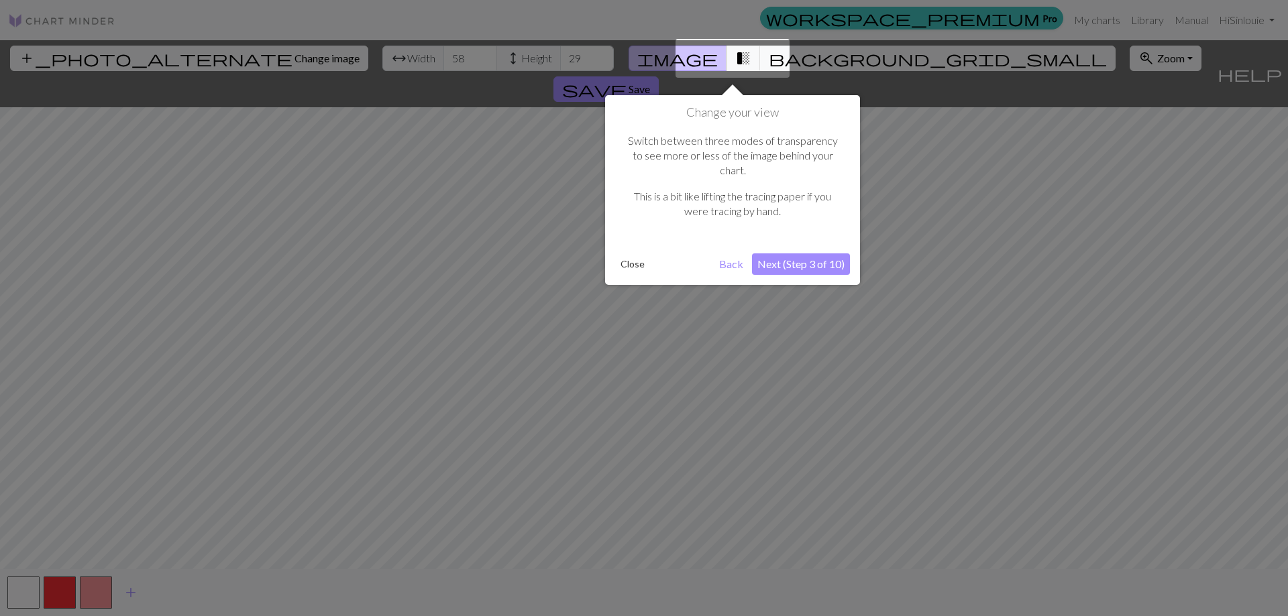
click at [818, 254] on button "Next (Step 3 of 10)" at bounding box center [801, 264] width 98 height 21
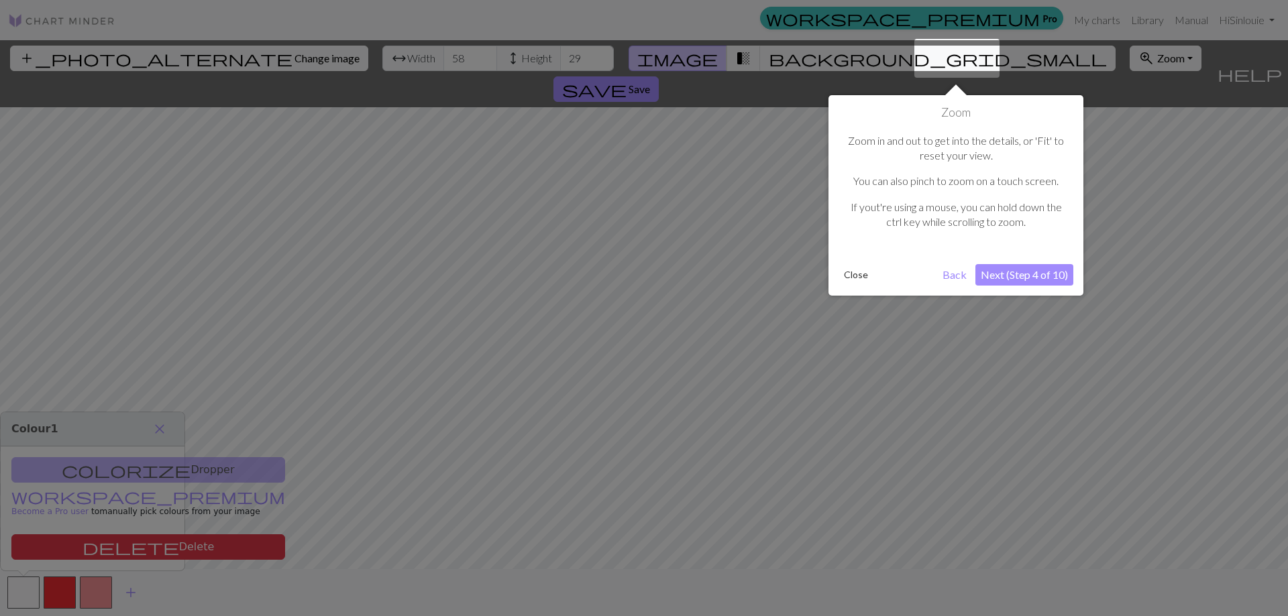
click at [1036, 278] on button "Next (Step 4 of 10)" at bounding box center [1024, 274] width 98 height 21
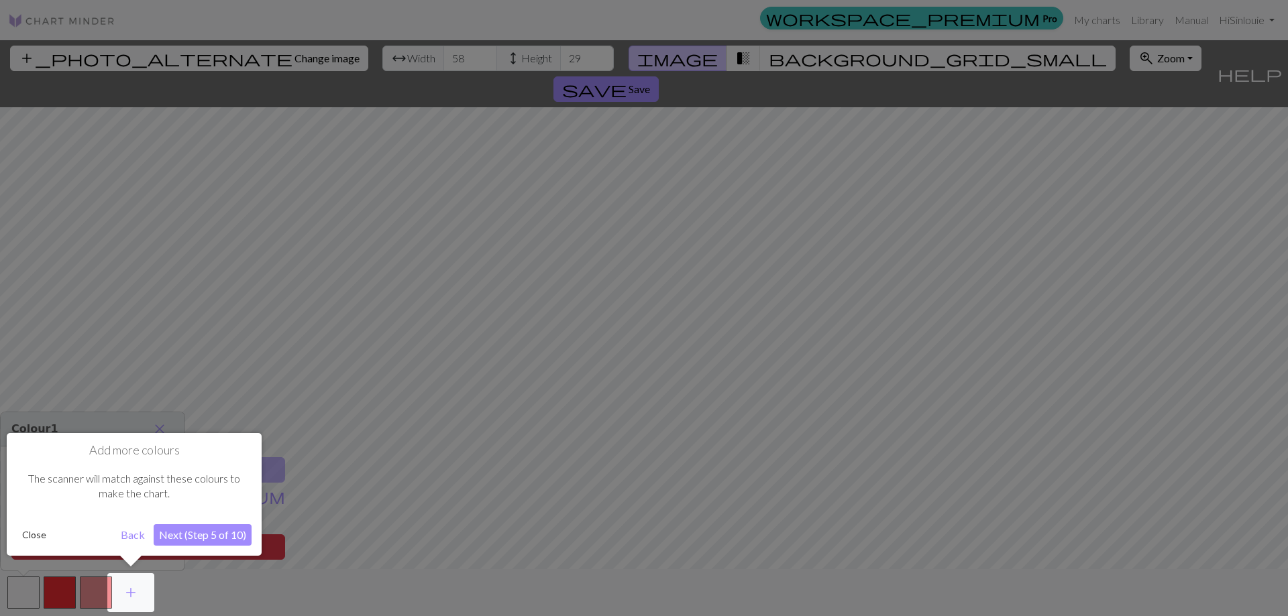
click at [233, 532] on button "Next (Step 5 of 10)" at bounding box center [203, 535] width 98 height 21
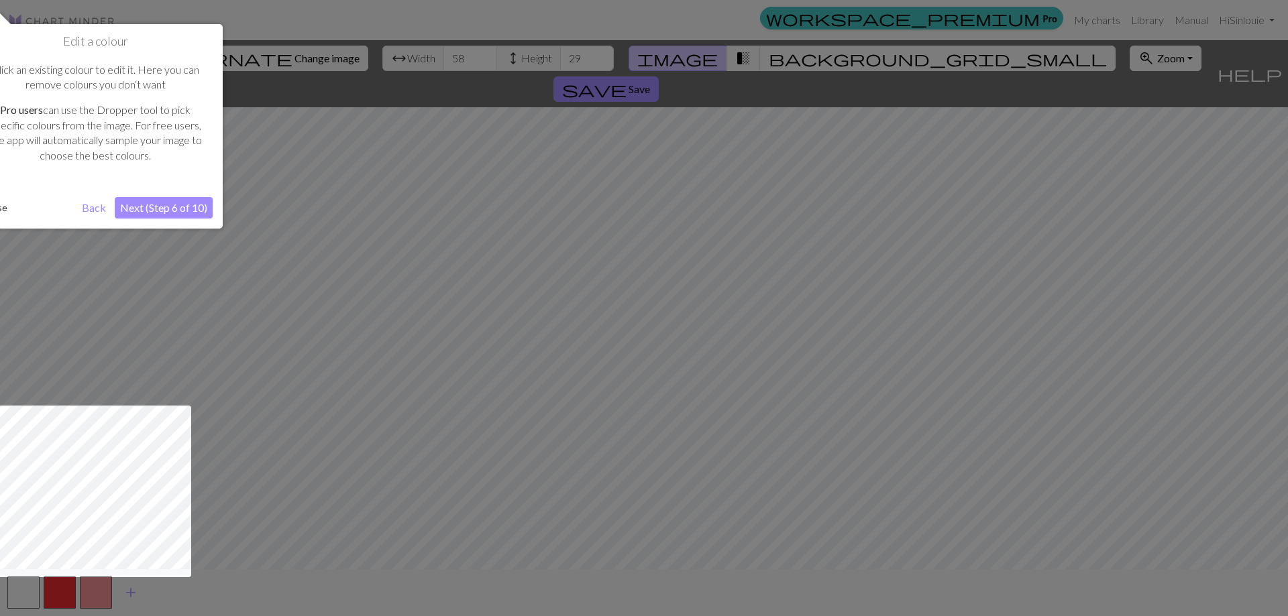
click at [167, 209] on button "Next (Step 6 of 10)" at bounding box center [164, 207] width 98 height 21
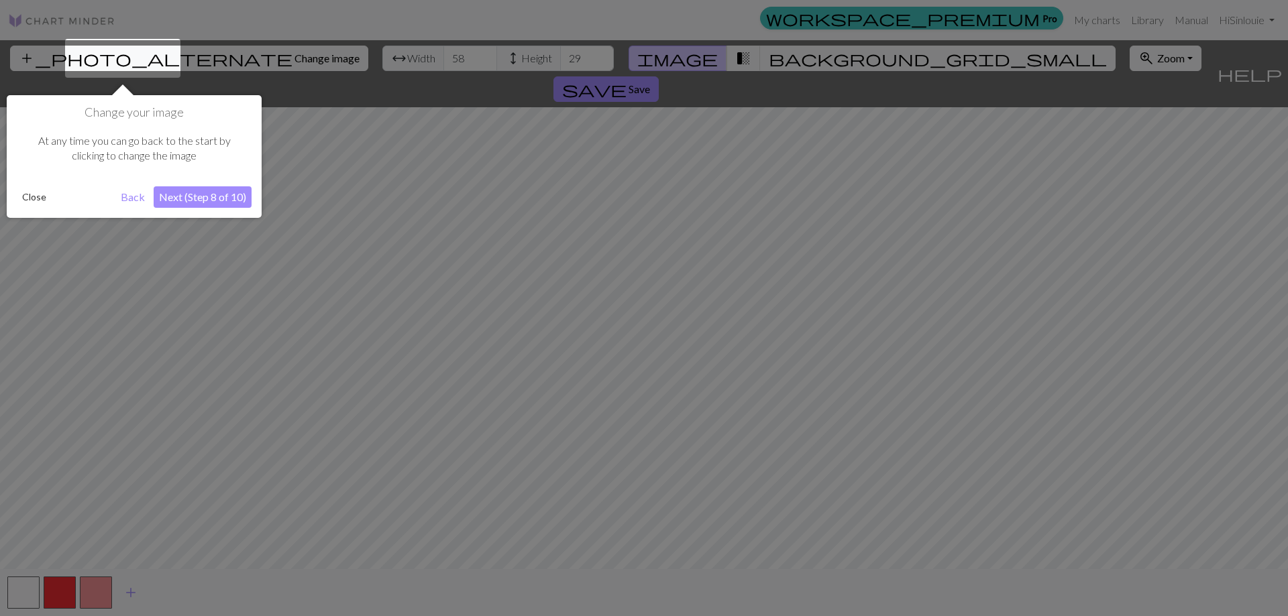
click at [211, 195] on button "Next (Step 8 of 10)" at bounding box center [203, 196] width 98 height 21
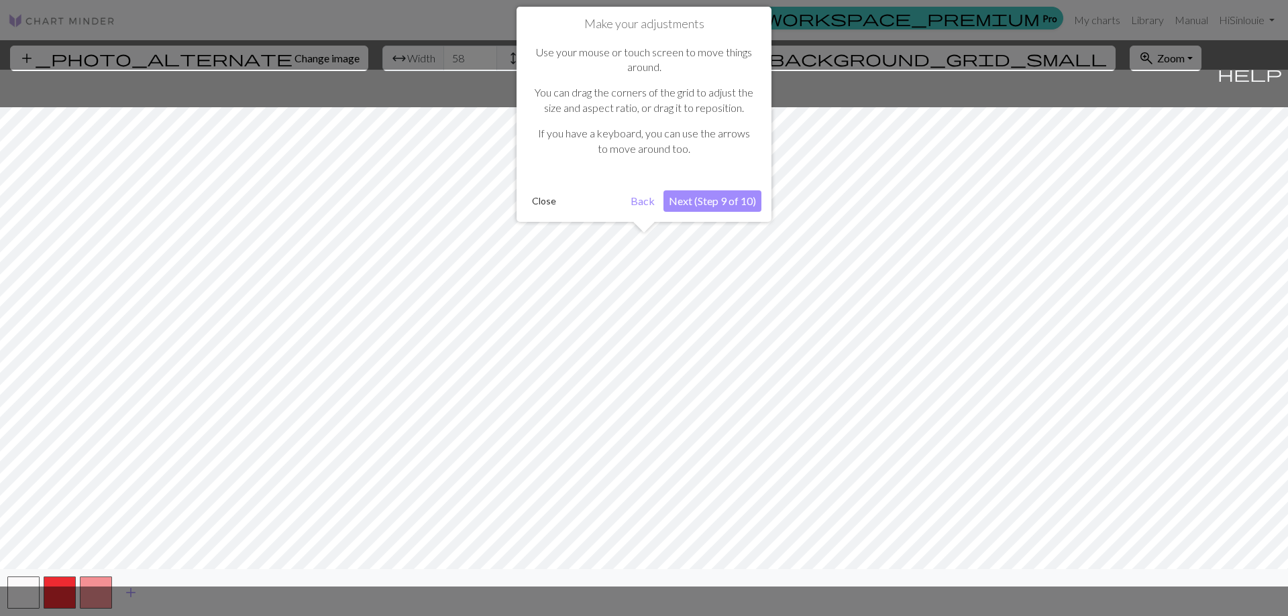
click at [703, 203] on button "Next (Step 9 of 10)" at bounding box center [712, 201] width 98 height 21
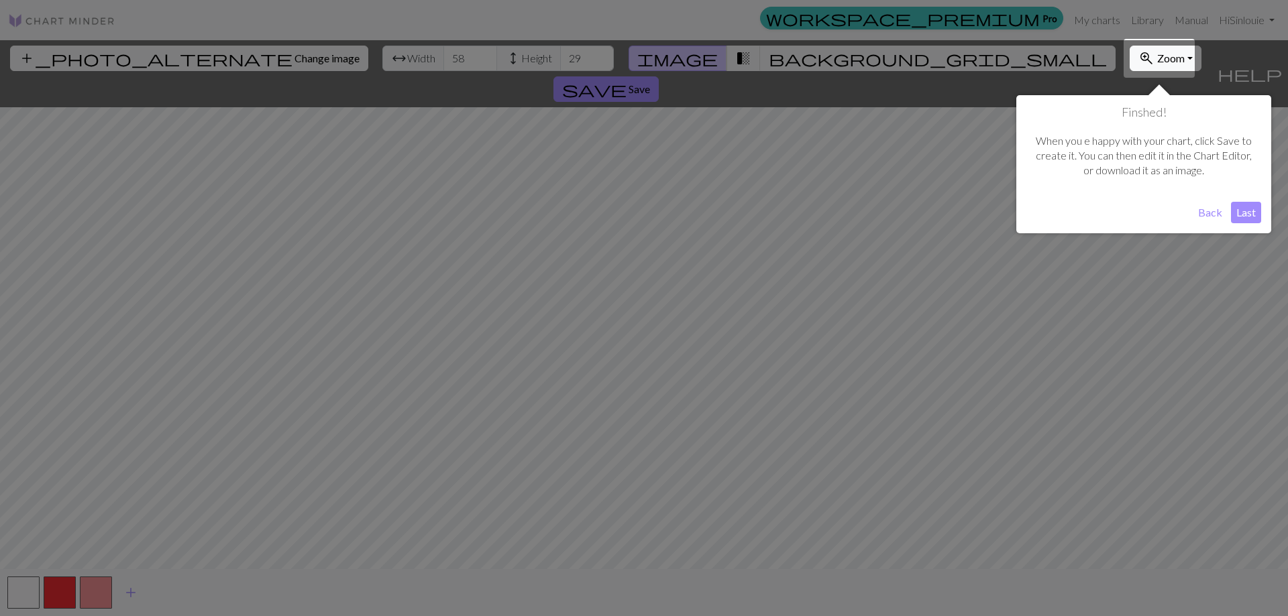
click at [1253, 210] on button "Last" at bounding box center [1246, 212] width 30 height 21
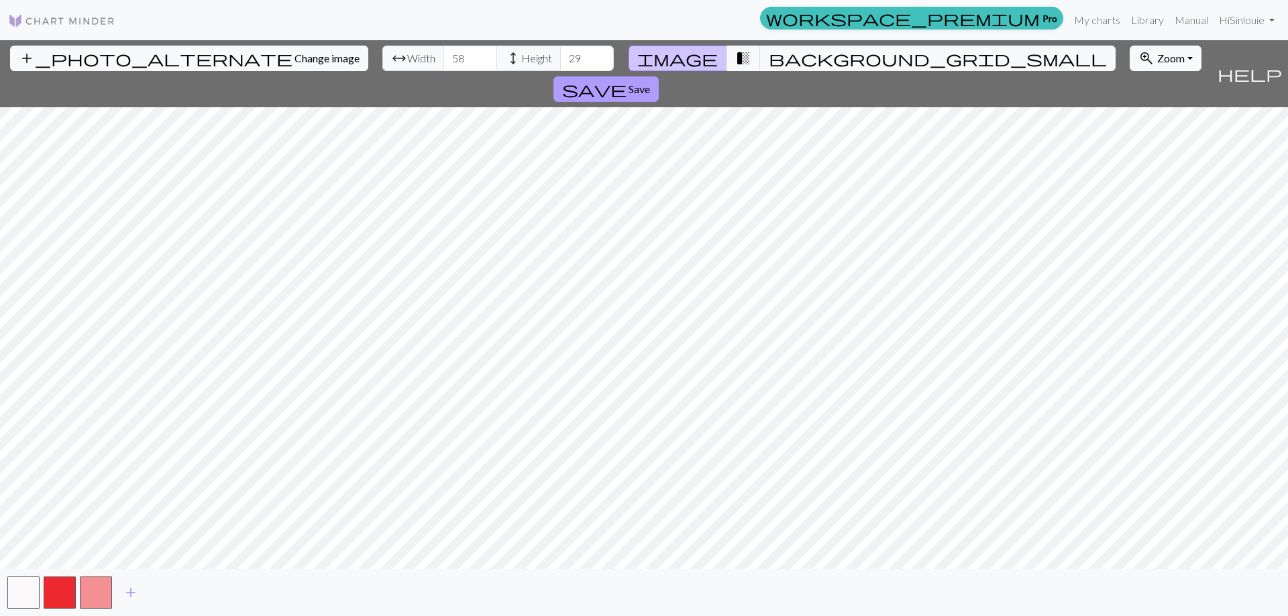
click at [650, 83] on span "Save" at bounding box center [639, 89] width 21 height 13
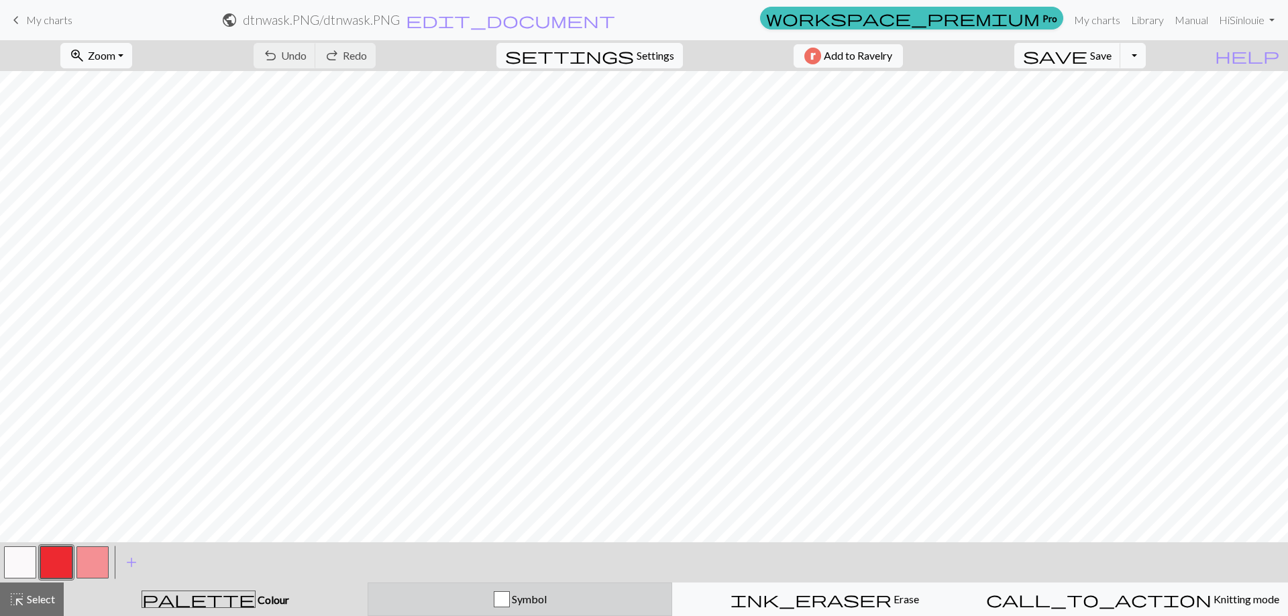
click at [510, 599] on div "button" at bounding box center [502, 600] width 16 height 16
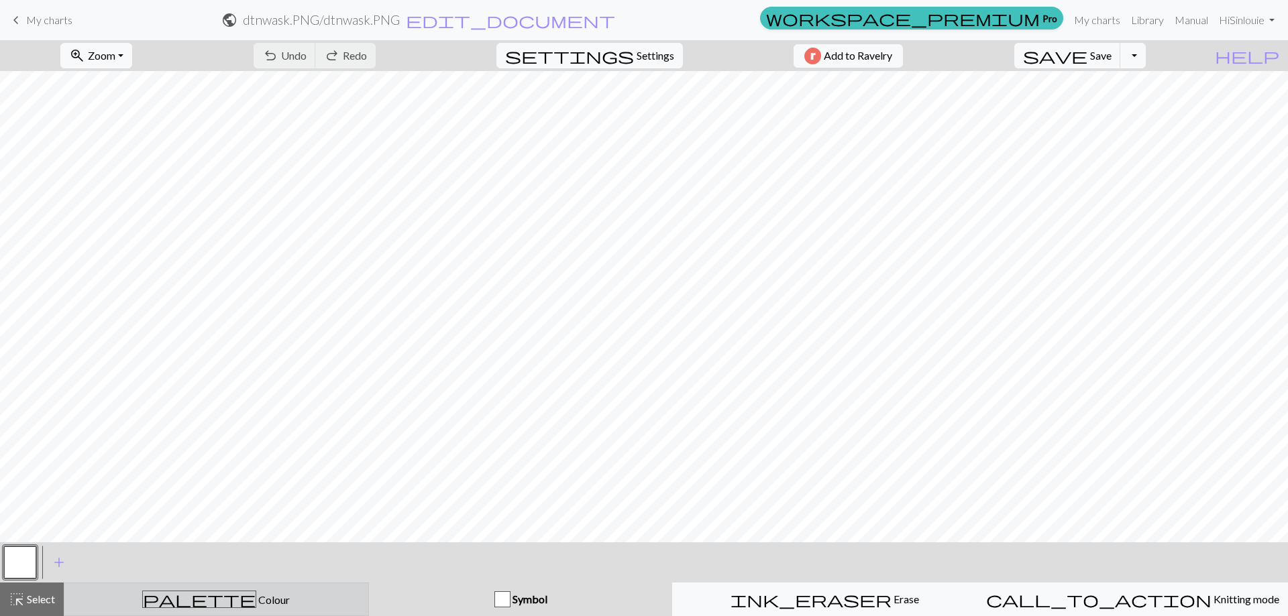
click at [279, 594] on div "palette Colour Colour" at bounding box center [216, 599] width 288 height 17
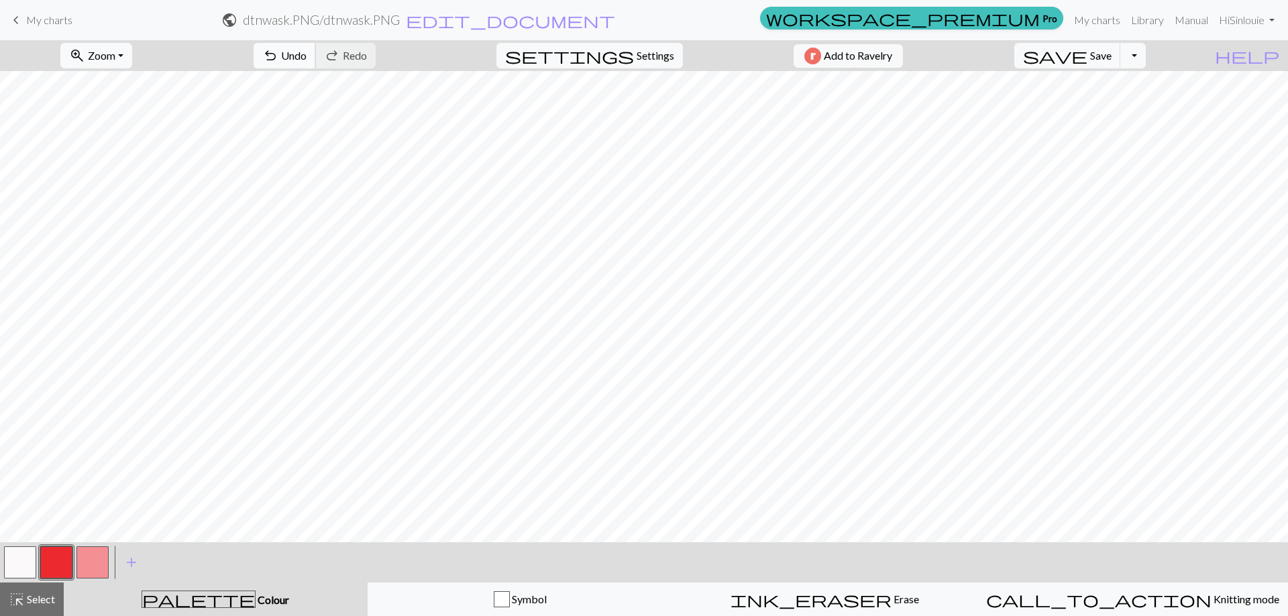
click at [278, 59] on span "undo" at bounding box center [270, 55] width 16 height 19
click at [337, 59] on div "undo Undo Undo redo Redo Redo" at bounding box center [315, 55] width 142 height 31
click at [1156, 56] on div "save Save Save Toggle Dropdown file_copy Save a copy save_alt Download" at bounding box center [1080, 55] width 152 height 31
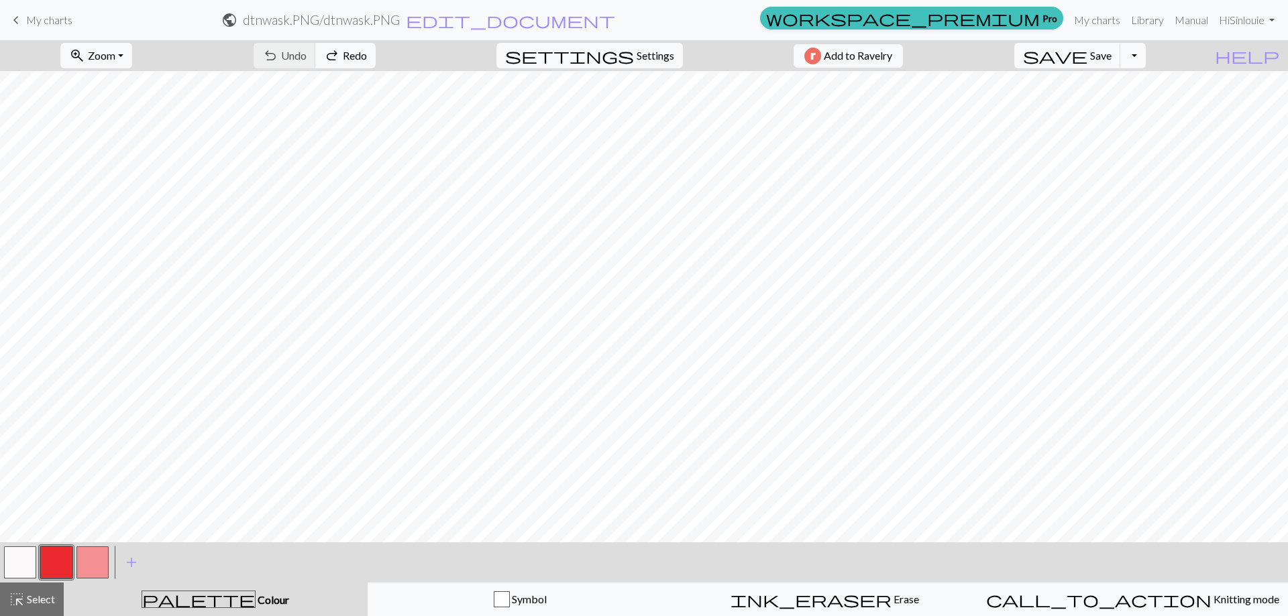
click at [1146, 59] on button "Toggle Dropdown" at bounding box center [1132, 55] width 25 height 25
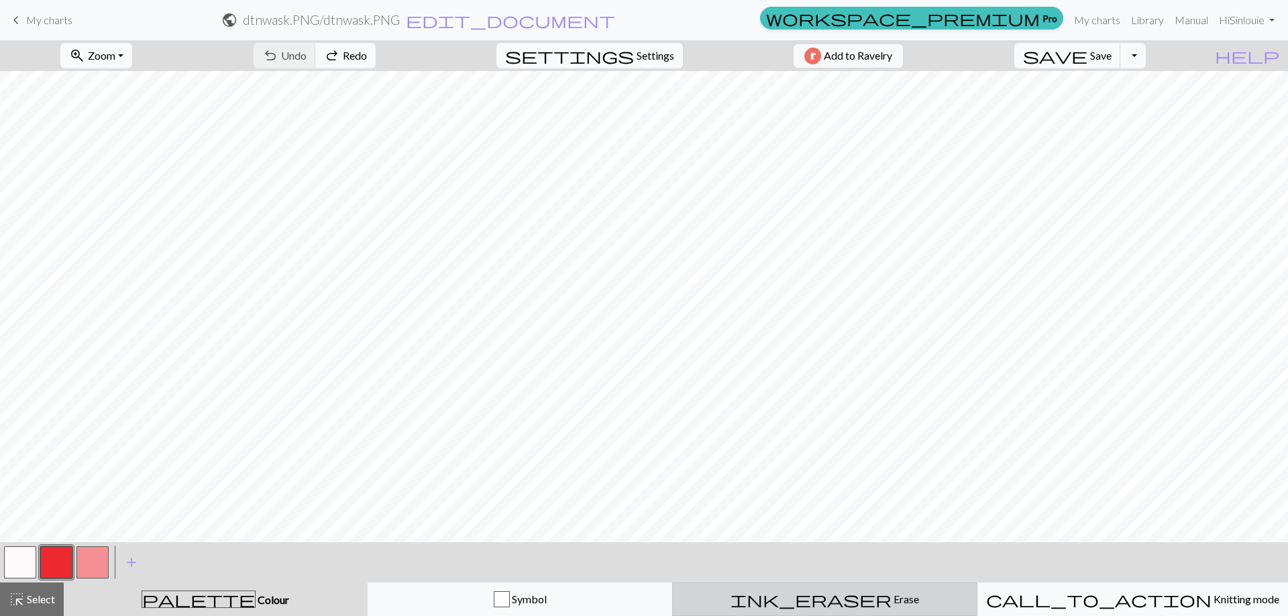
click at [892, 602] on span "Erase" at bounding box center [906, 599] width 28 height 13
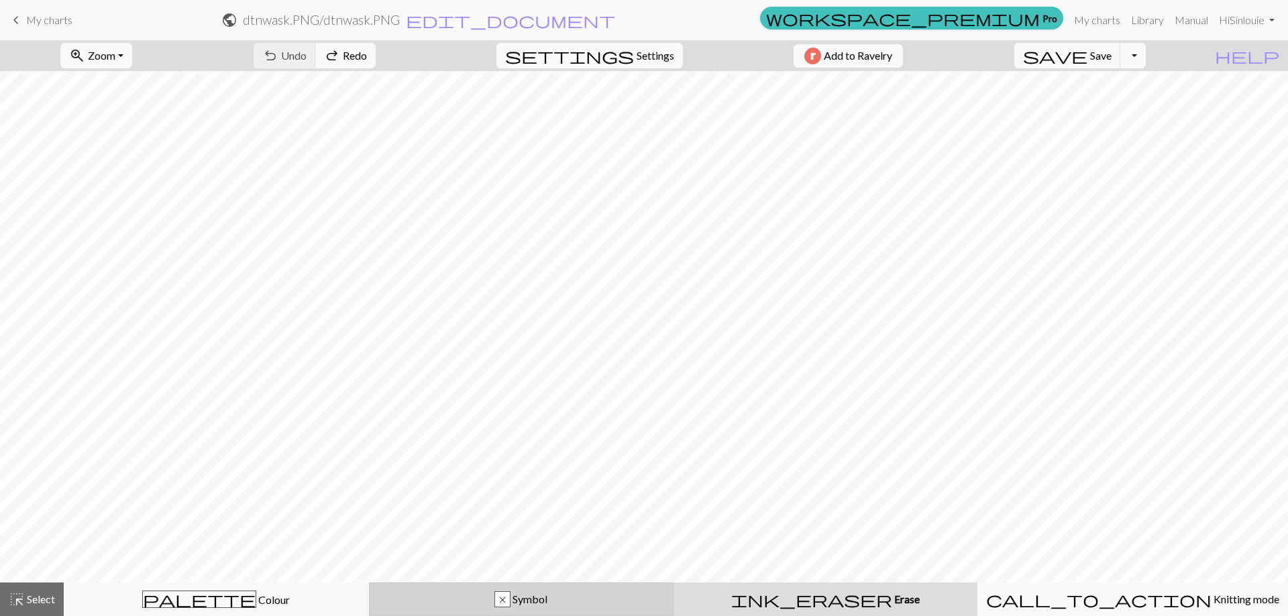
drag, startPoint x: 598, startPoint y: 606, endPoint x: 582, endPoint y: 598, distance: 17.7
click at [597, 606] on div "x Symbol" at bounding box center [522, 600] width 288 height 16
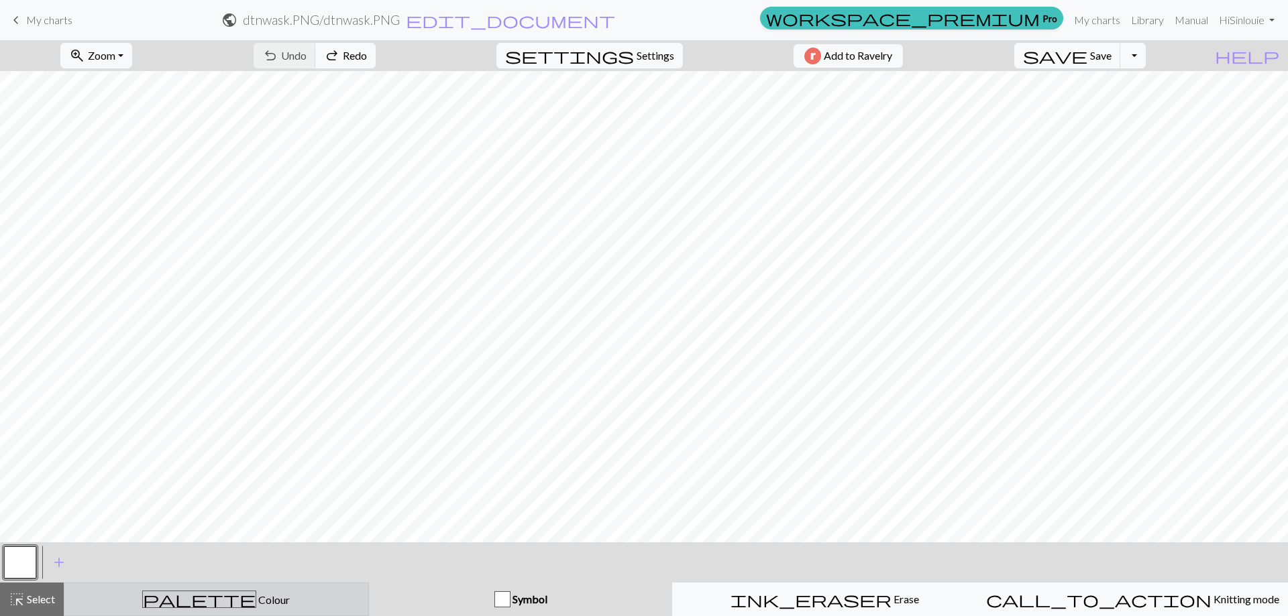
click at [293, 607] on div "palette Colour Colour" at bounding box center [216, 599] width 288 height 17
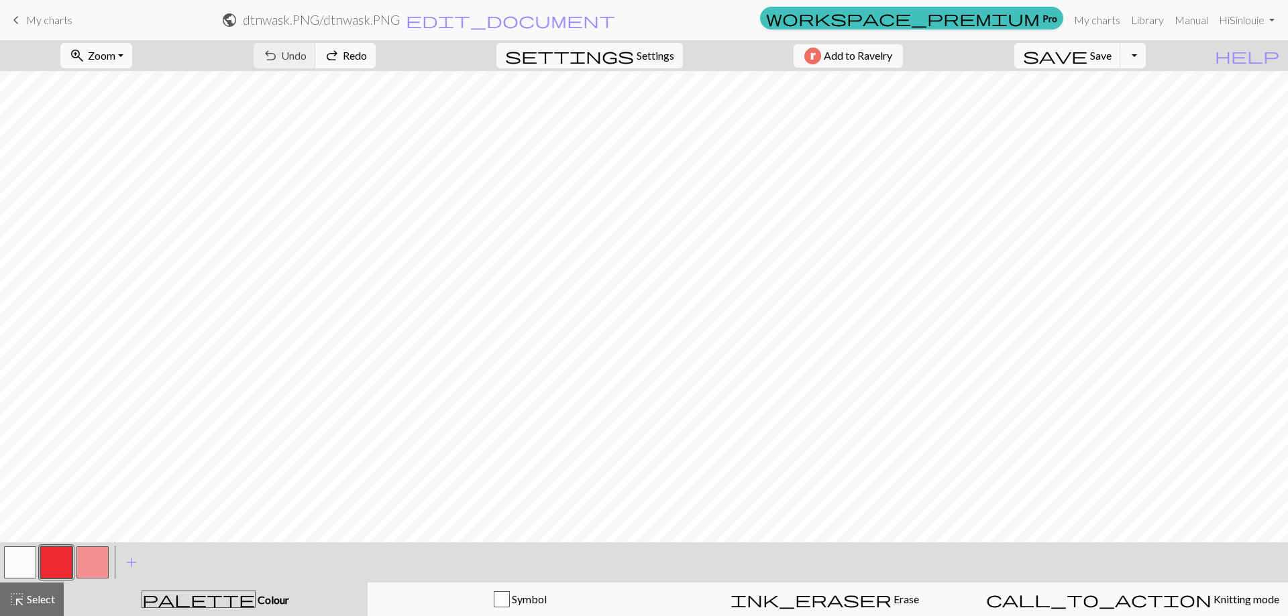
click at [38, 20] on span "My charts" at bounding box center [49, 19] width 46 height 13
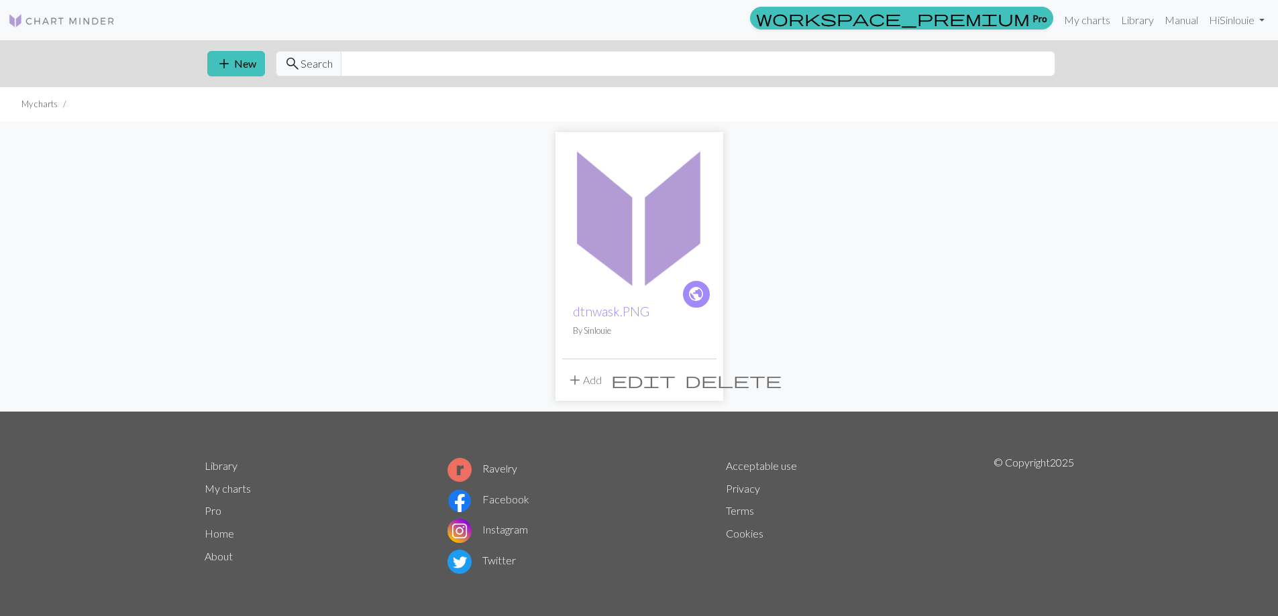
click at [622, 249] on img at bounding box center [639, 216] width 154 height 154
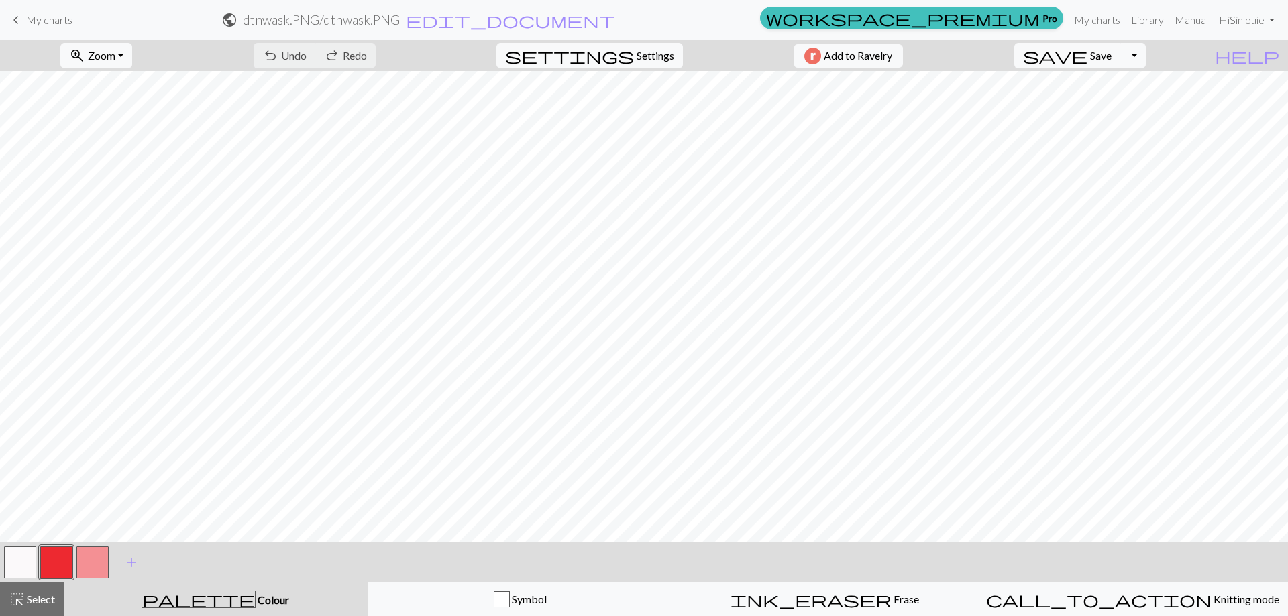
click at [41, 21] on span "My charts" at bounding box center [49, 19] width 46 height 13
